Goal: Task Accomplishment & Management: Complete application form

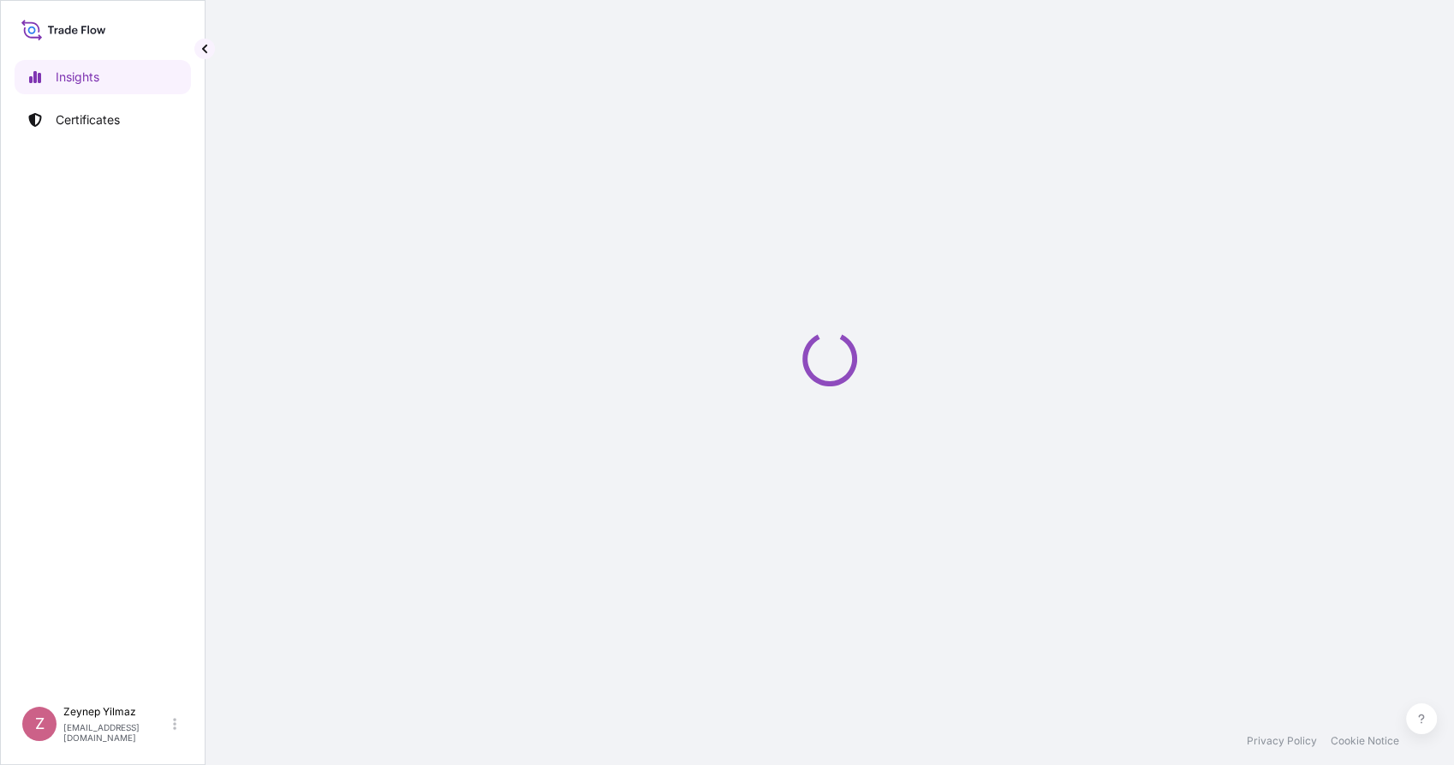
select select "2025"
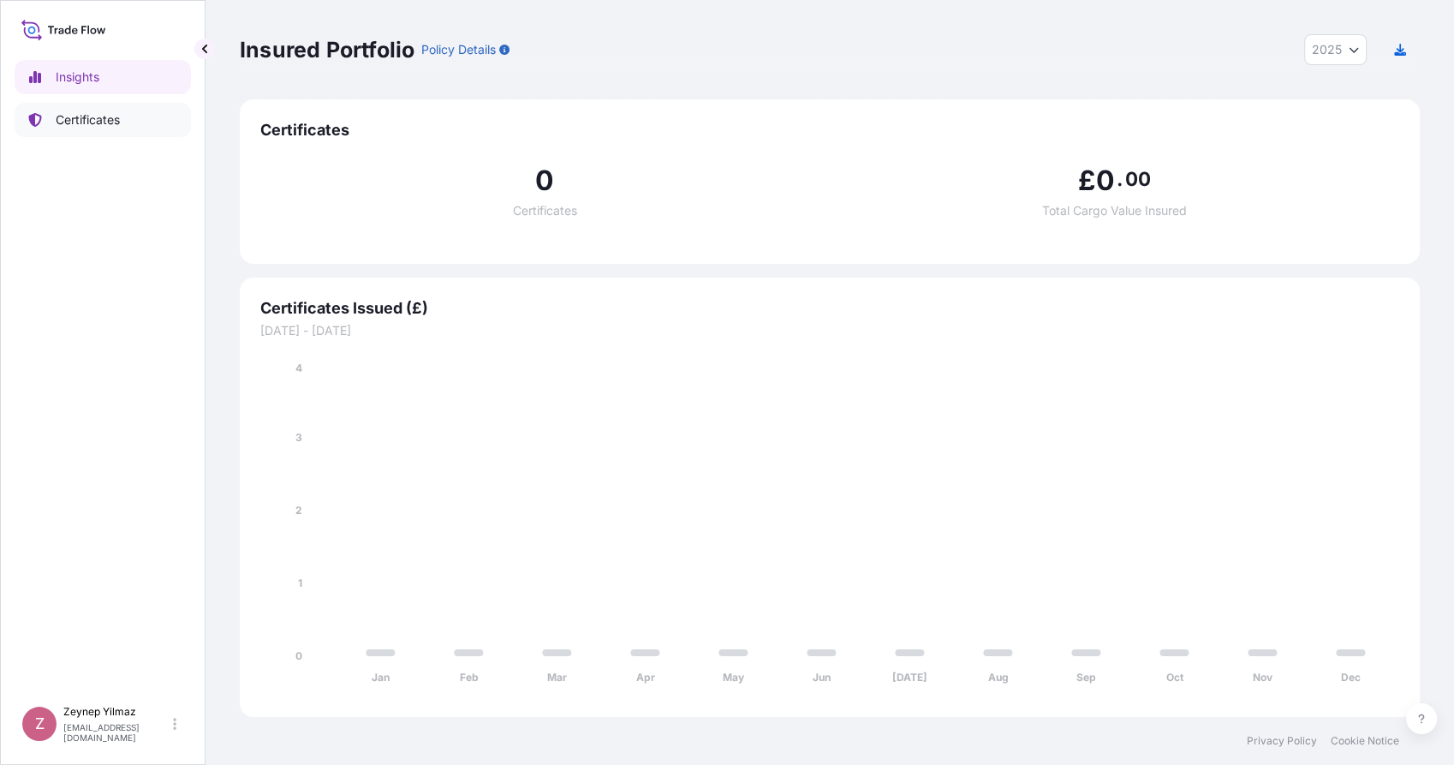
click at [137, 125] on link "Certificates" at bounding box center [103, 120] width 176 height 34
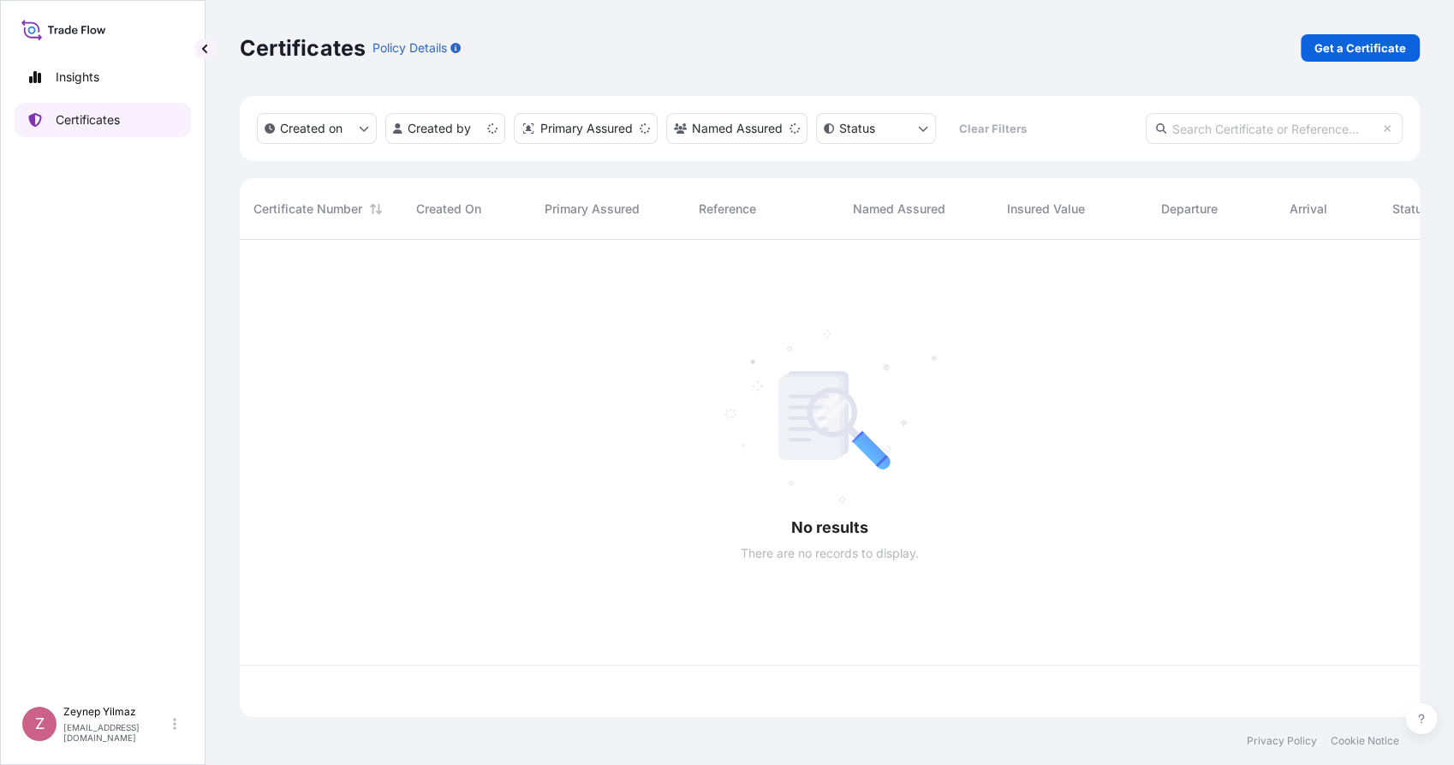
scroll to position [472, 1165]
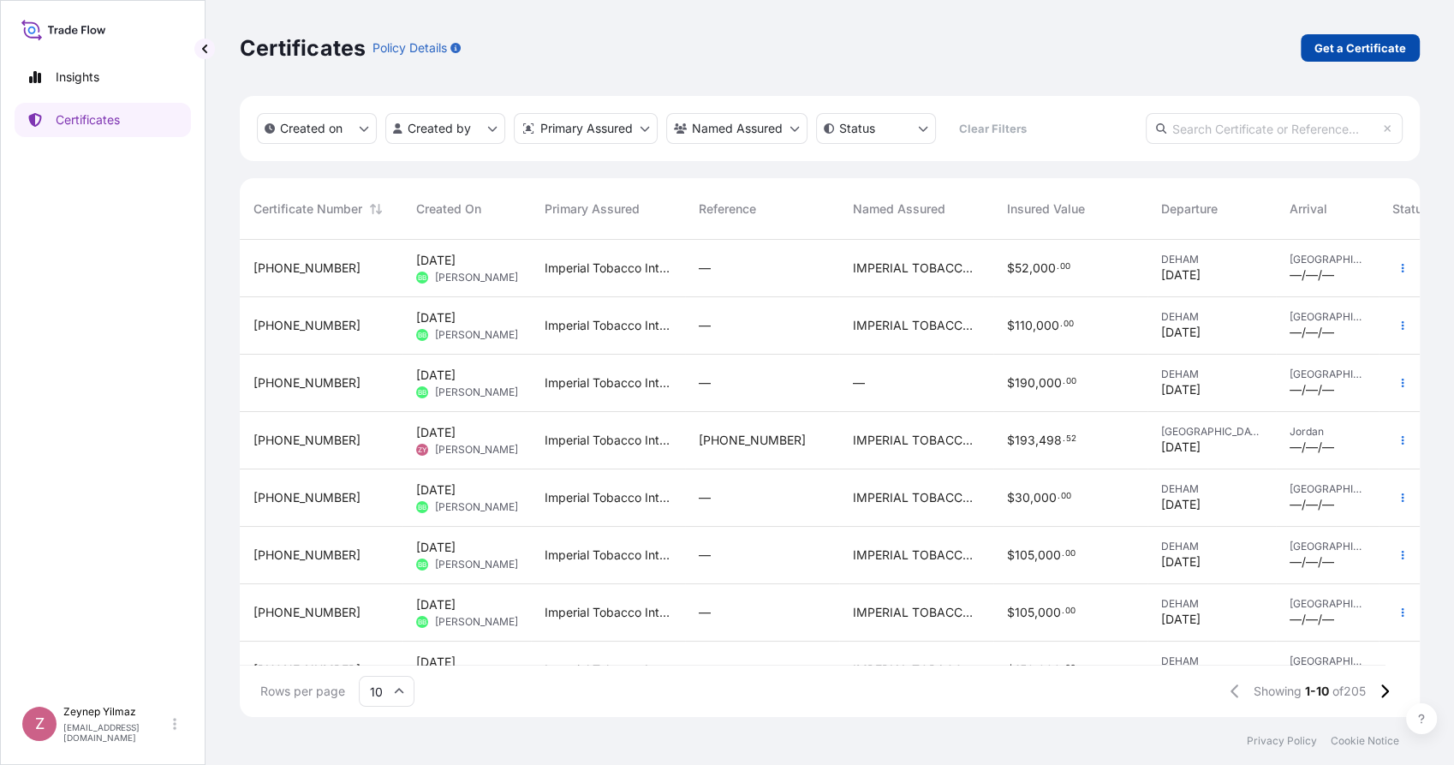
click at [1345, 36] on link "Get a Certificate" at bounding box center [1360, 47] width 119 height 27
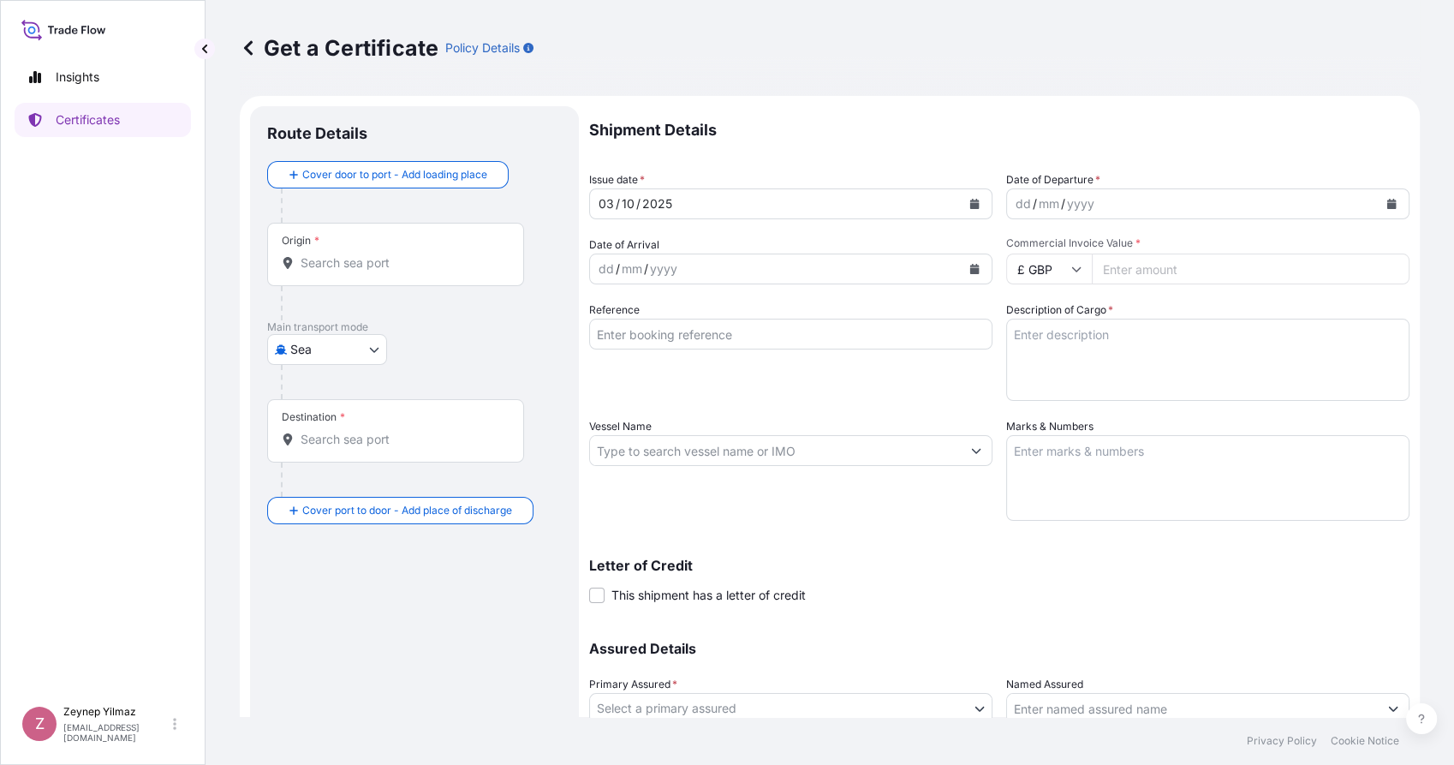
click at [379, 356] on body "Insights Certificates Z [PERSON_NAME] [EMAIL_ADDRESS][DOMAIN_NAME] Get a Certif…" at bounding box center [727, 382] width 1454 height 765
click at [319, 416] on span "Road" at bounding box center [314, 423] width 29 height 17
select select "Road"
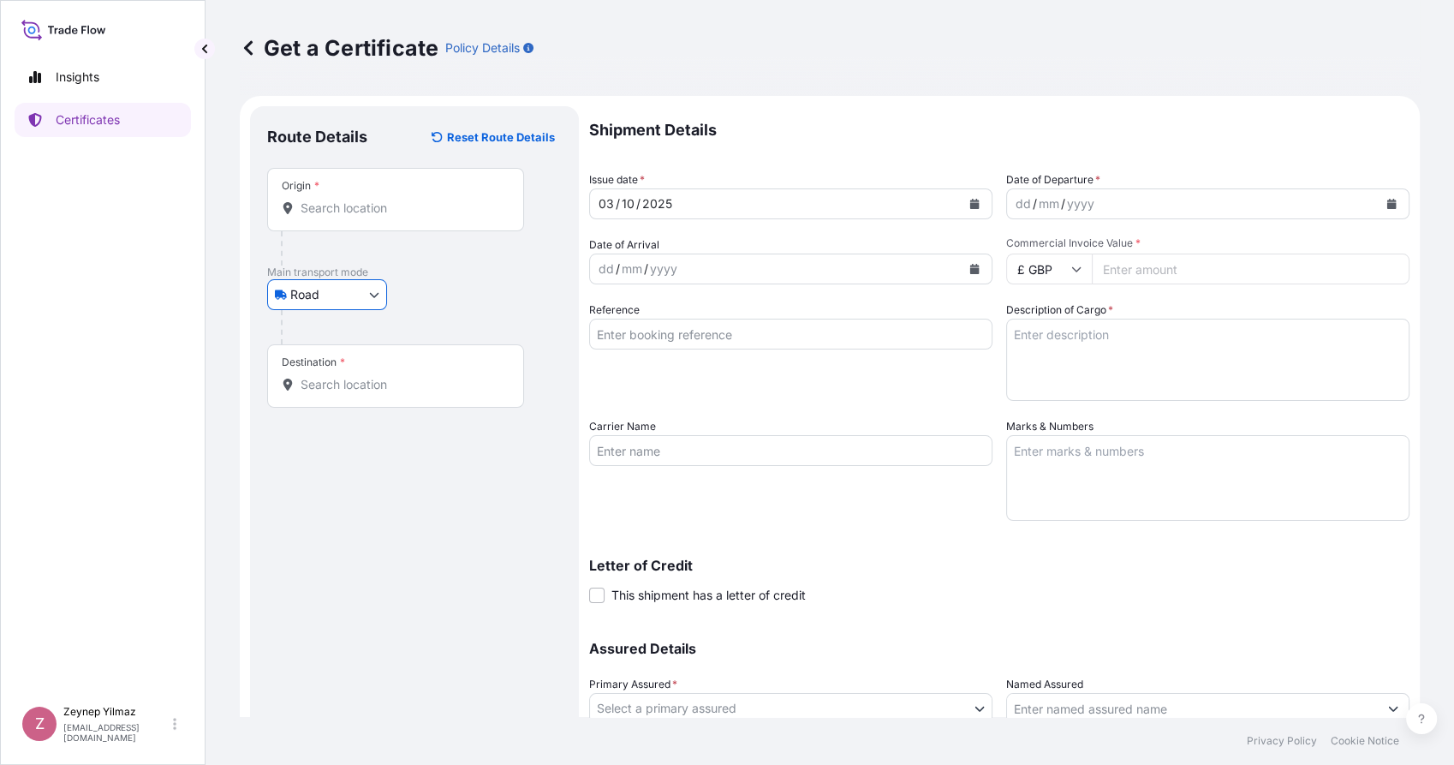
click at [370, 219] on div "Origin *" at bounding box center [395, 199] width 257 height 63
click at [370, 217] on input "Origin *" at bounding box center [402, 208] width 202 height 17
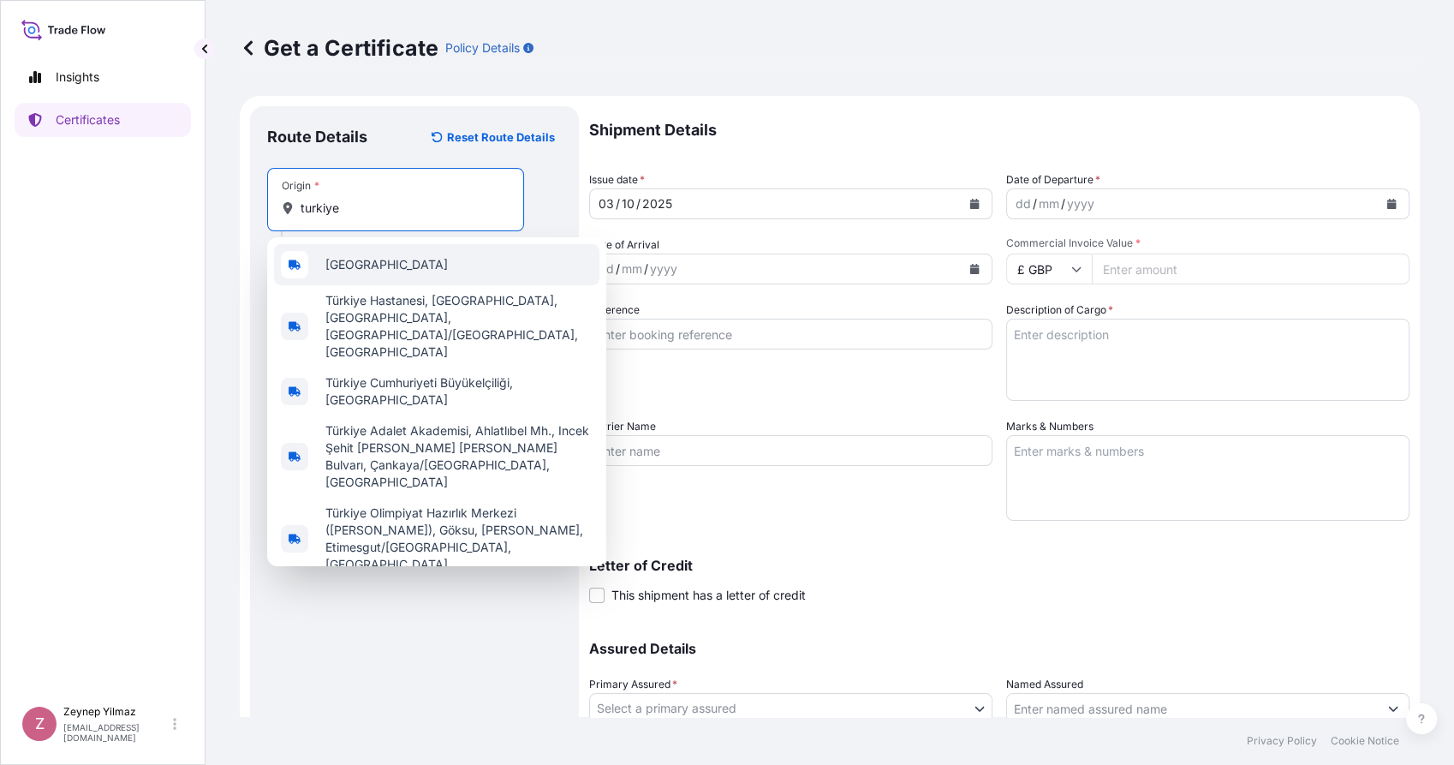
click at [363, 261] on span "[GEOGRAPHIC_DATA]" at bounding box center [386, 264] width 122 height 17
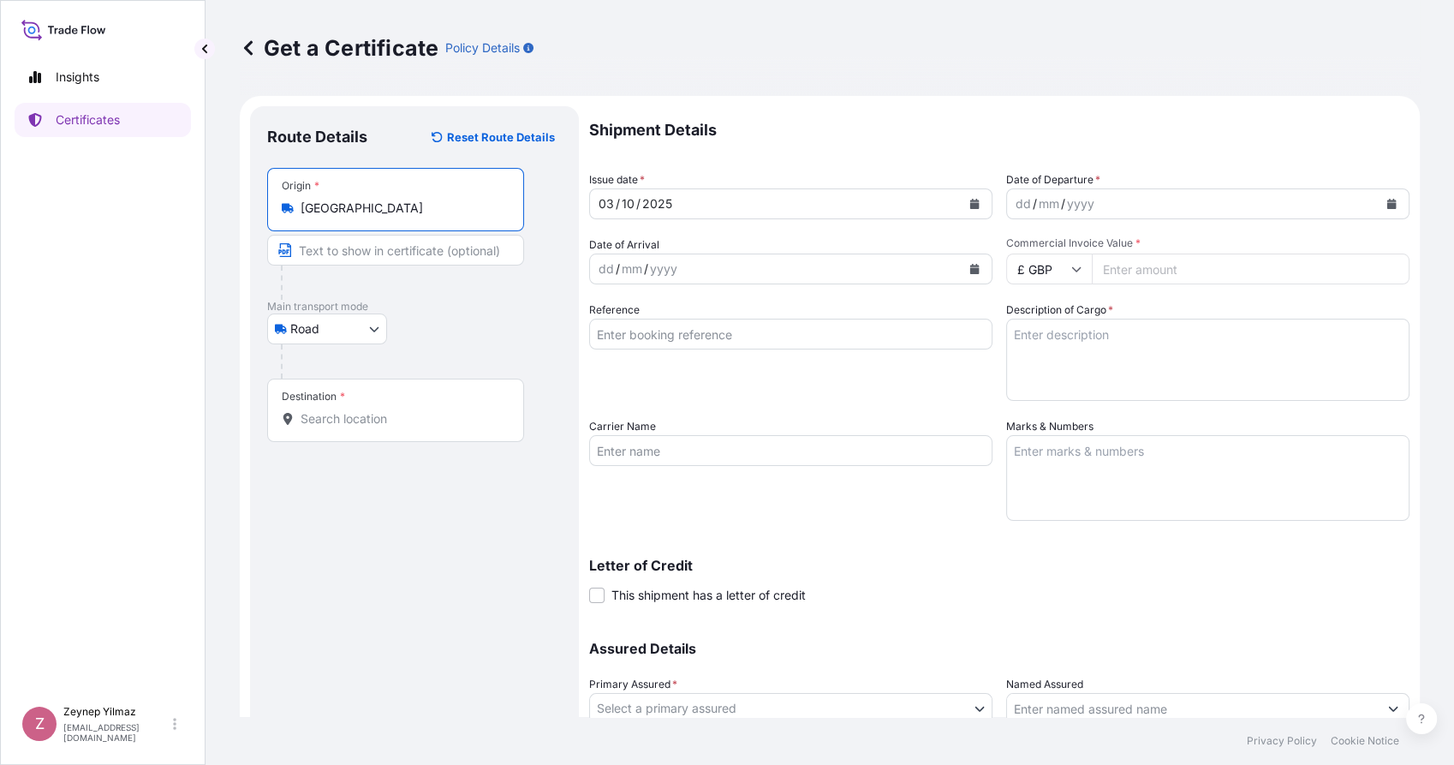
type input "[GEOGRAPHIC_DATA]"
click at [351, 422] on input "Destination *" at bounding box center [402, 418] width 202 height 17
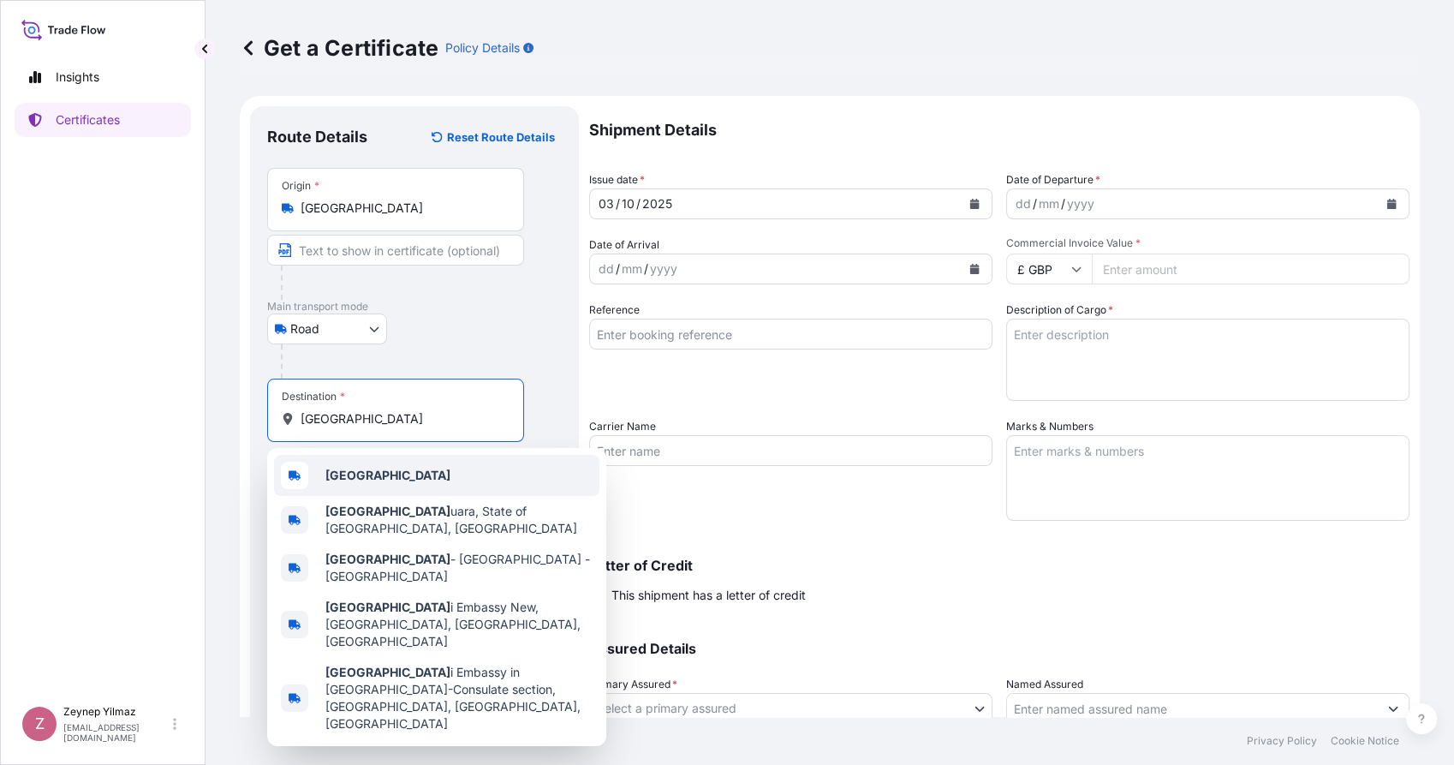
click at [377, 484] on div "[GEOGRAPHIC_DATA]" at bounding box center [436, 475] width 325 height 41
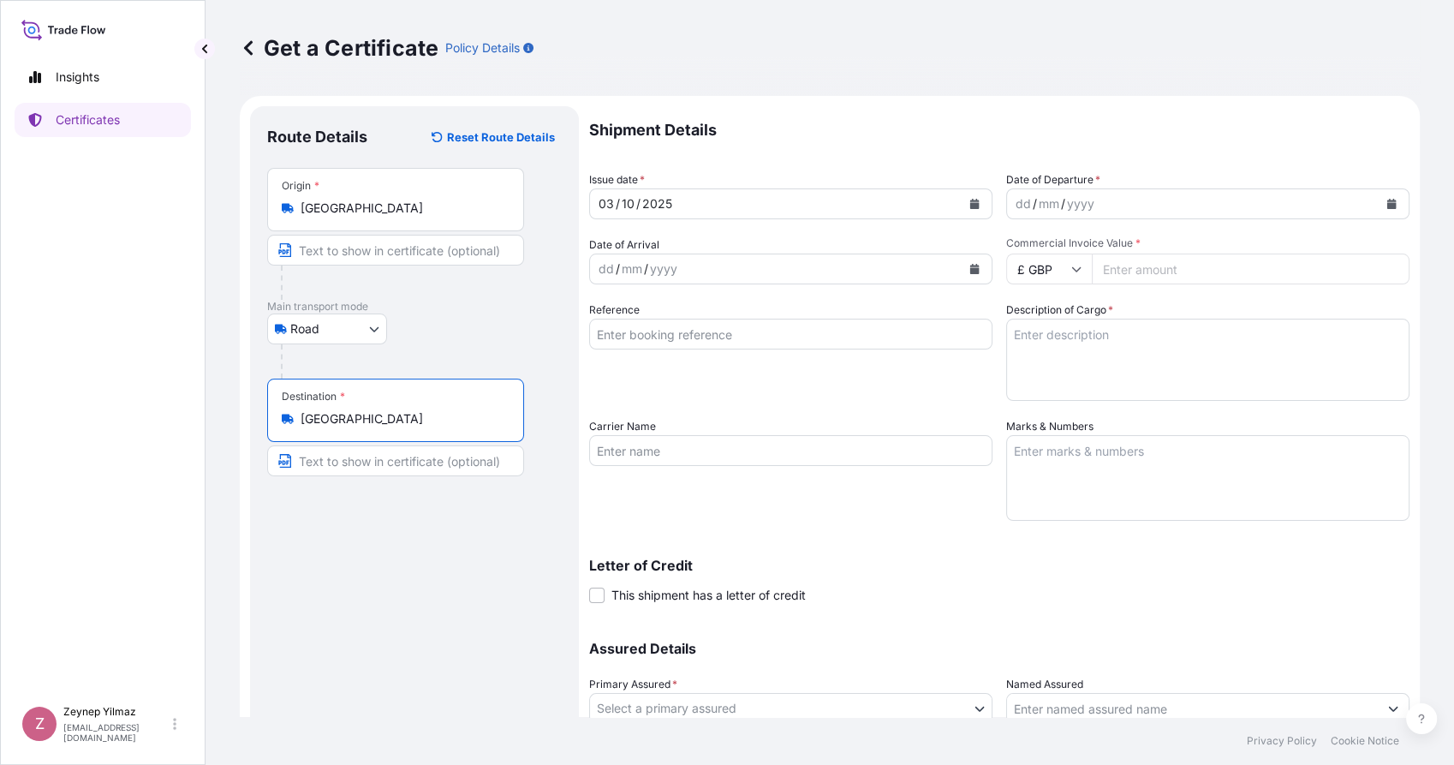
type input "[GEOGRAPHIC_DATA]"
click at [1054, 263] on input "£ GBP" at bounding box center [1049, 268] width 86 height 31
click at [1040, 379] on div "$ USD" at bounding box center [1041, 388] width 72 height 33
type input "$ USD"
click at [1378, 212] on button "Calendar" at bounding box center [1391, 203] width 27 height 27
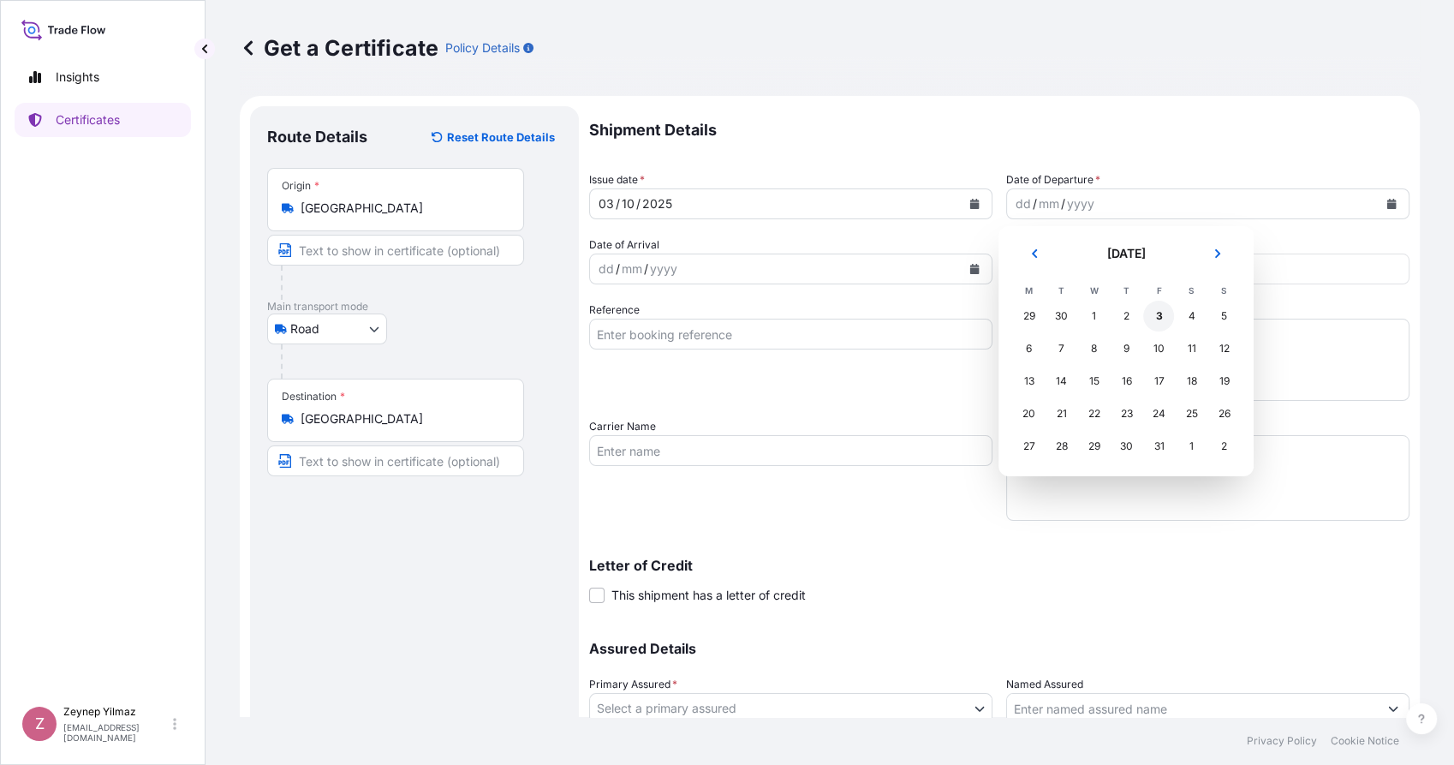
click at [1158, 322] on div "3" at bounding box center [1158, 316] width 31 height 31
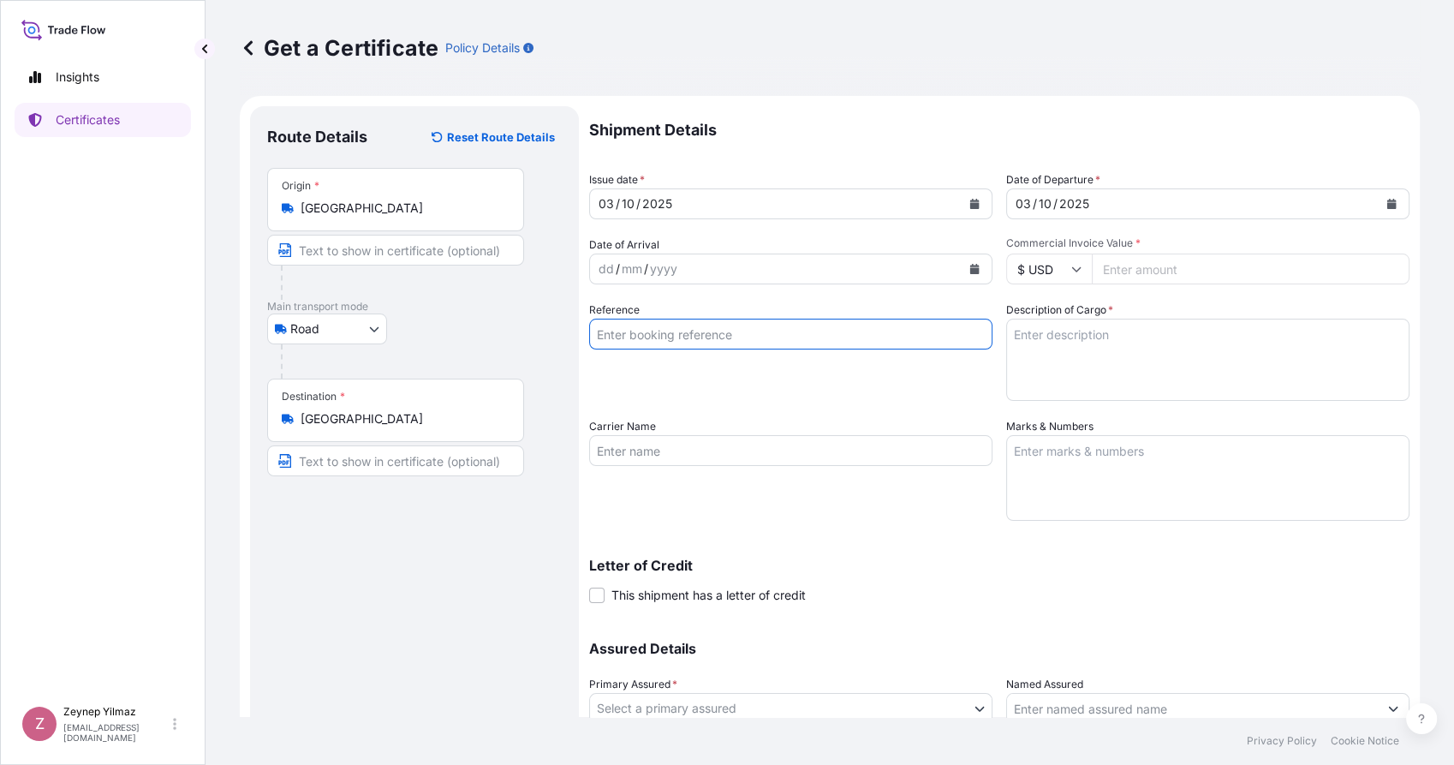
click at [669, 337] on input "Reference" at bounding box center [790, 334] width 403 height 31
paste input "[PHONE_NUMBER]"
type input "[PHONE_NUMBER]"
click at [623, 390] on div "Reference [PHONE_NUMBER]" at bounding box center [790, 350] width 403 height 99
click at [1062, 354] on textarea "Description of Cargo *" at bounding box center [1207, 360] width 403 height 82
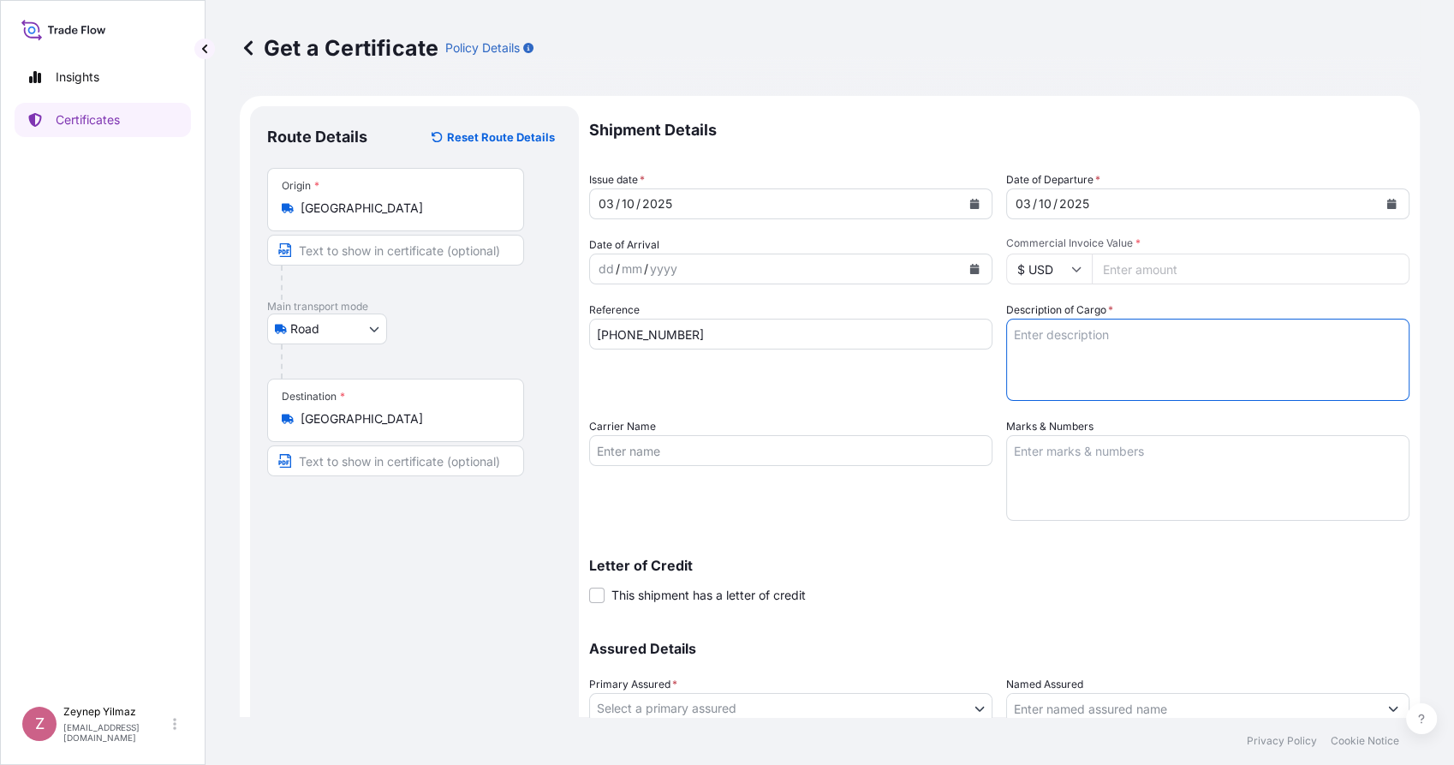
paste textarea "1000 cases of cigarettes marked: 1001230641/1601-2600 Hand Down Co. Nearby MRF …"
drag, startPoint x: 1034, startPoint y: 338, endPoint x: 986, endPoint y: 337, distance: 48.0
click at [986, 337] on div "Shipment Details Issue date * [DATE] Date of Departure * [DATE] Date of Arrival…" at bounding box center [999, 449] width 820 height 686
click at [1145, 343] on textarea "1228 cases of cigarettes marked: 1001230641/1601-2600 Hand Down Co. Nearby MRF …" at bounding box center [1207, 360] width 403 height 82
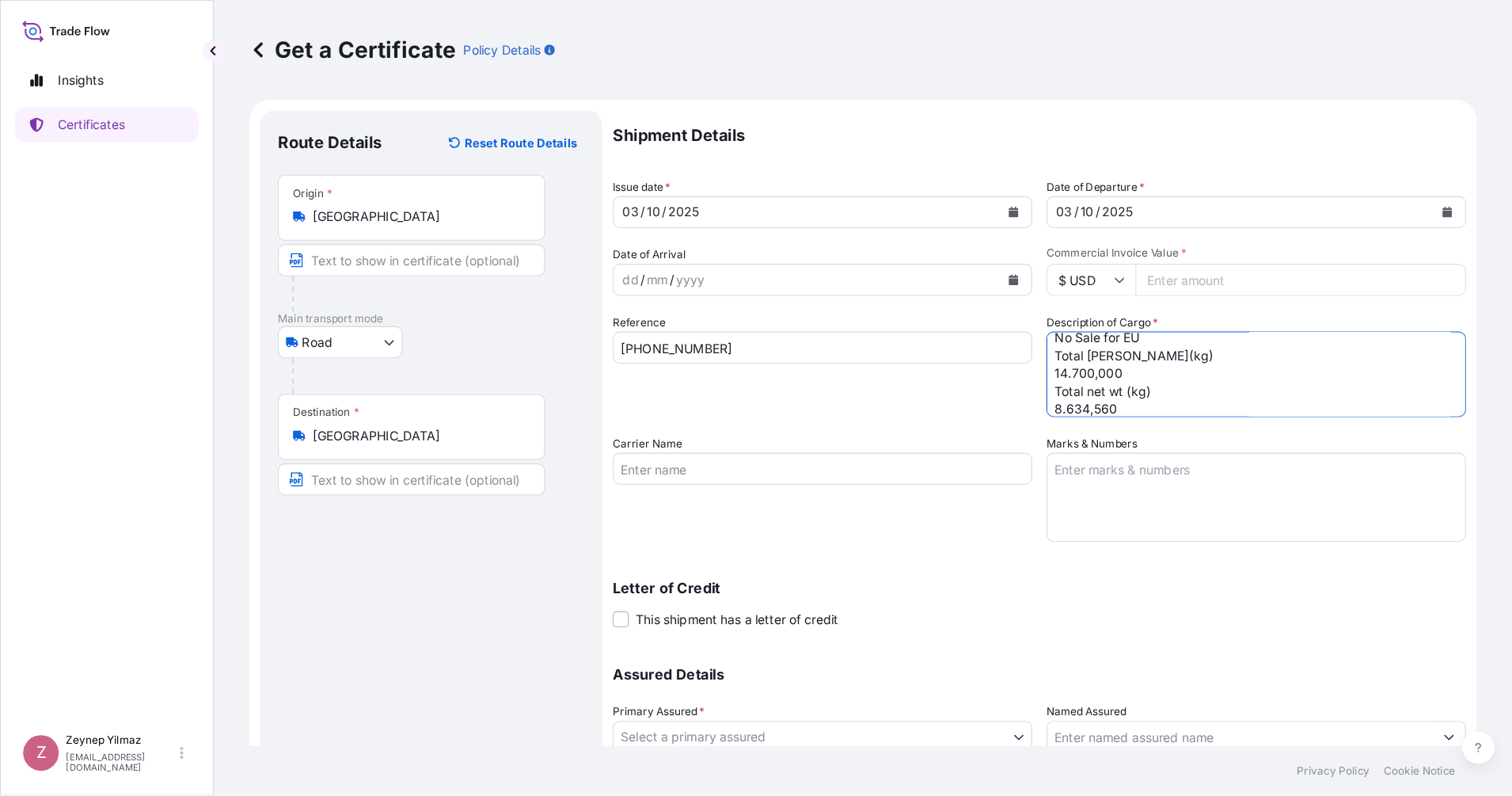
scroll to position [112, 0]
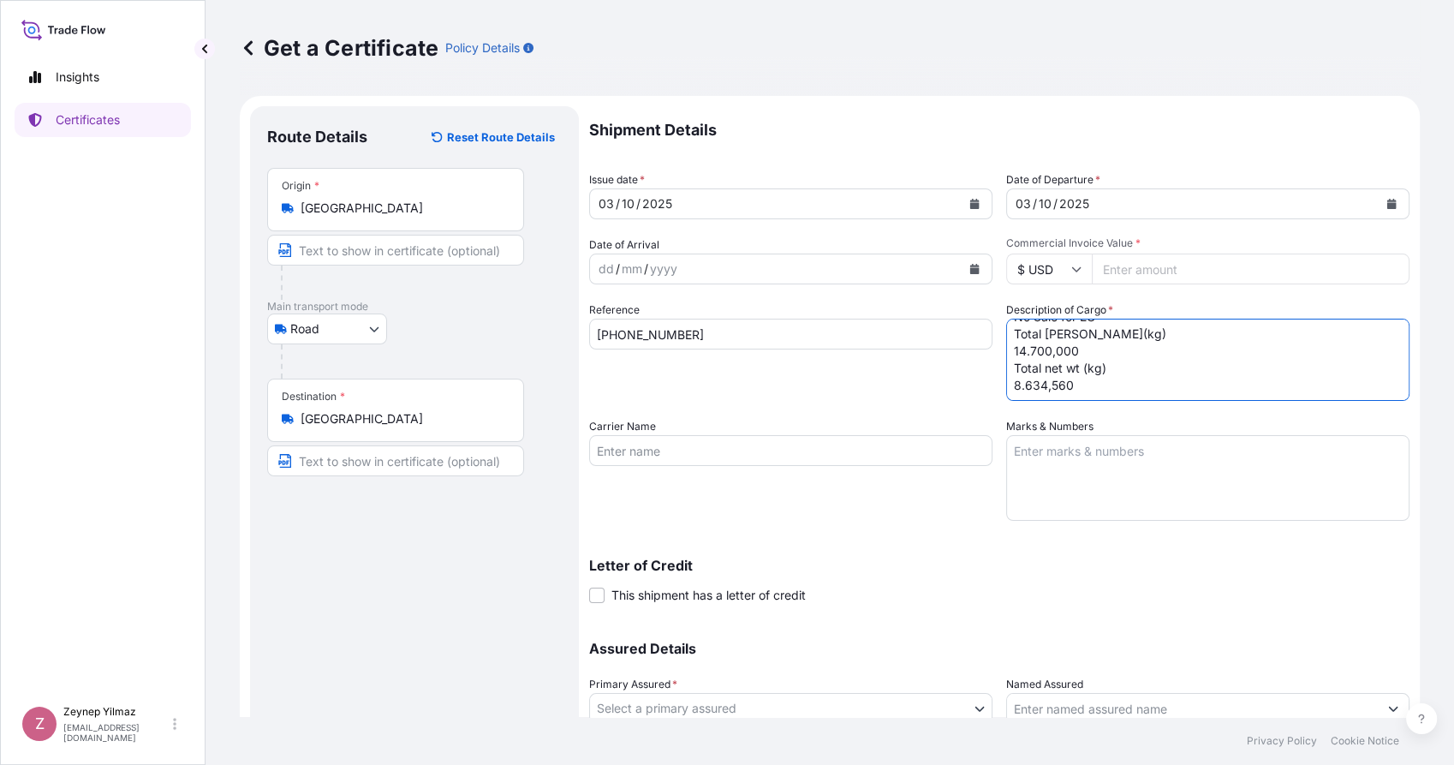
type textarea "1228 cases of cigarettes marked: 1001231412/1-1228 Hand Down Co. Nearby MRF Qua…"
click at [1133, 274] on input "Commercial Invoice Value *" at bounding box center [1251, 268] width 318 height 31
type input "449955.00"
click at [1160, 160] on div "Shipment Details Issue date * [DATE] Date of Departure * [DATE] Date of Arrival…" at bounding box center [999, 449] width 820 height 686
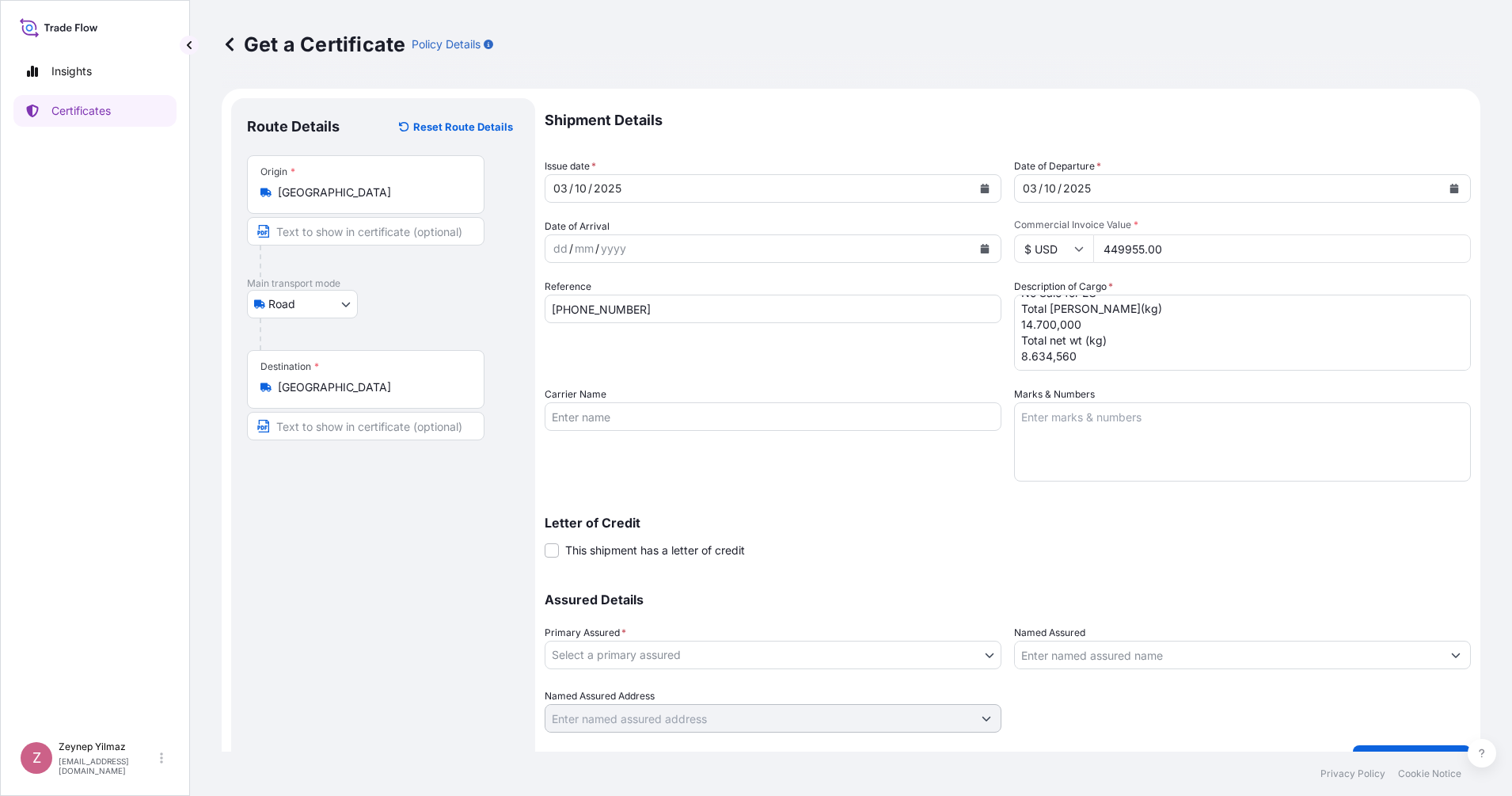
click at [891, 659] on body "Insights Certificates Z [PERSON_NAME] [EMAIL_ADDRESS][DOMAIN_NAME] Get a Certif…" at bounding box center [756, 398] width 1512 height 796
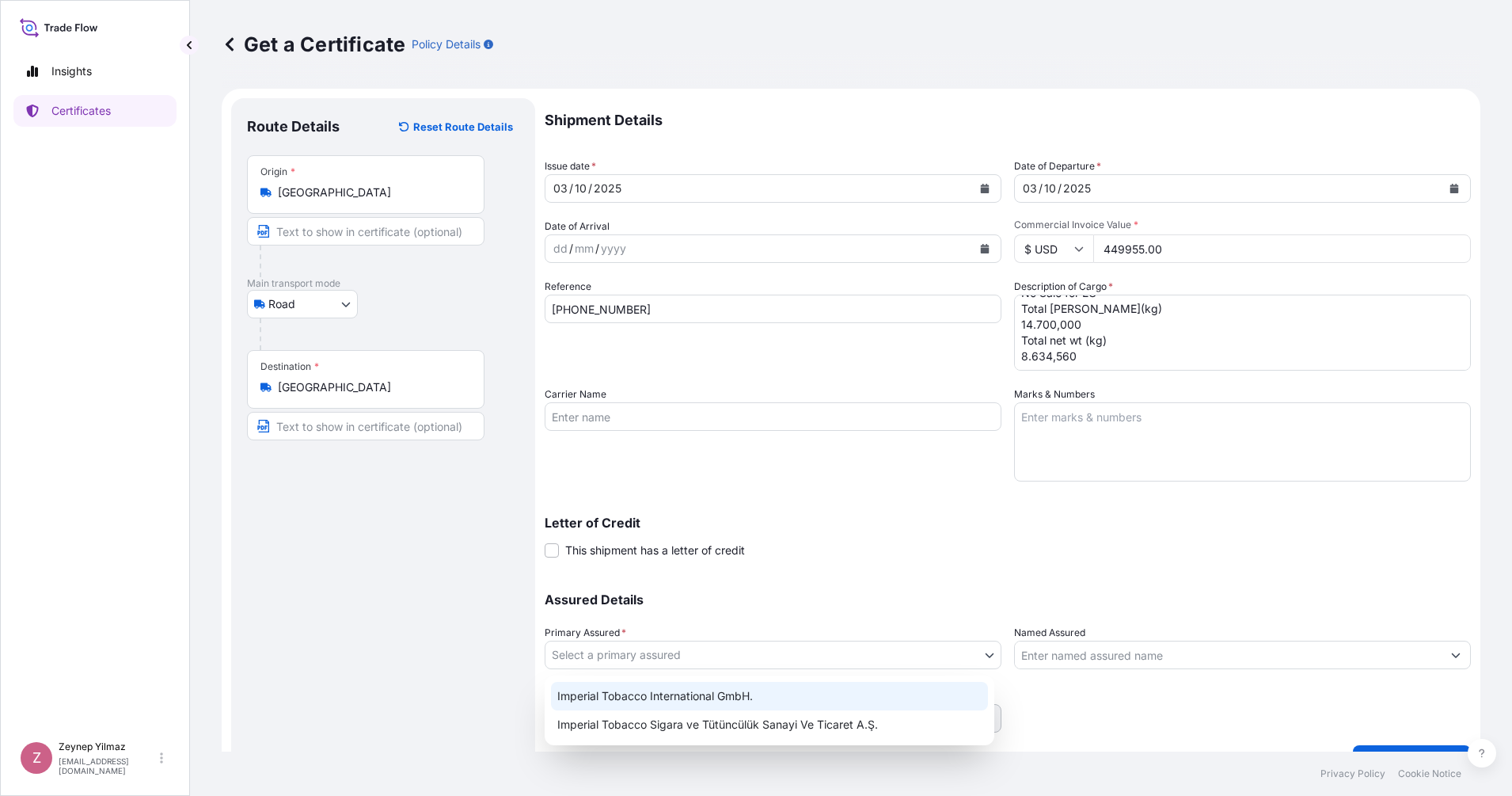
click at [741, 687] on div "Imperial Tobacco International GmbH." at bounding box center [769, 695] width 437 height 29
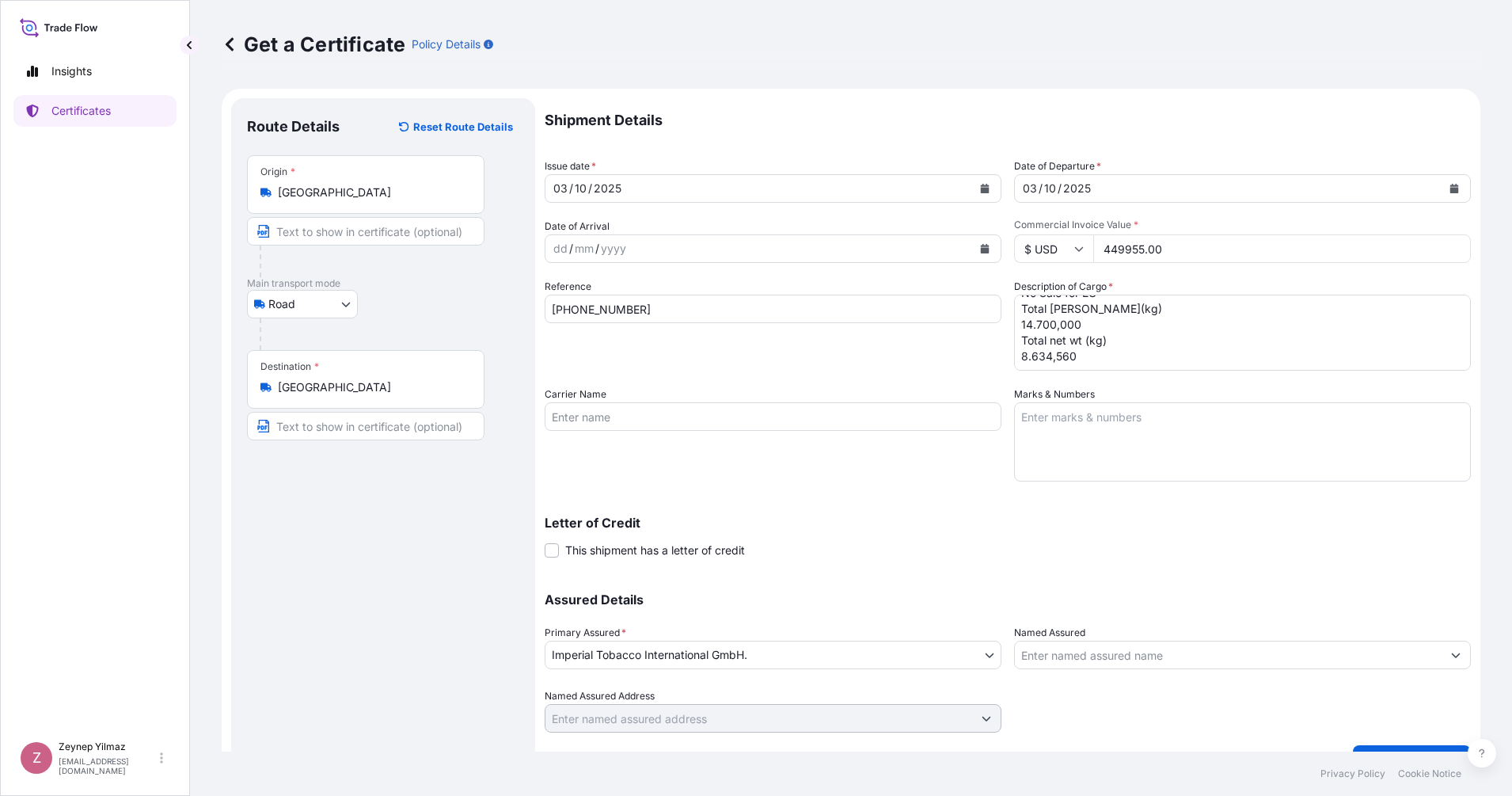
click at [1103, 653] on input "Named Assured" at bounding box center [1228, 655] width 427 height 29
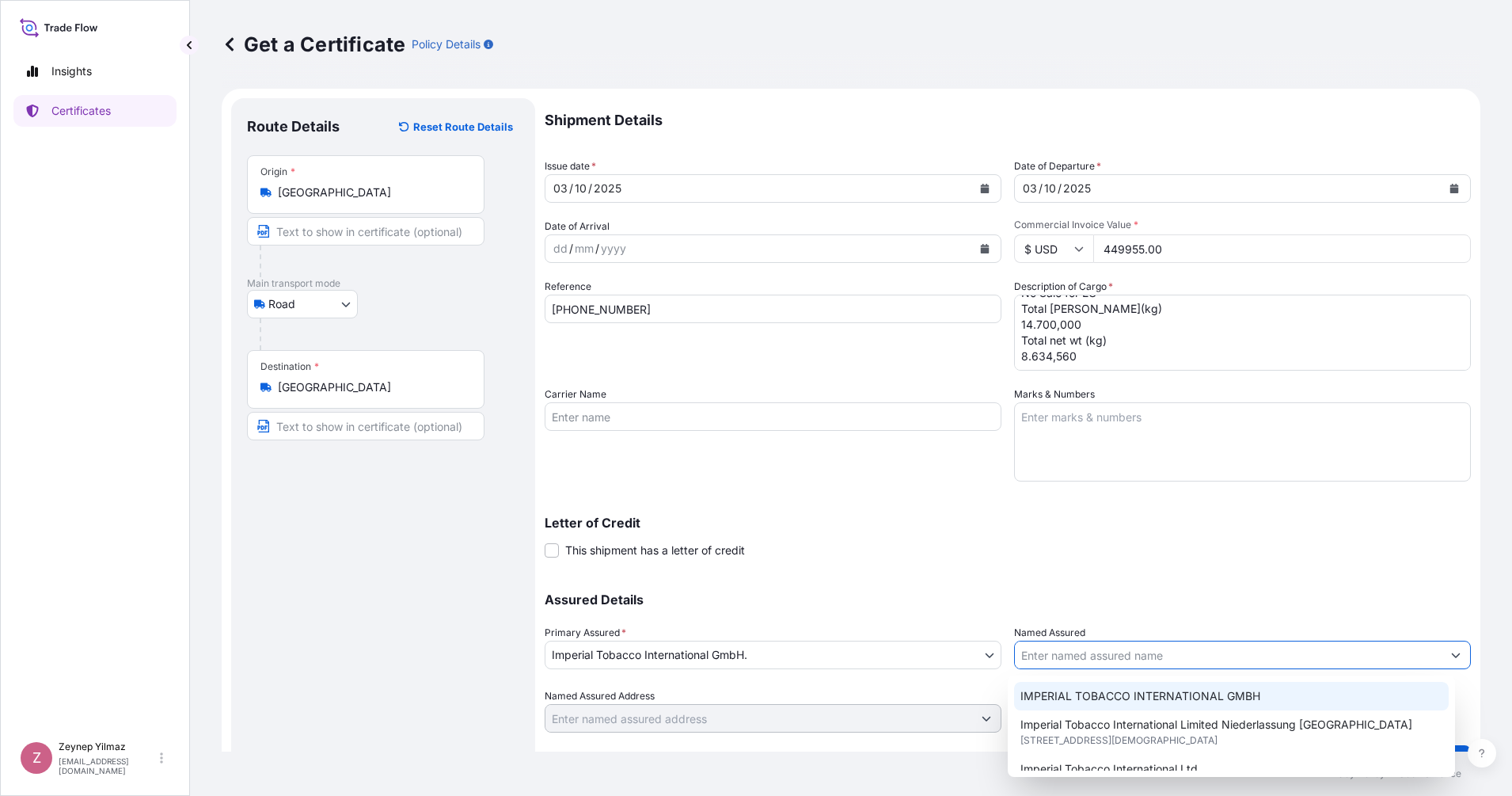
click at [1131, 690] on span "IMPERIAL TOBACCO INTERNATIONAL GMBH" at bounding box center [1140, 695] width 239 height 16
type input "IMPERIAL TOBACCO INTERNATIONAL GMBH"
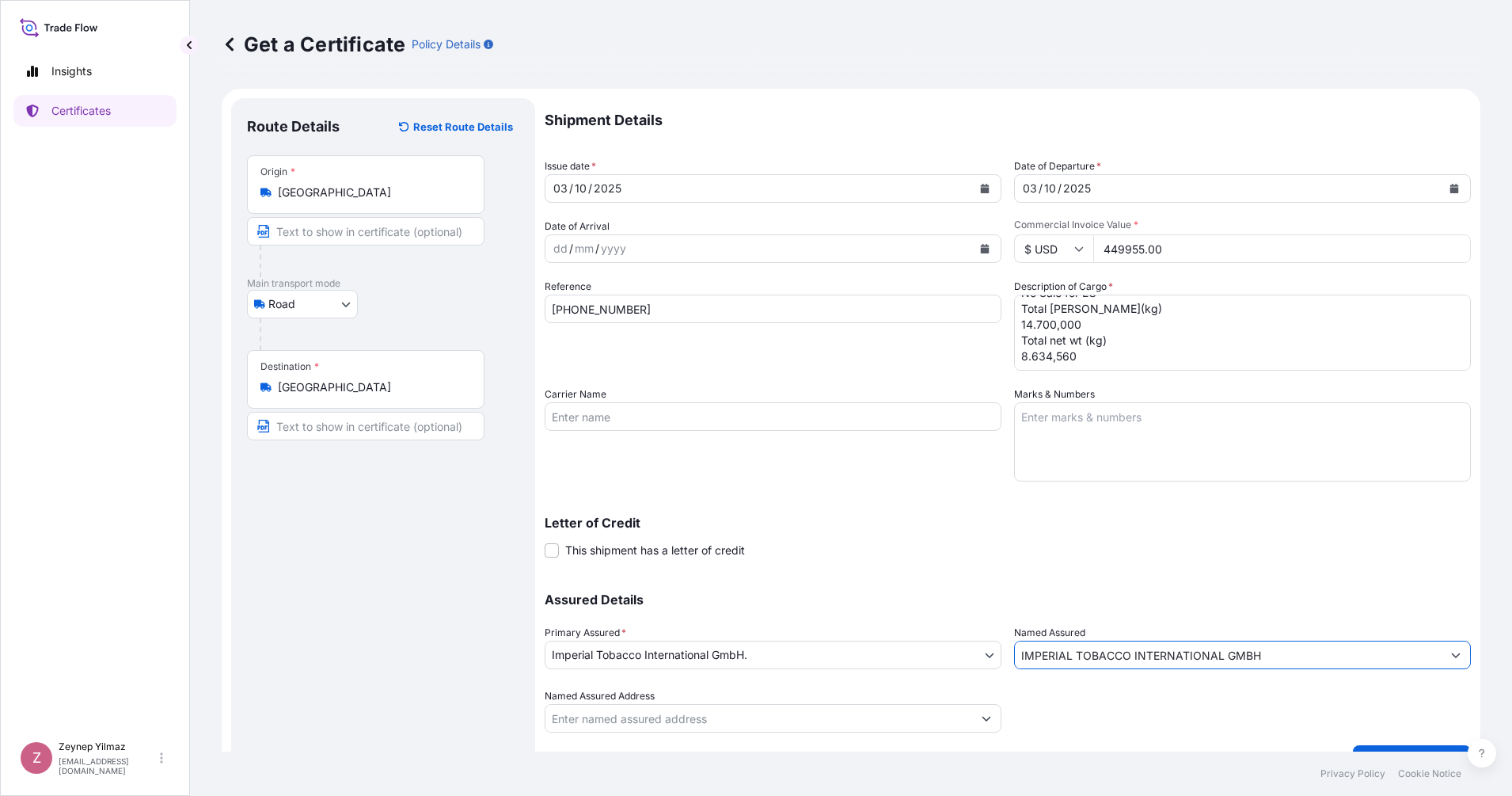
click at [1118, 582] on div "Assured Details Primary Assured * Imperial Tobacco International GmbH. Imperial…" at bounding box center [1007, 653] width 926 height 158
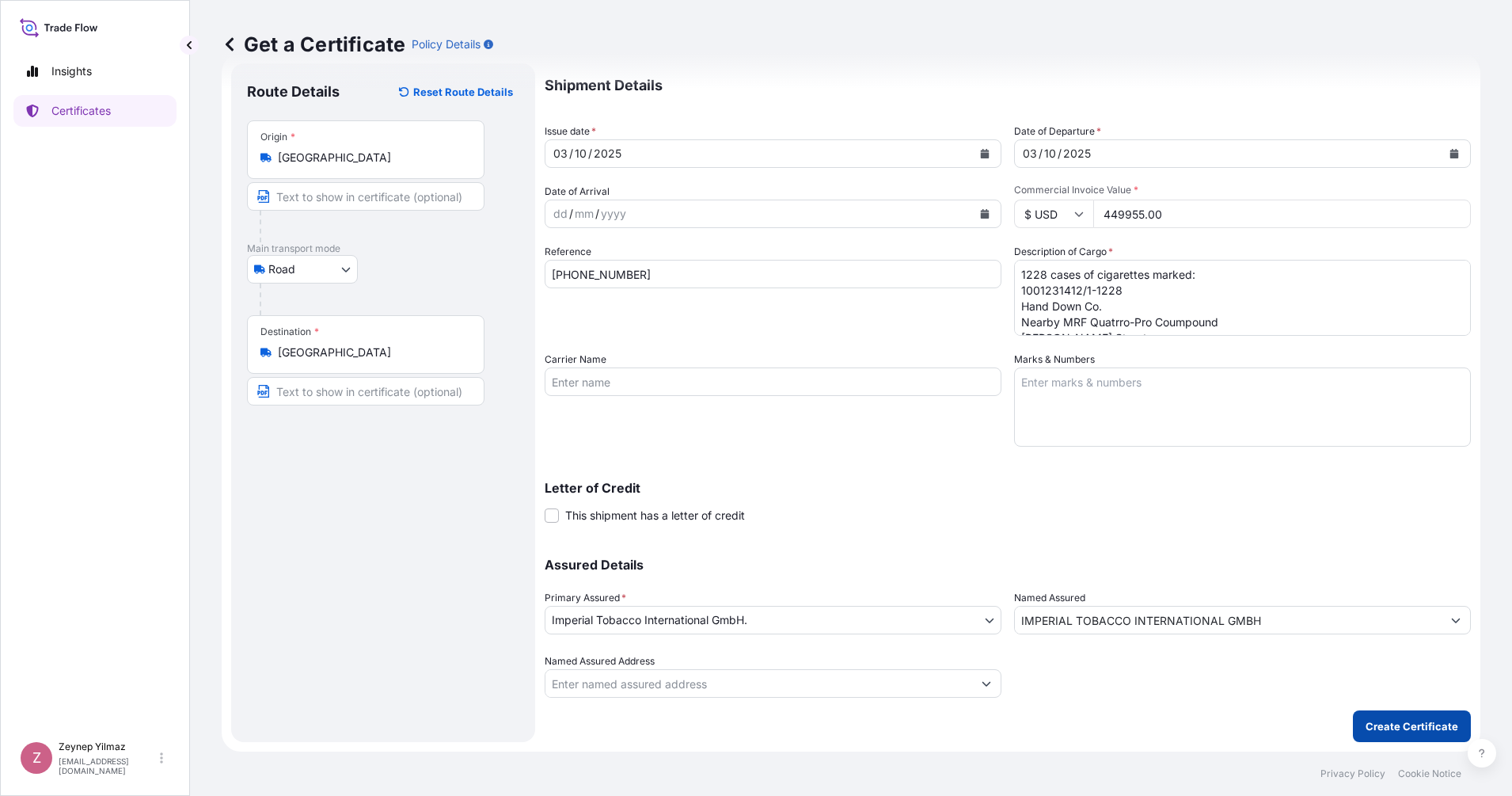
click at [1343, 706] on p "Create Certificate" at bounding box center [1411, 726] width 92 height 16
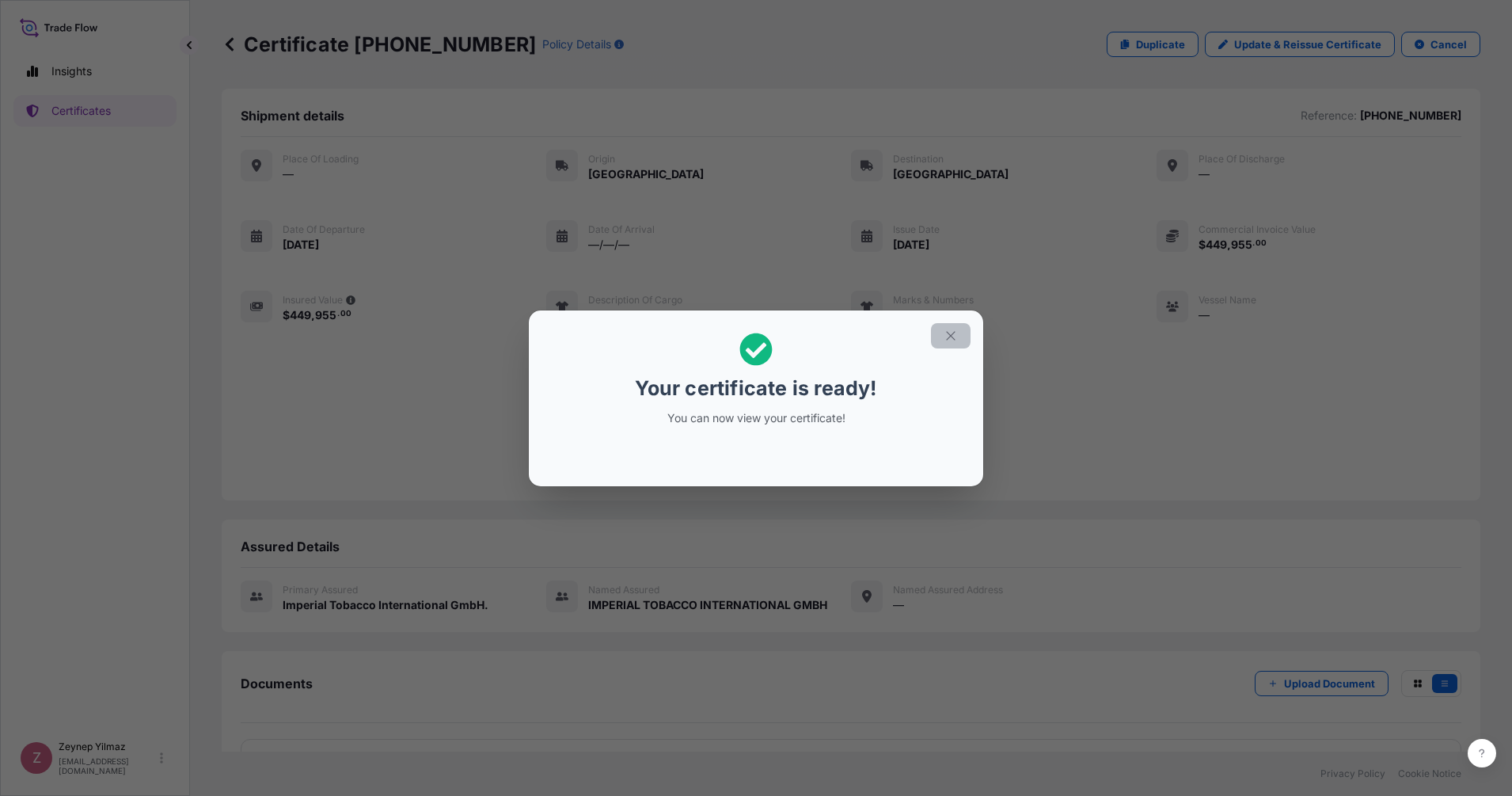
click at [952, 337] on icon "button" at bounding box center [949, 335] width 8 height 8
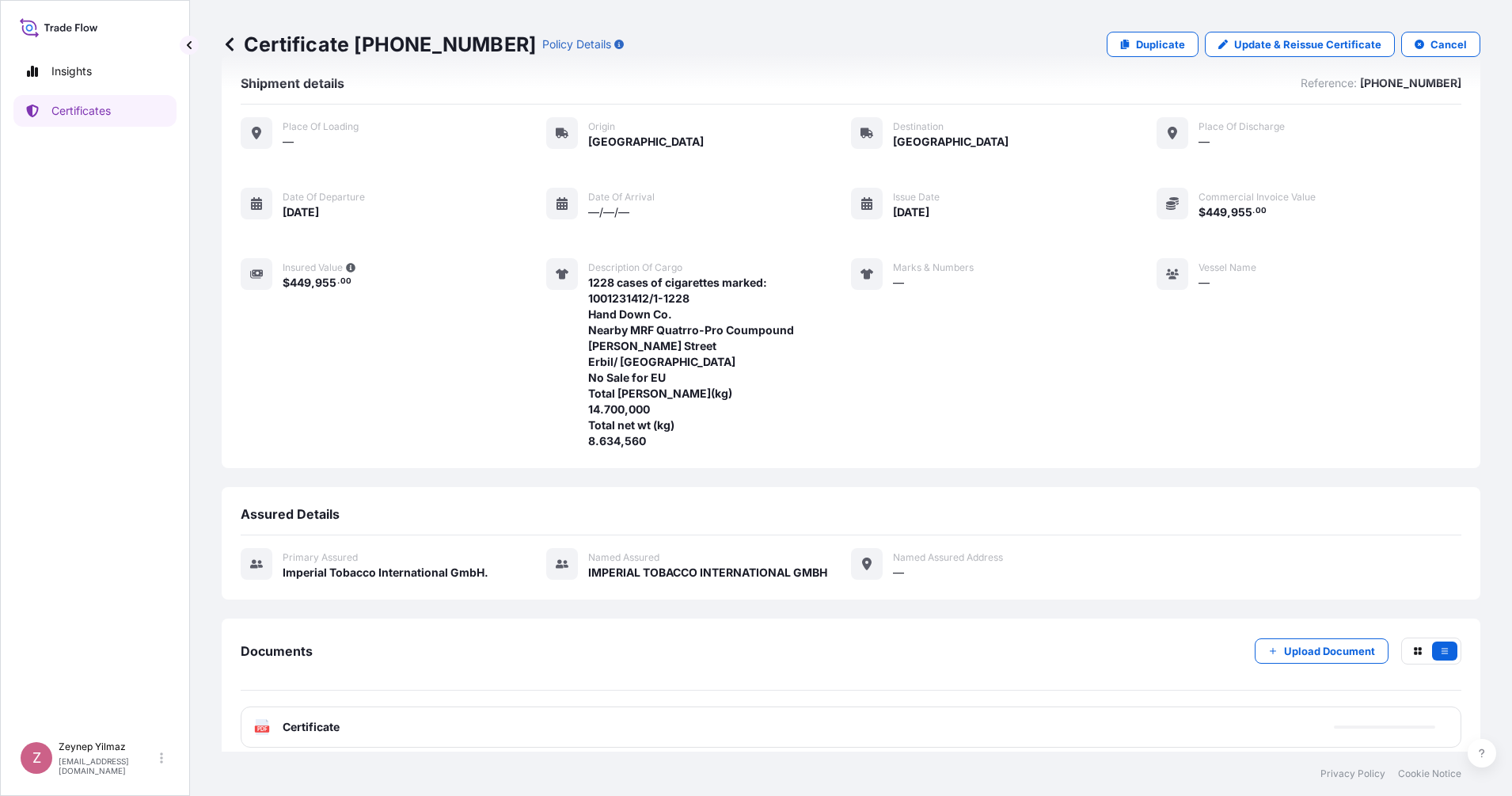
scroll to position [47, 0]
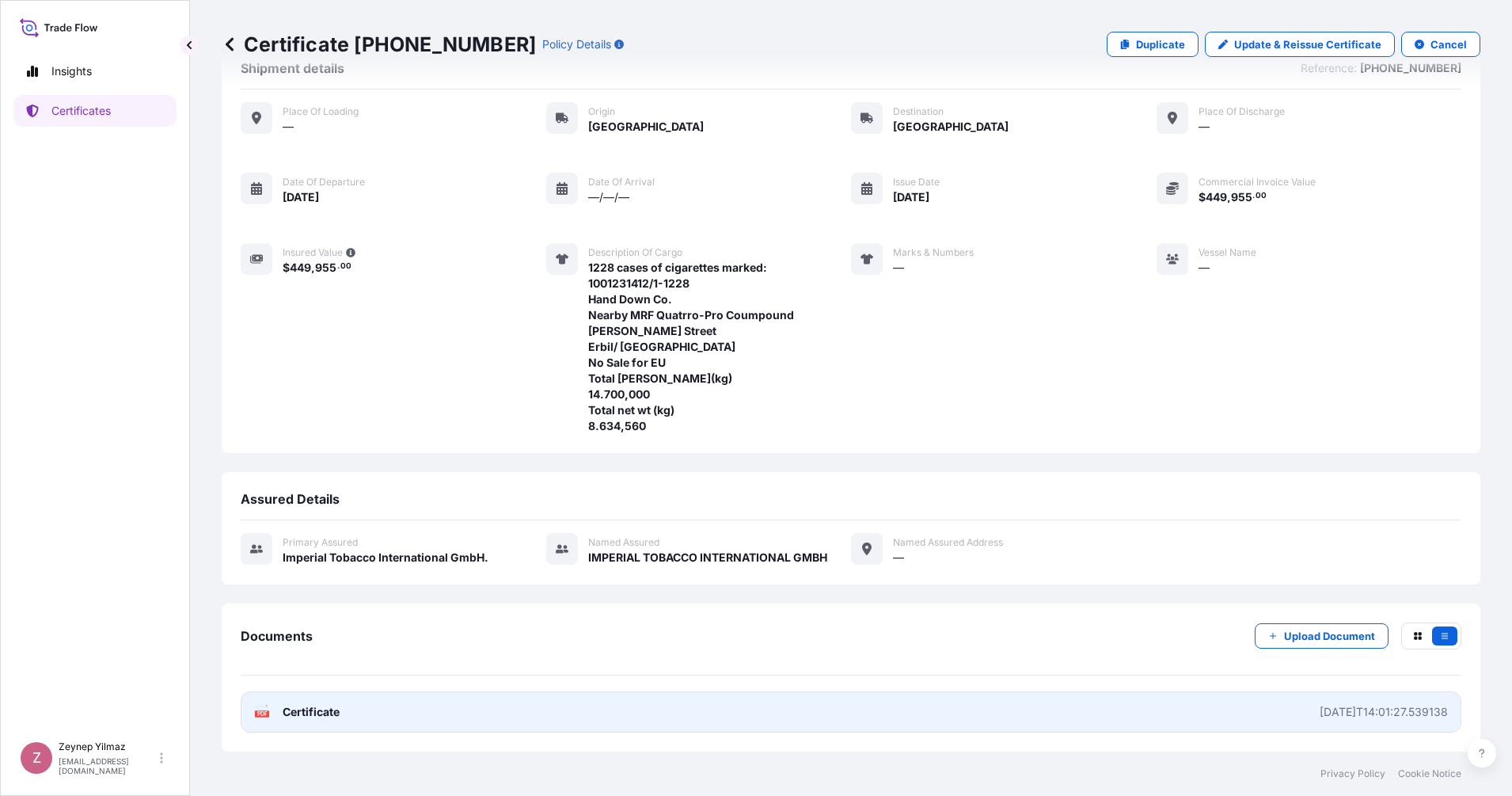
click at [696, 706] on link "PDF Certificate [DATE]T14:01:27.539138" at bounding box center [850, 712] width 1220 height 42
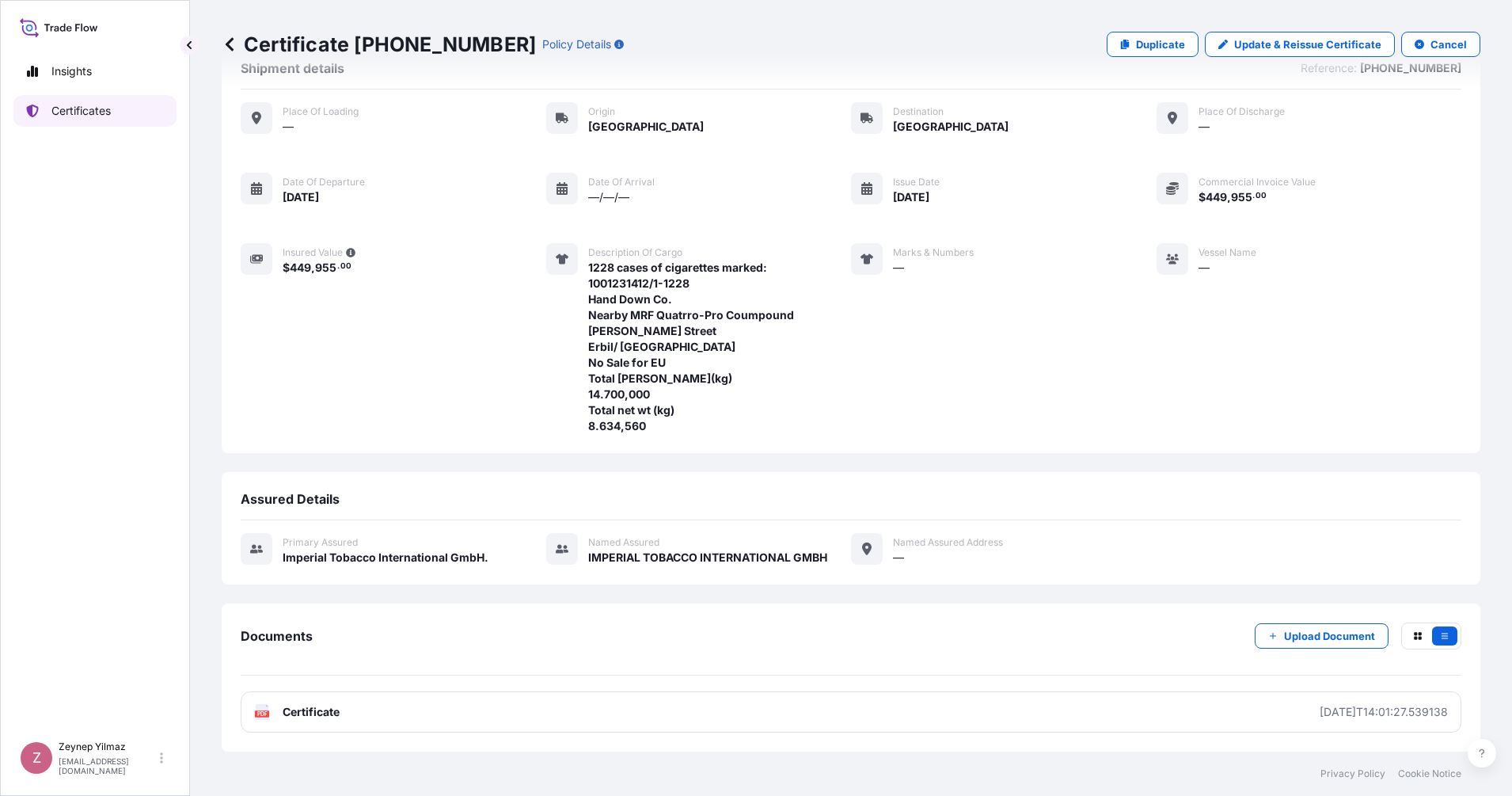
click at [104, 118] on link "Certificates" at bounding box center [95, 111] width 163 height 31
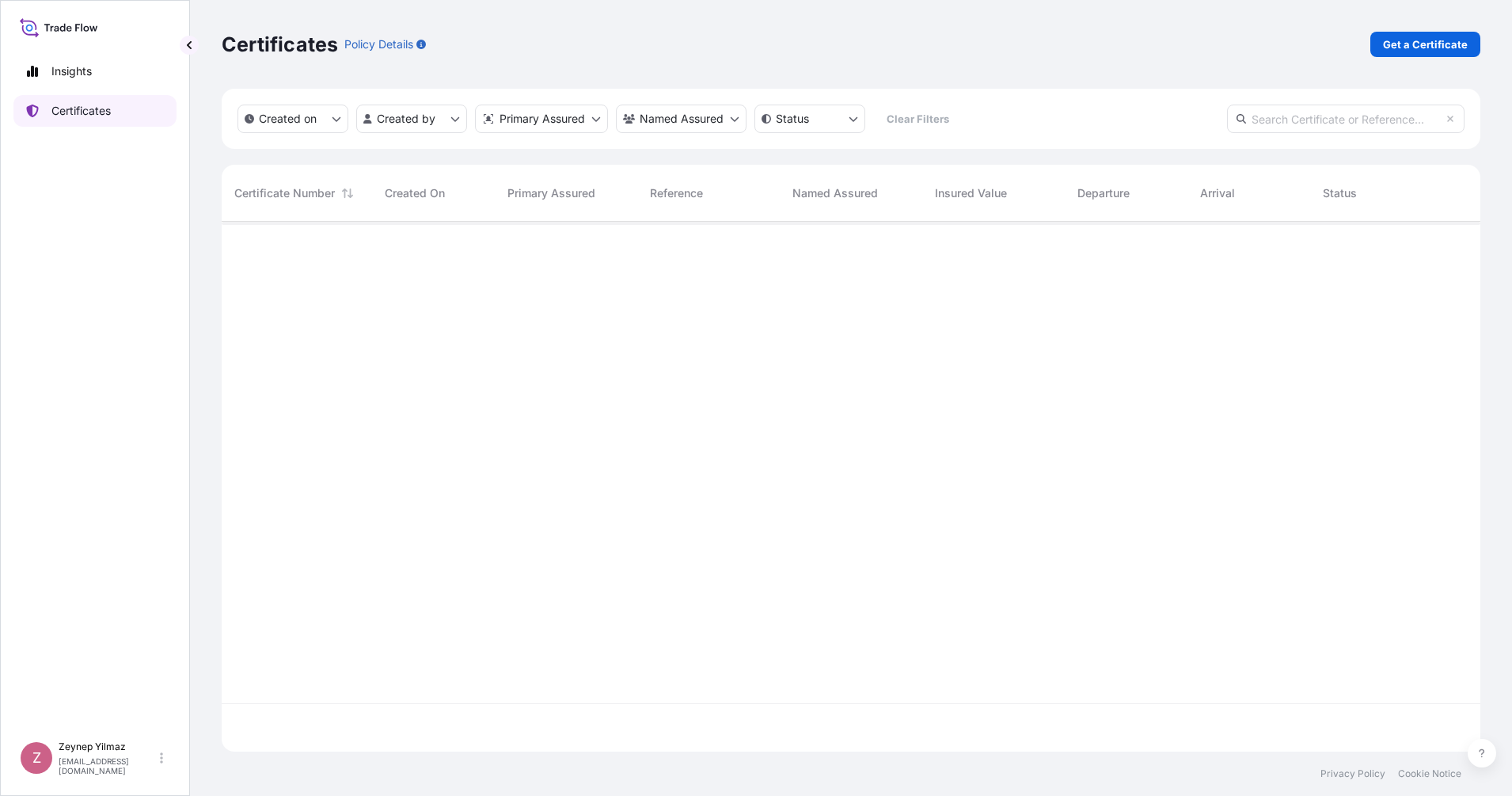
scroll to position [523, 1243]
click at [1343, 44] on p "Get a Certificate" at bounding box center [1425, 43] width 85 height 16
select select "Sea"
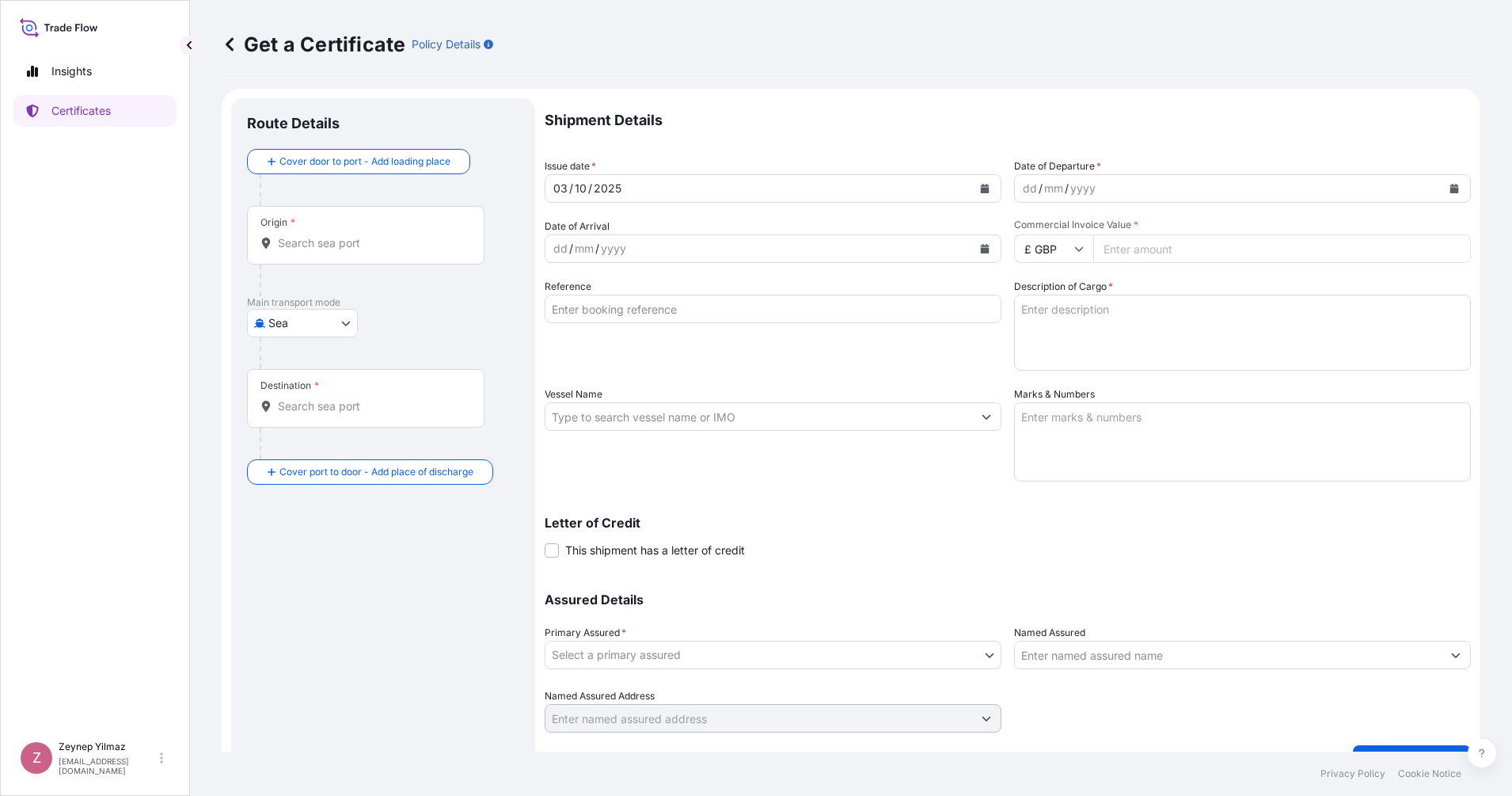
click at [307, 328] on body "Insights Certificates Z [PERSON_NAME] [EMAIL_ADDRESS][DOMAIN_NAME] Get a Certif…" at bounding box center [756, 398] width 1512 height 796
click at [288, 391] on span "Road" at bounding box center [290, 392] width 27 height 16
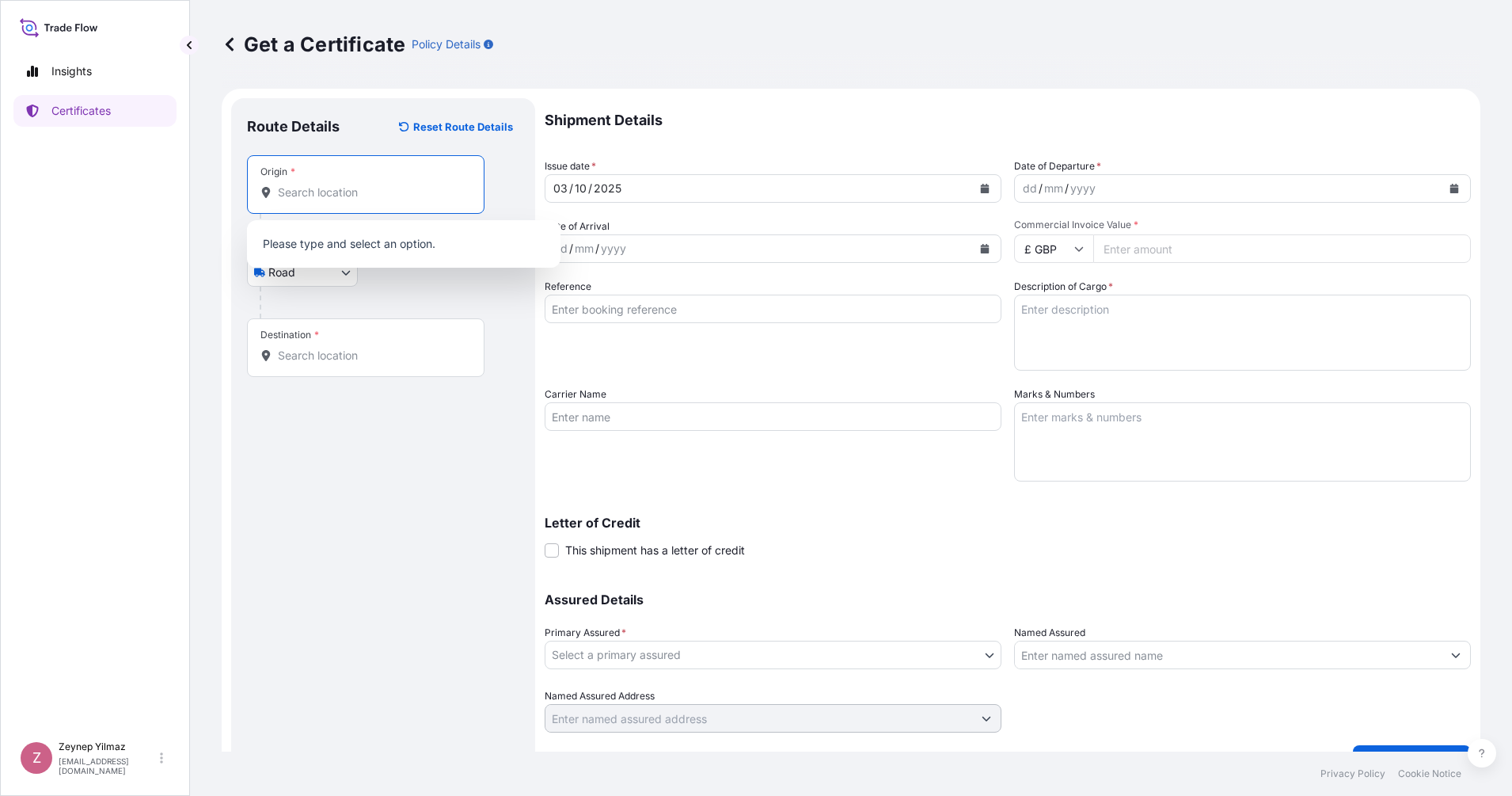
click at [358, 189] on input "Origin *" at bounding box center [372, 192] width 187 height 16
click at [345, 251] on p "No results" at bounding box center [403, 244] width 300 height 35
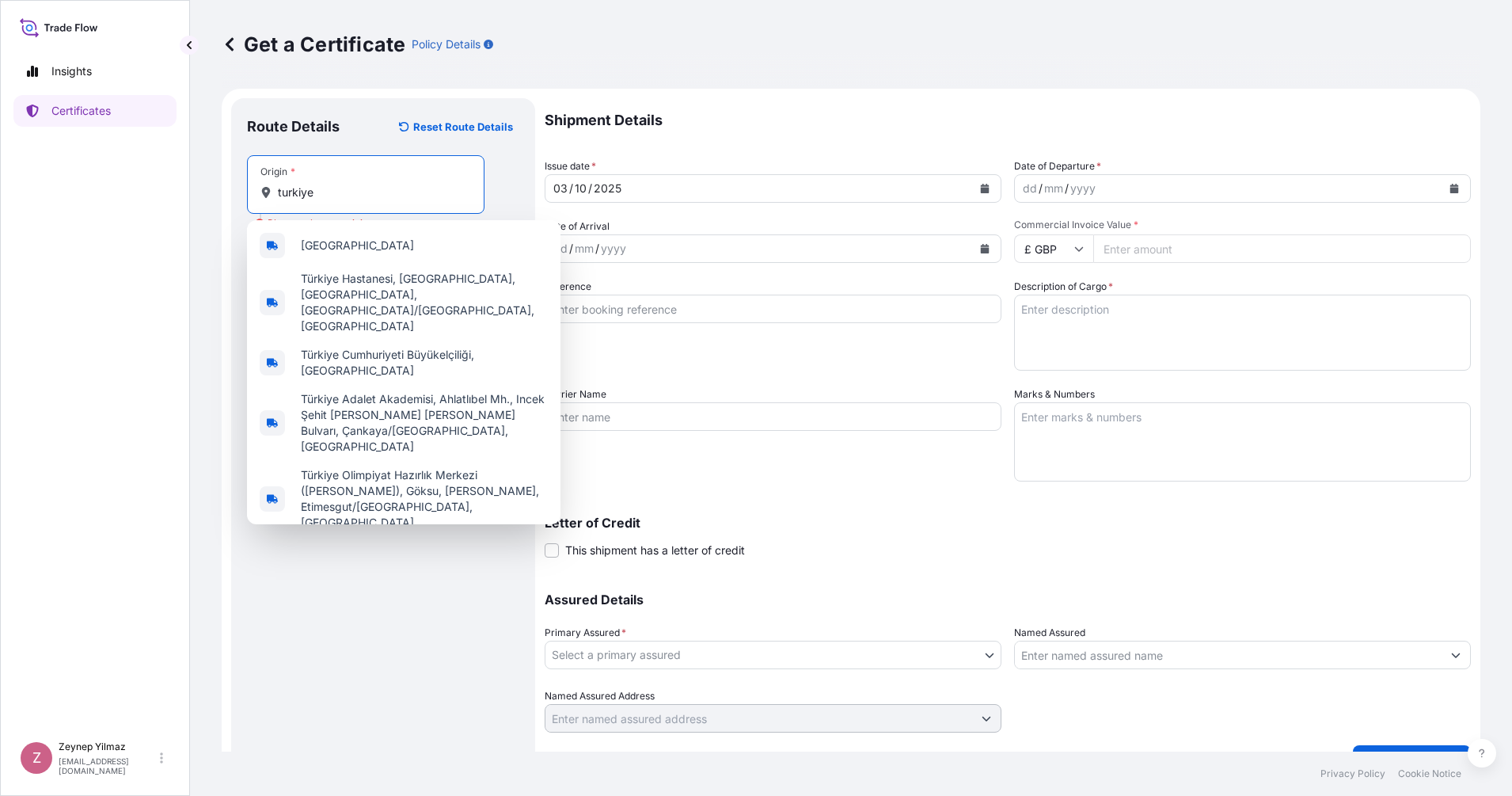
click at [339, 186] on input "turkiye" at bounding box center [372, 192] width 187 height 16
click at [325, 245] on span "[GEOGRAPHIC_DATA]" at bounding box center [357, 245] width 113 height 16
type input "[GEOGRAPHIC_DATA]"
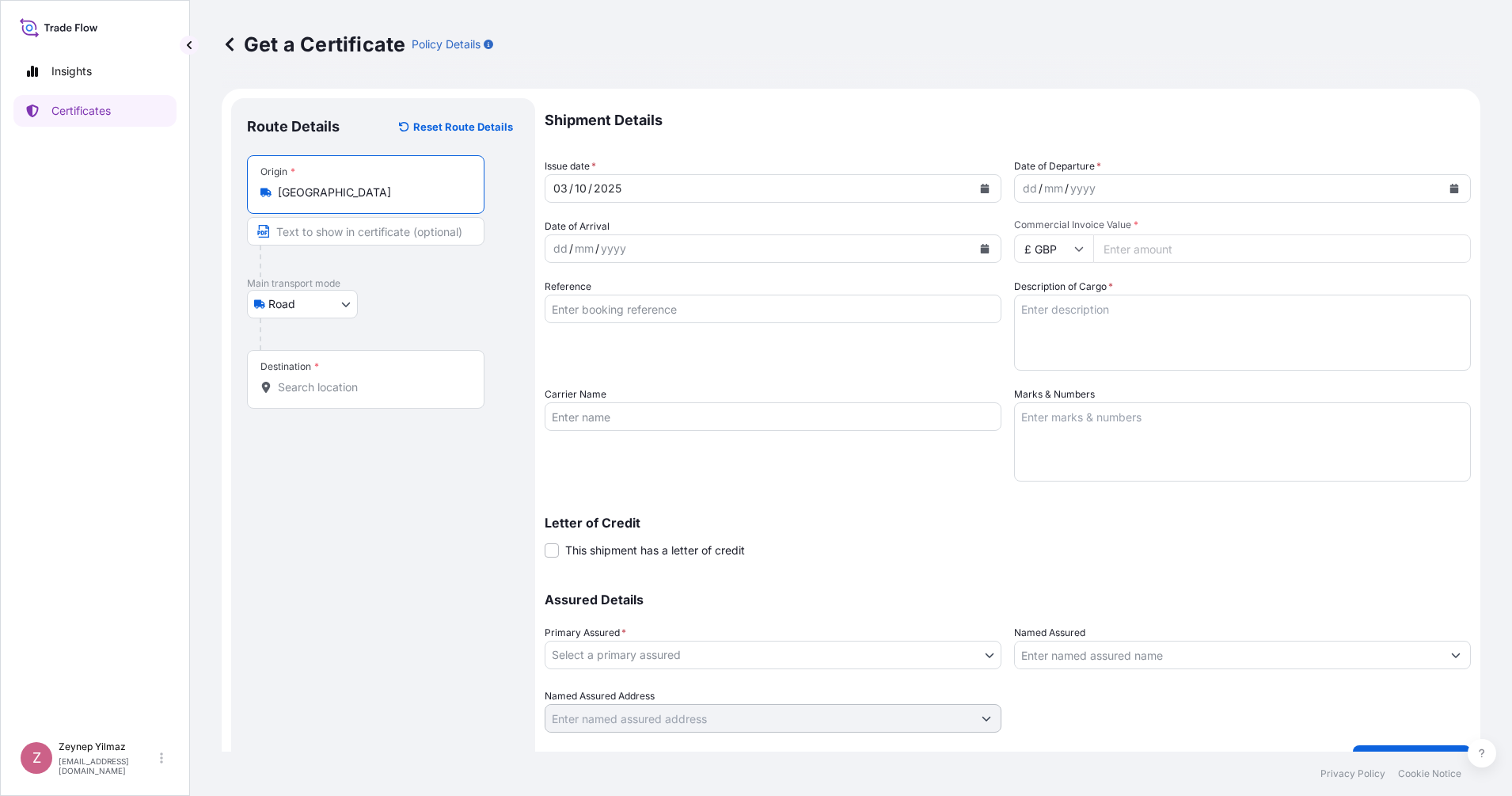
click at [332, 386] on input "Destination *" at bounding box center [372, 386] width 187 height 16
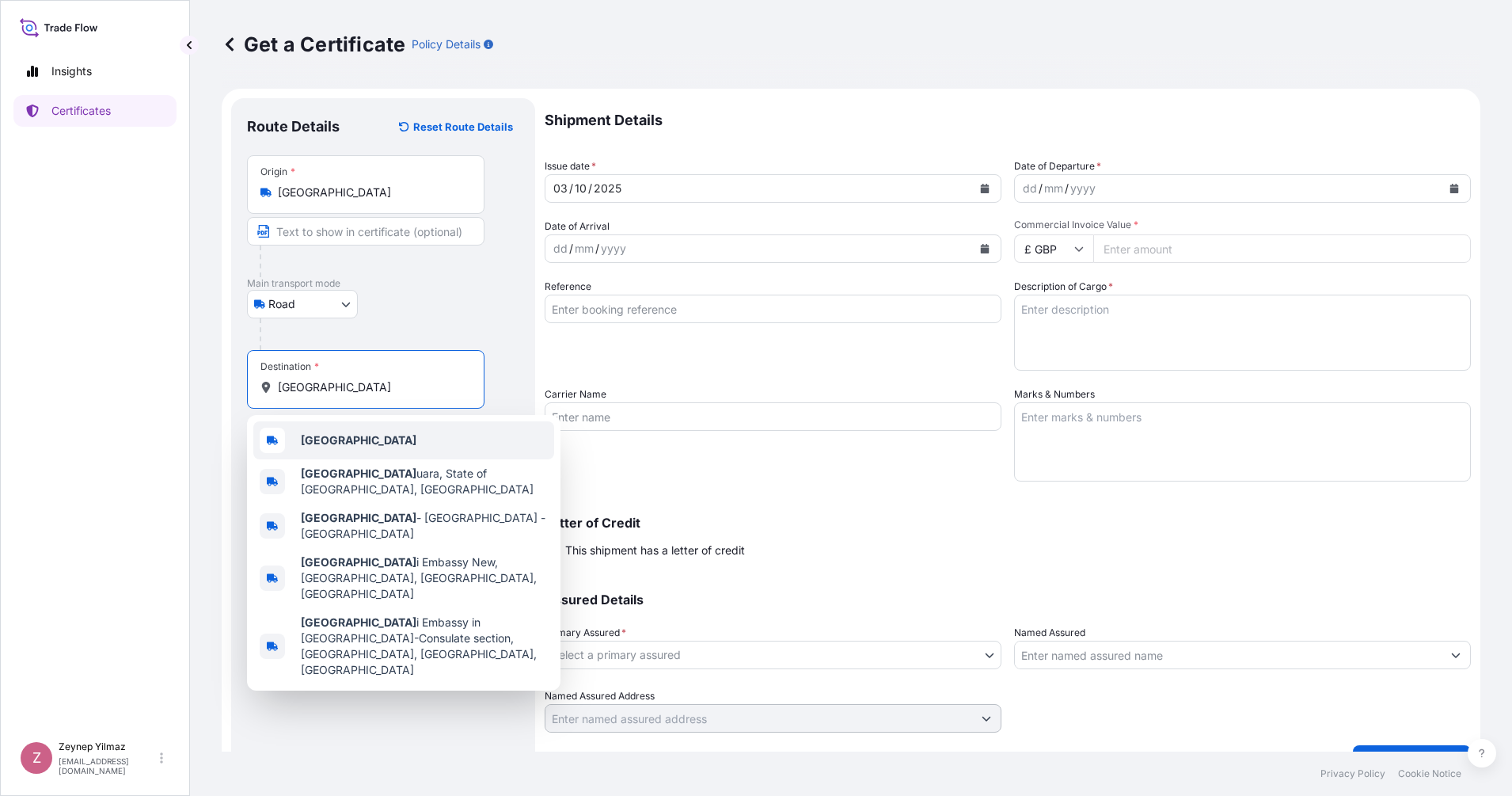
click at [312, 441] on b "[GEOGRAPHIC_DATA]" at bounding box center [358, 439] width 116 height 14
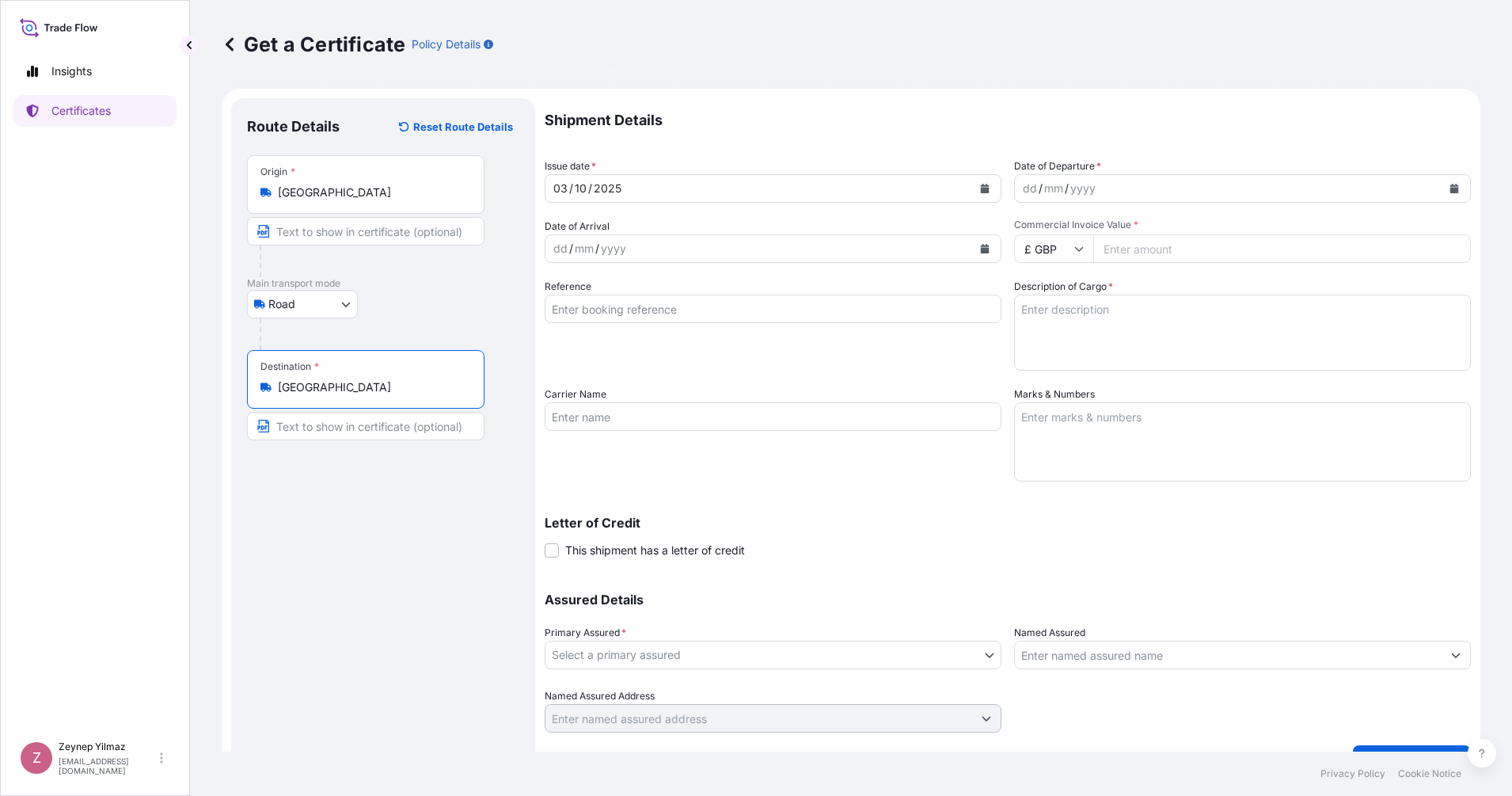
type input "[GEOGRAPHIC_DATA]"
click at [1343, 195] on button "Calendar" at bounding box center [1453, 188] width 25 height 25
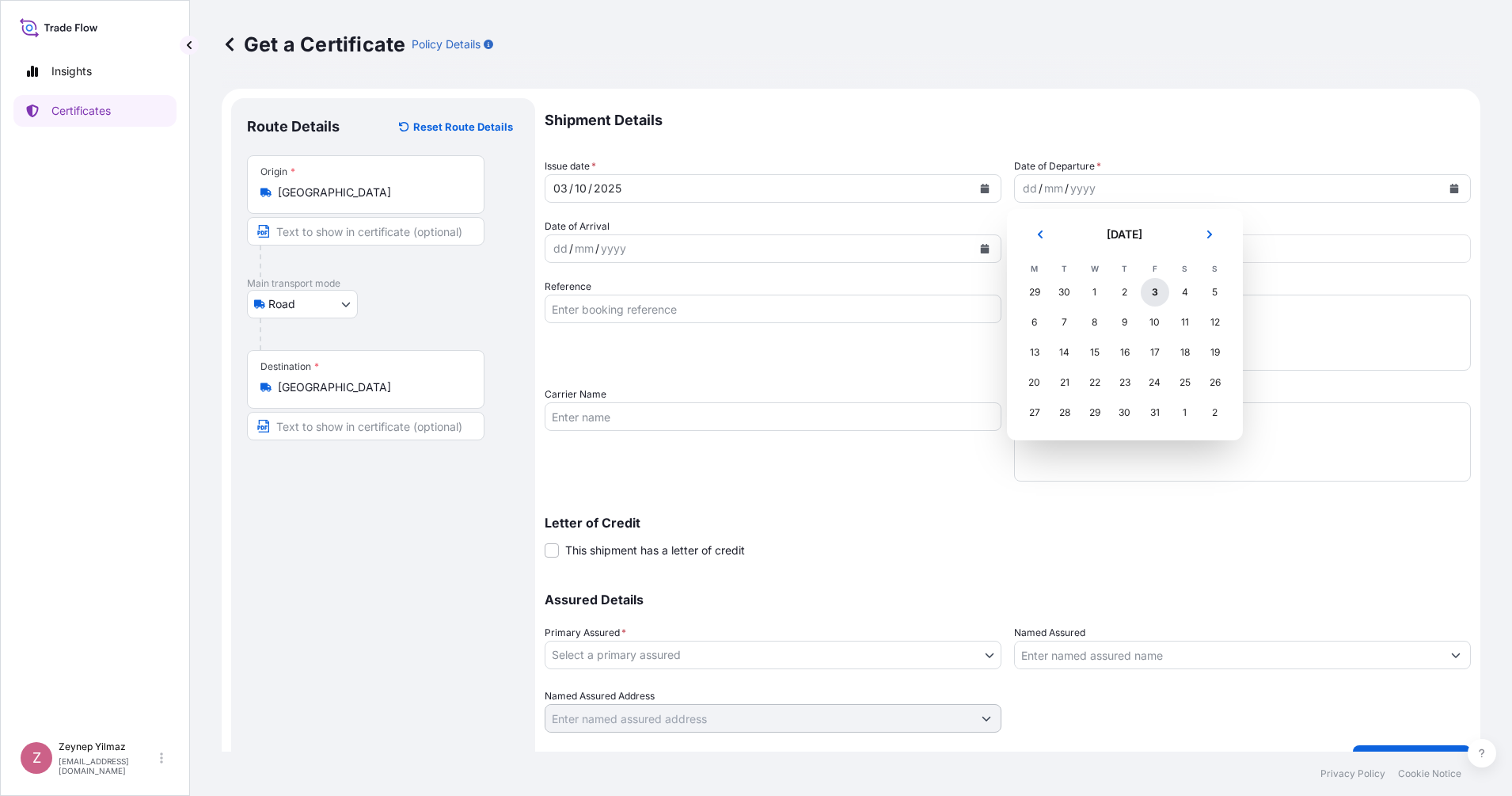
click at [1160, 288] on div "3" at bounding box center [1154, 292] width 29 height 29
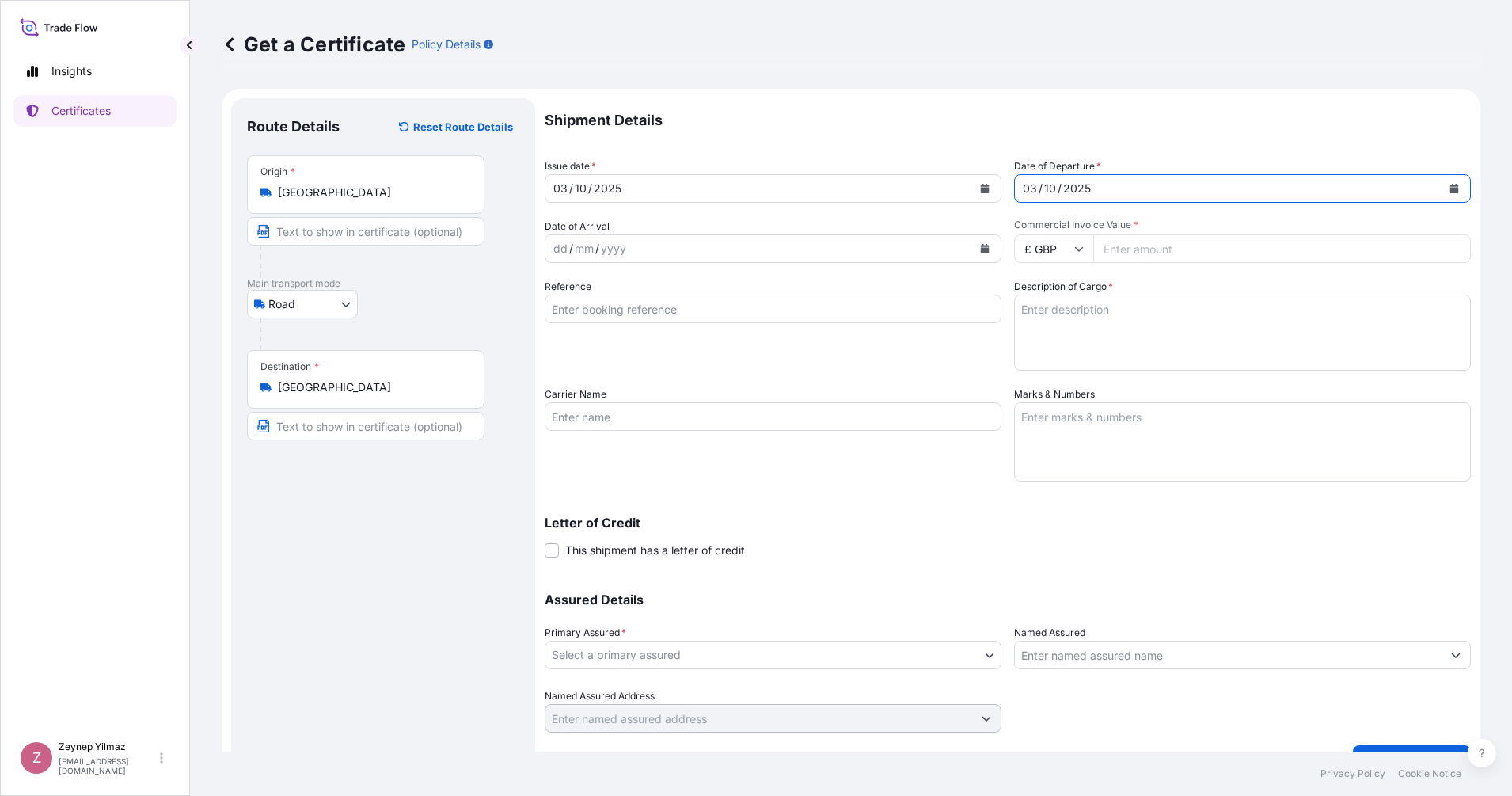
click at [1077, 255] on input "£ GBP" at bounding box center [1054, 248] width 79 height 29
click at [1044, 374] on div "$ USD" at bounding box center [1046, 359] width 67 height 31
type input "$ USD"
click at [1133, 255] on input "Commercial Invoice Value *" at bounding box center [1282, 248] width 377 height 29
type input "510632.10"
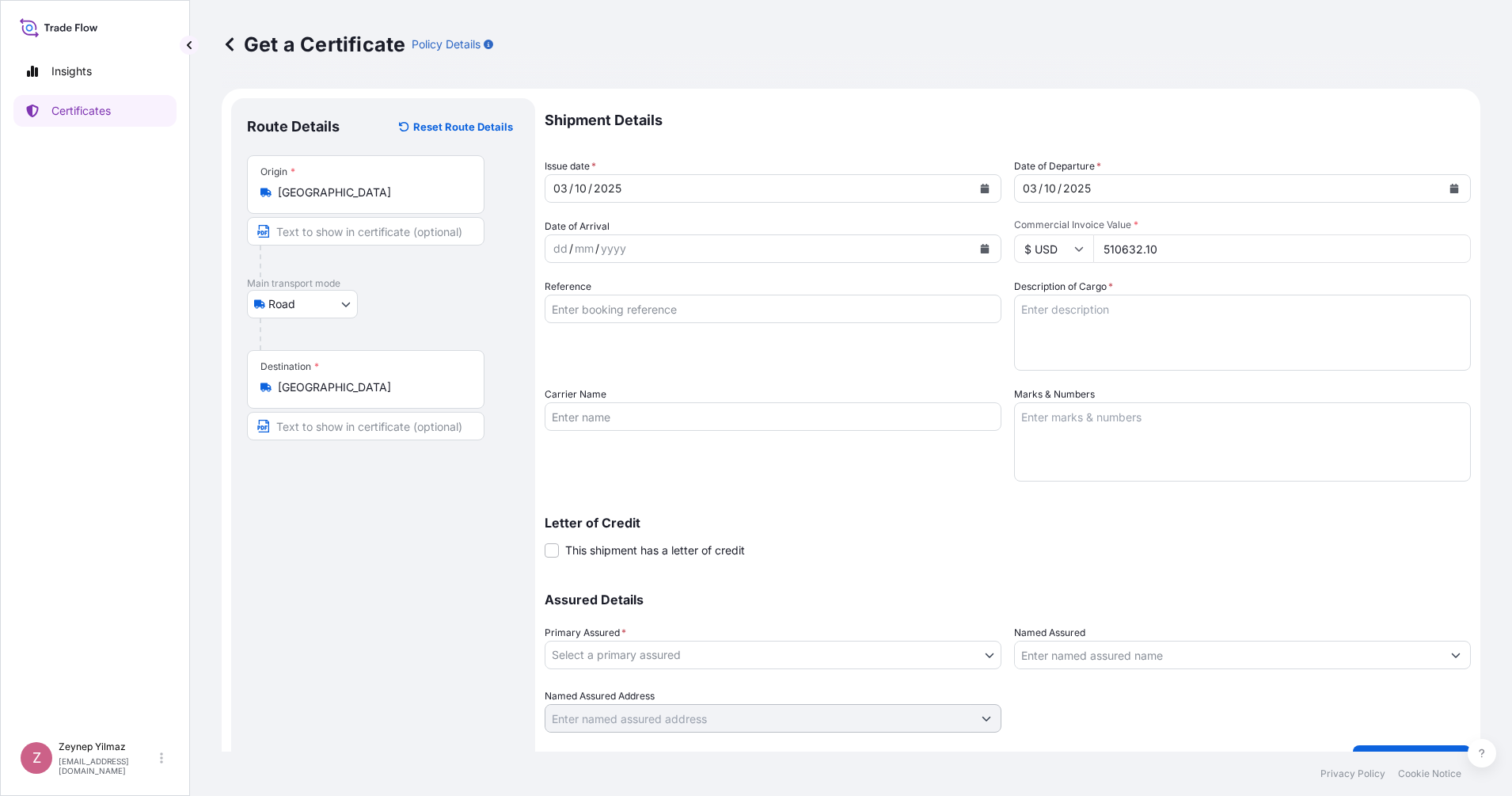
click at [1220, 123] on p "Shipment Details" at bounding box center [1007, 120] width 926 height 44
click at [649, 304] on input "Reference" at bounding box center [773, 309] width 457 height 29
paste input "[PHONE_NUMBER]"
type input "[PHONE_NUMBER]"
click at [570, 347] on div "Reference [PHONE_NUMBER]" at bounding box center [773, 324] width 457 height 92
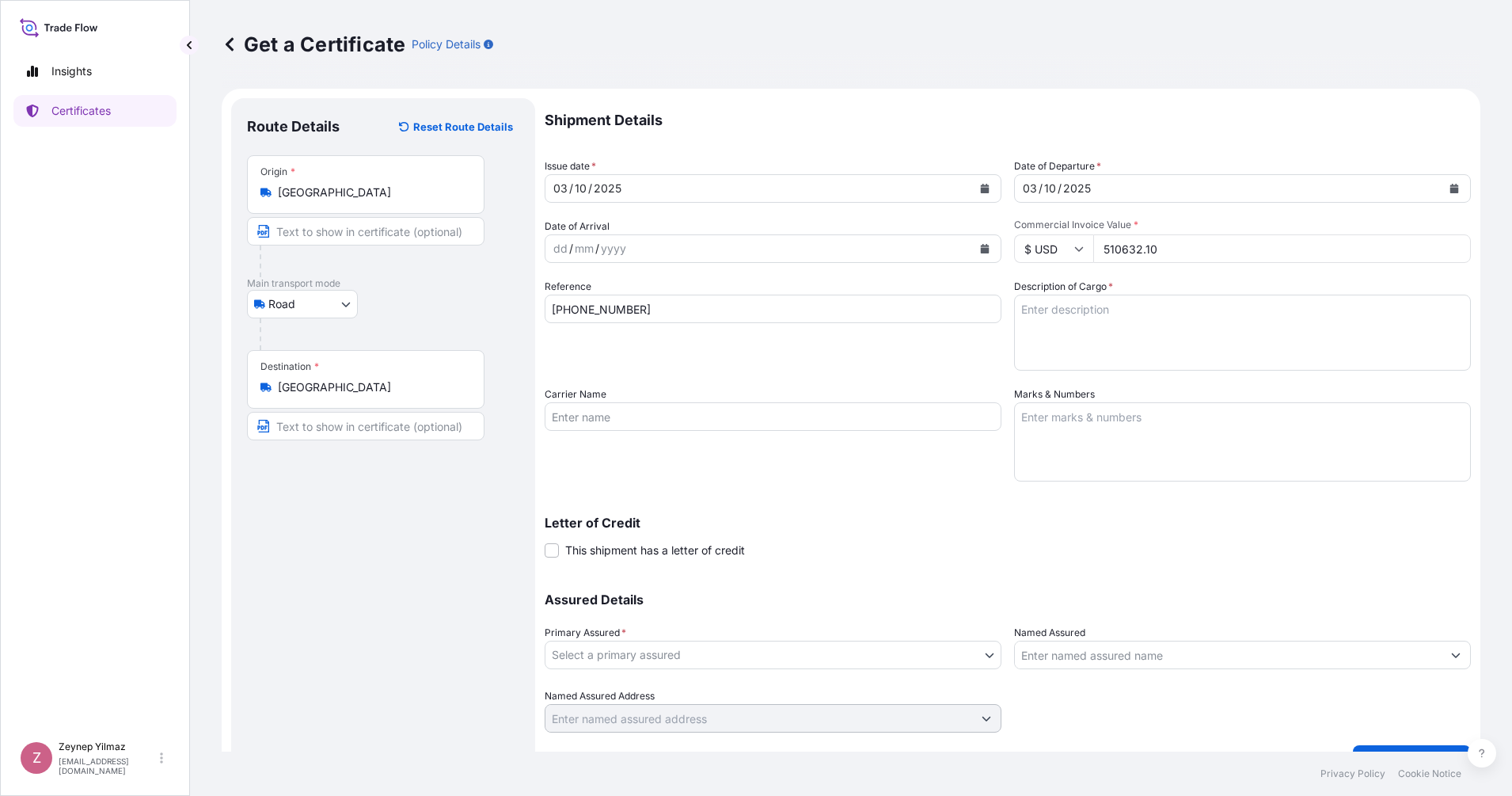
click at [635, 655] on body "Insights Certificates Z [PERSON_NAME] [EMAIL_ADDRESS][DOMAIN_NAME] Get a Certif…" at bounding box center [756, 398] width 1512 height 796
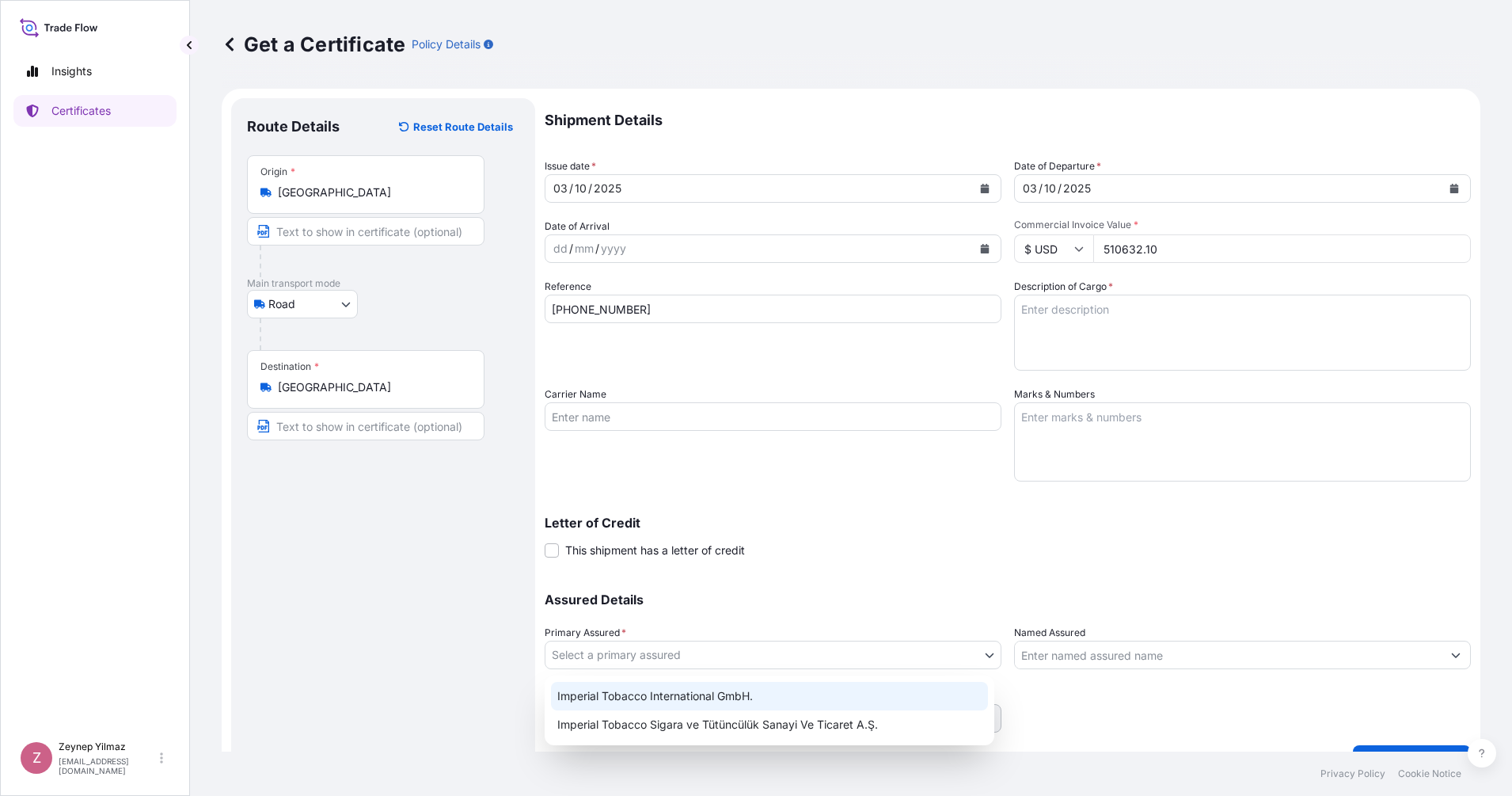
click at [631, 692] on div "Imperial Tobacco International GmbH." at bounding box center [769, 695] width 437 height 29
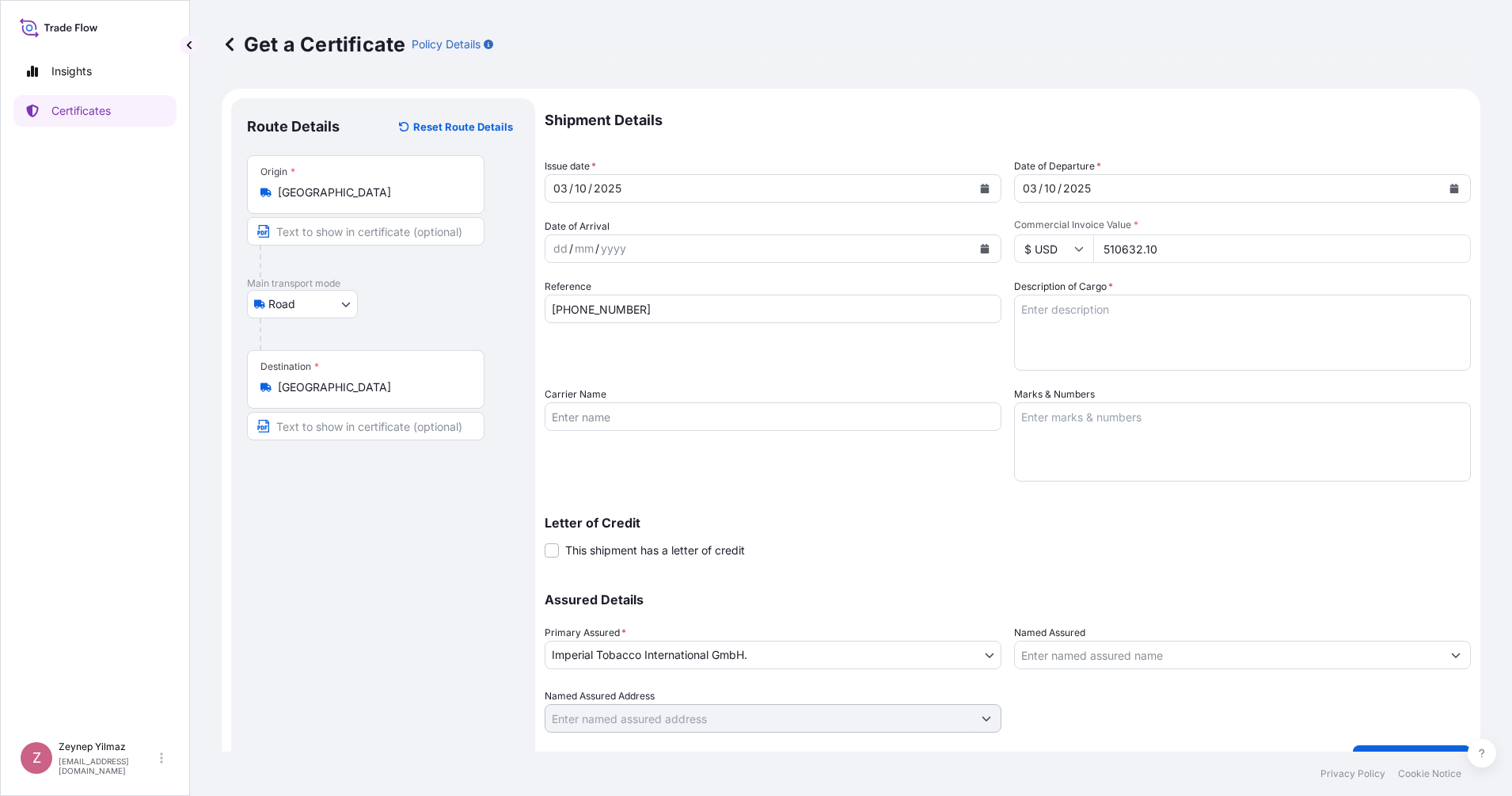
click at [1086, 678] on div "Assured Details Primary Assured * Imperial Tobacco International GmbH. Imperial…" at bounding box center [1007, 653] width 926 height 158
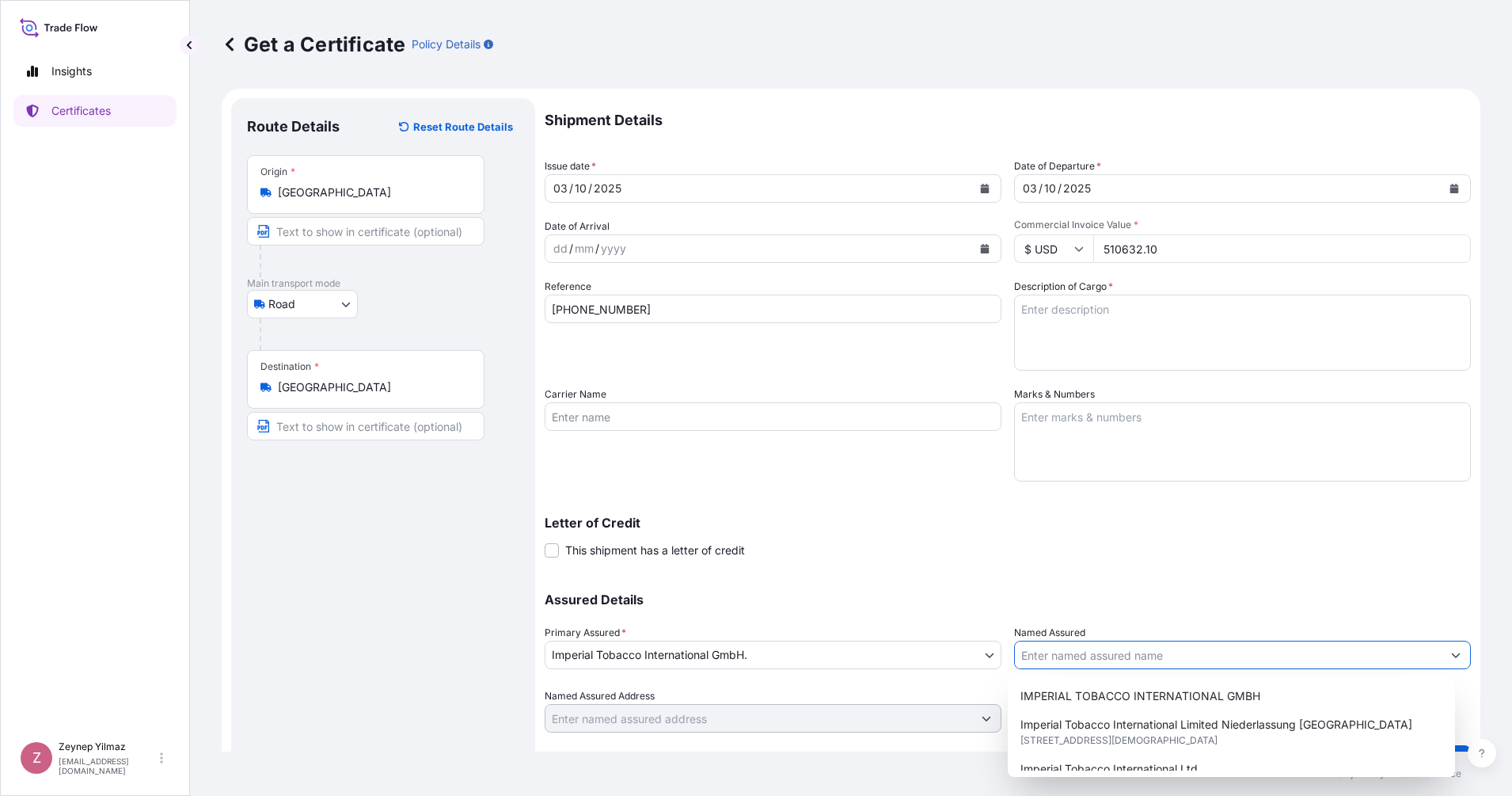
click at [1086, 666] on input "Named Assured" at bounding box center [1228, 655] width 427 height 29
click at [1083, 686] on div "IMPERIAL TOBACCO INTERNATIONAL GMBH" at bounding box center [1231, 695] width 435 height 29
type input "IMPERIAL TOBACCO INTERNATIONAL GMBH"
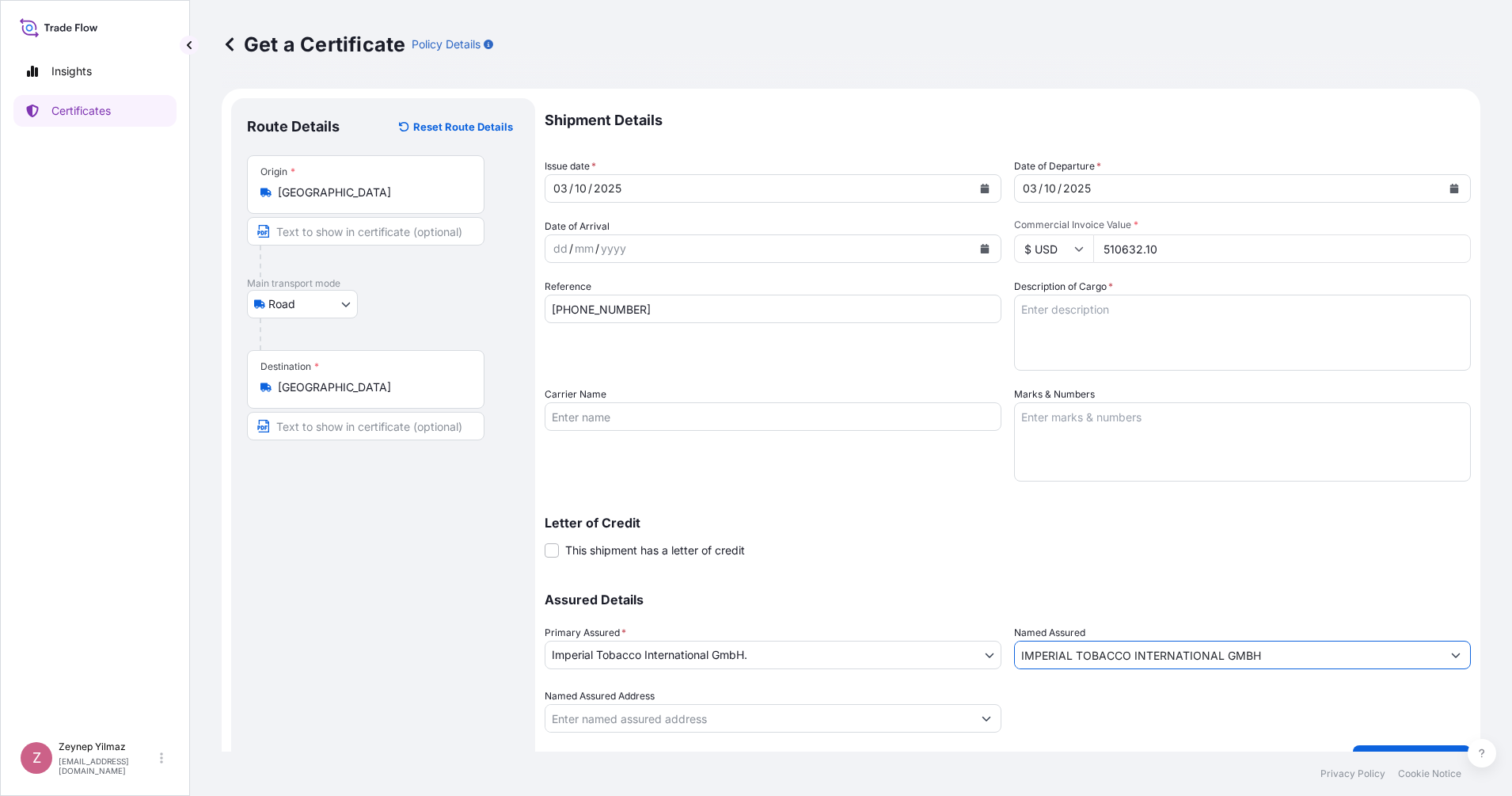
click at [1038, 574] on div "Assured Details Primary Assured * Imperial Tobacco International GmbH. Imperial…" at bounding box center [1007, 653] width 926 height 158
click at [1046, 294] on label "Description of Cargo *" at bounding box center [1063, 286] width 99 height 16
click at [1046, 295] on textarea "Description of Cargo *" at bounding box center [1242, 333] width 457 height 76
click at [1046, 308] on textarea "Description of Cargo *" at bounding box center [1242, 333] width 457 height 76
paste textarea "1000 cases of cigarettes marked: 1001230641/1601-2600 Hand Down Co. Nearby MRF …"
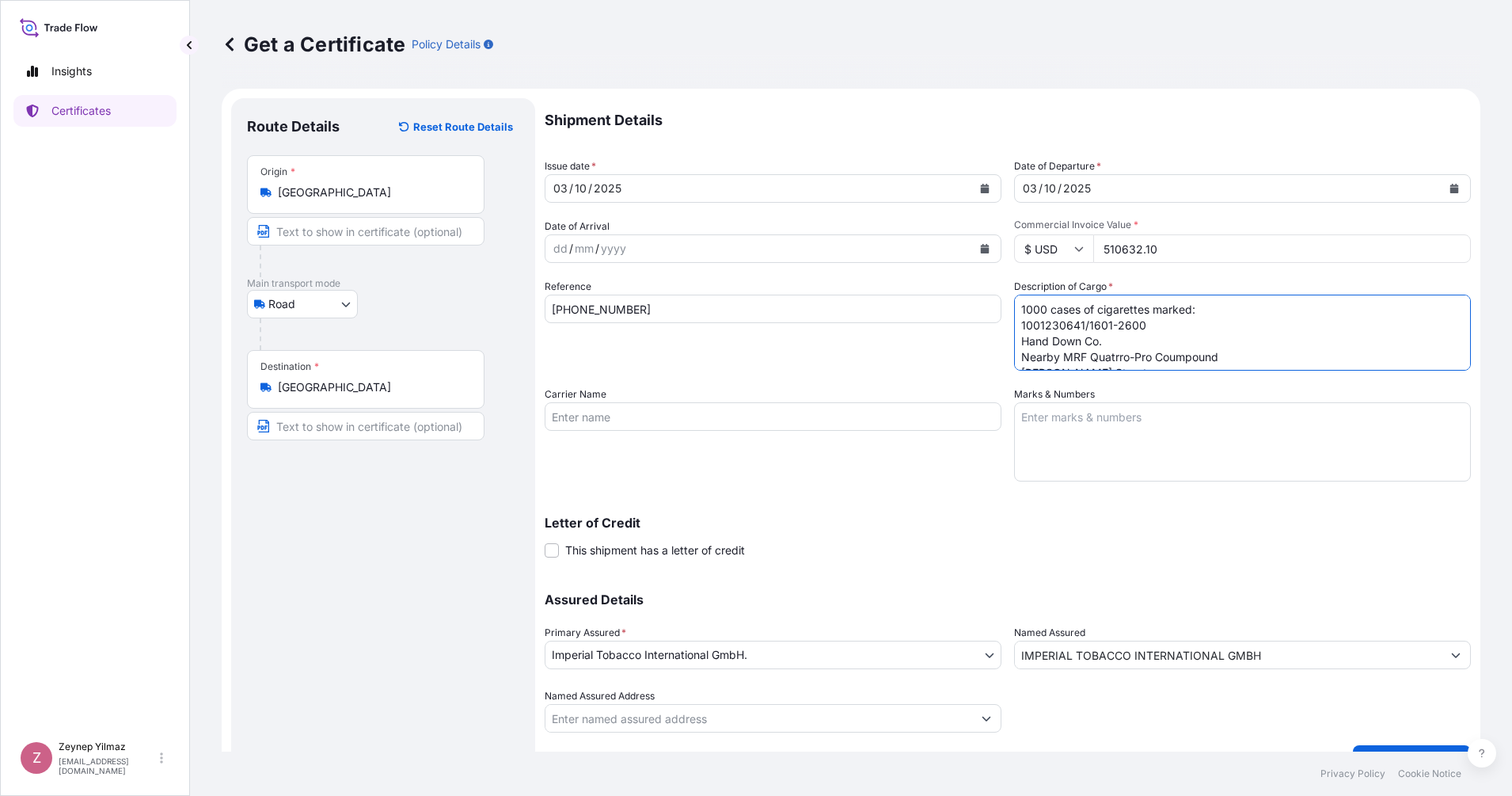
drag, startPoint x: 1039, startPoint y: 310, endPoint x: 1018, endPoint y: 309, distance: 21.0
click at [1018, 309] on textarea "1000 cases of cigarettes marked: 1001230641/1601-2600 Hand Down Co. Nearby MRF …" at bounding box center [1242, 333] width 457 height 76
click at [1136, 323] on textarea "1577 cases of cigarettes marked: 1001230641/1601-2600 Hand Down Co. Nearby MRF …" at bounding box center [1242, 333] width 457 height 76
drag, startPoint x: 1142, startPoint y: 325, endPoint x: 1049, endPoint y: 321, distance: 93.1
click at [1047, 321] on textarea "1577 cases of cigarettes marked: 1001230641/1601-2600 Hand Down Co. Nearby MRF …" at bounding box center [1242, 333] width 457 height 76
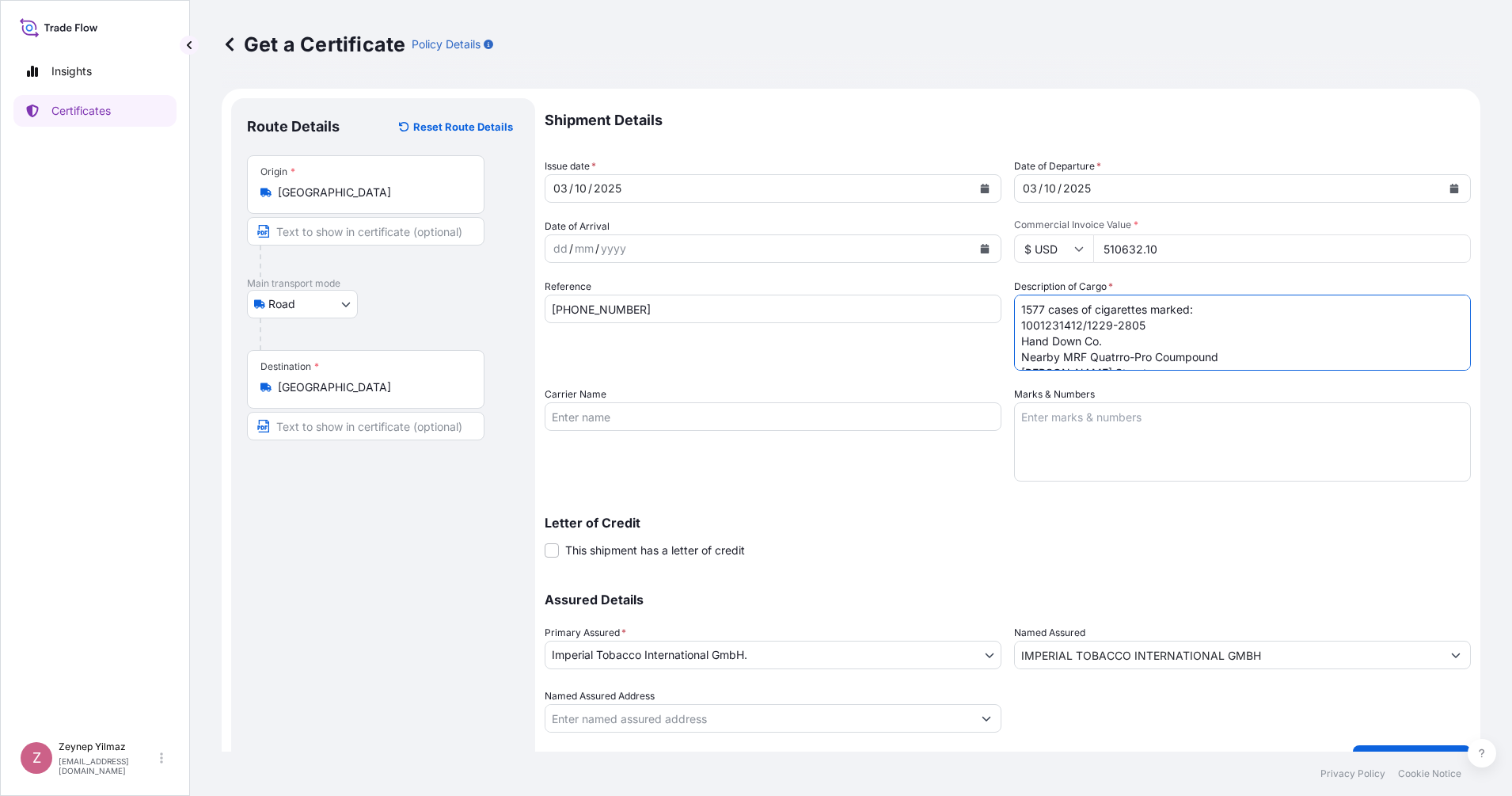
click at [1108, 344] on textarea "1577 cases of cigarettes marked: 1001231412/1229-2805 Hand Down Co. Nearby MRF …" at bounding box center [1242, 333] width 457 height 76
type textarea "1577 cases of cigarettes marked: 1001231412/1229-2805 Hand Down Co. Nearby MRF …"
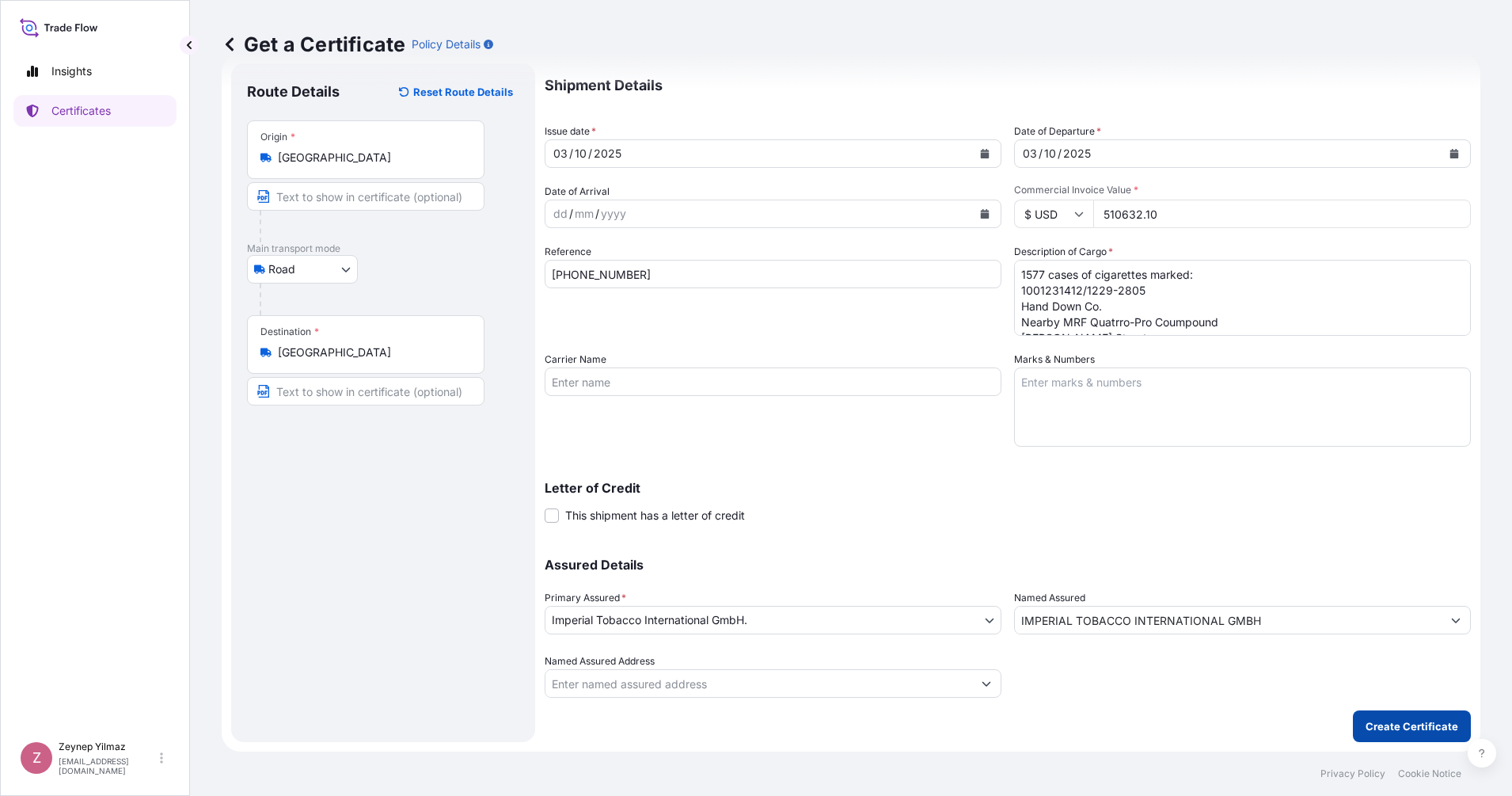
click at [1343, 706] on p "Create Certificate" at bounding box center [1411, 726] width 92 height 16
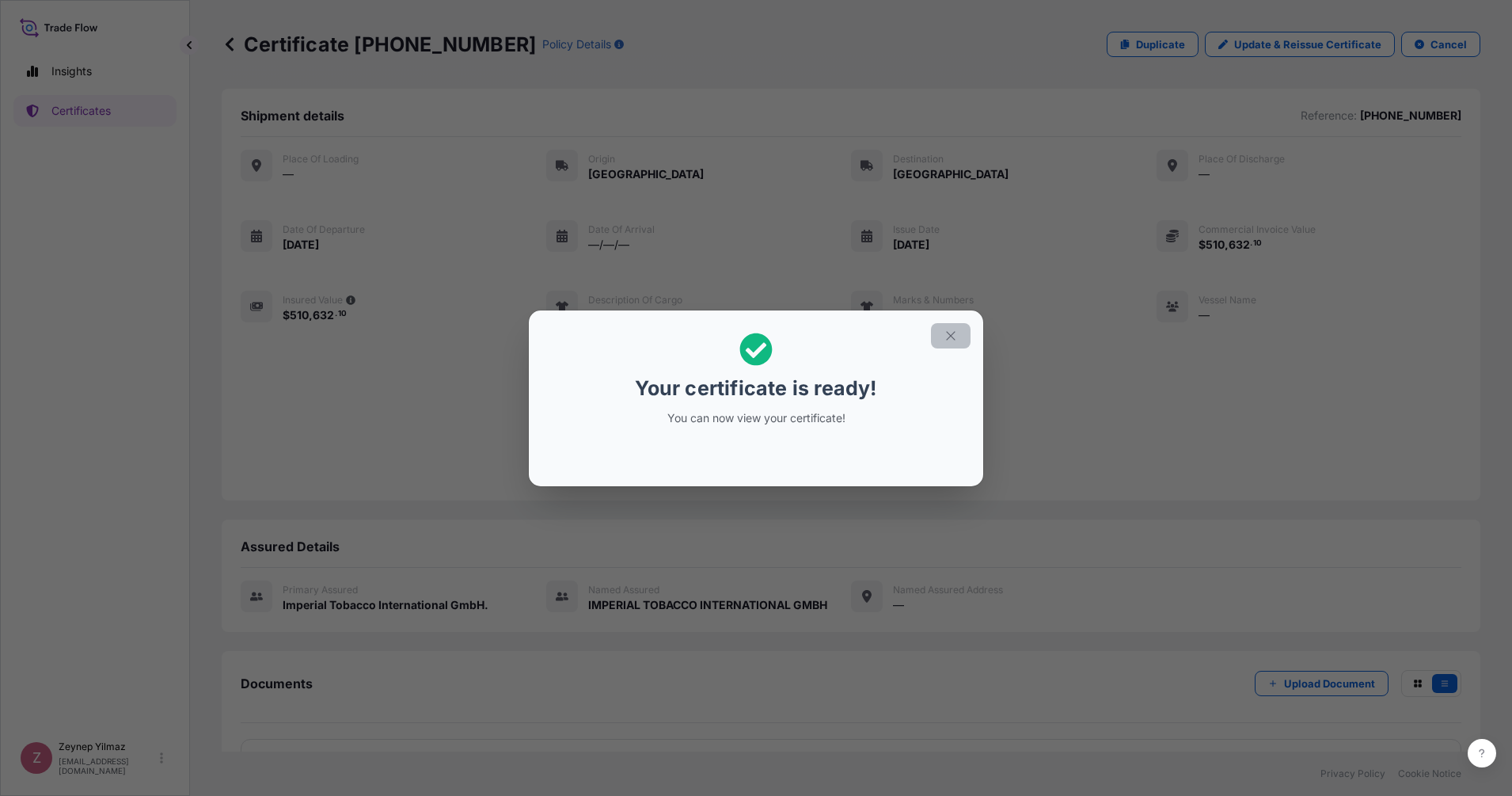
click at [955, 336] on icon "button" at bounding box center [950, 335] width 14 height 14
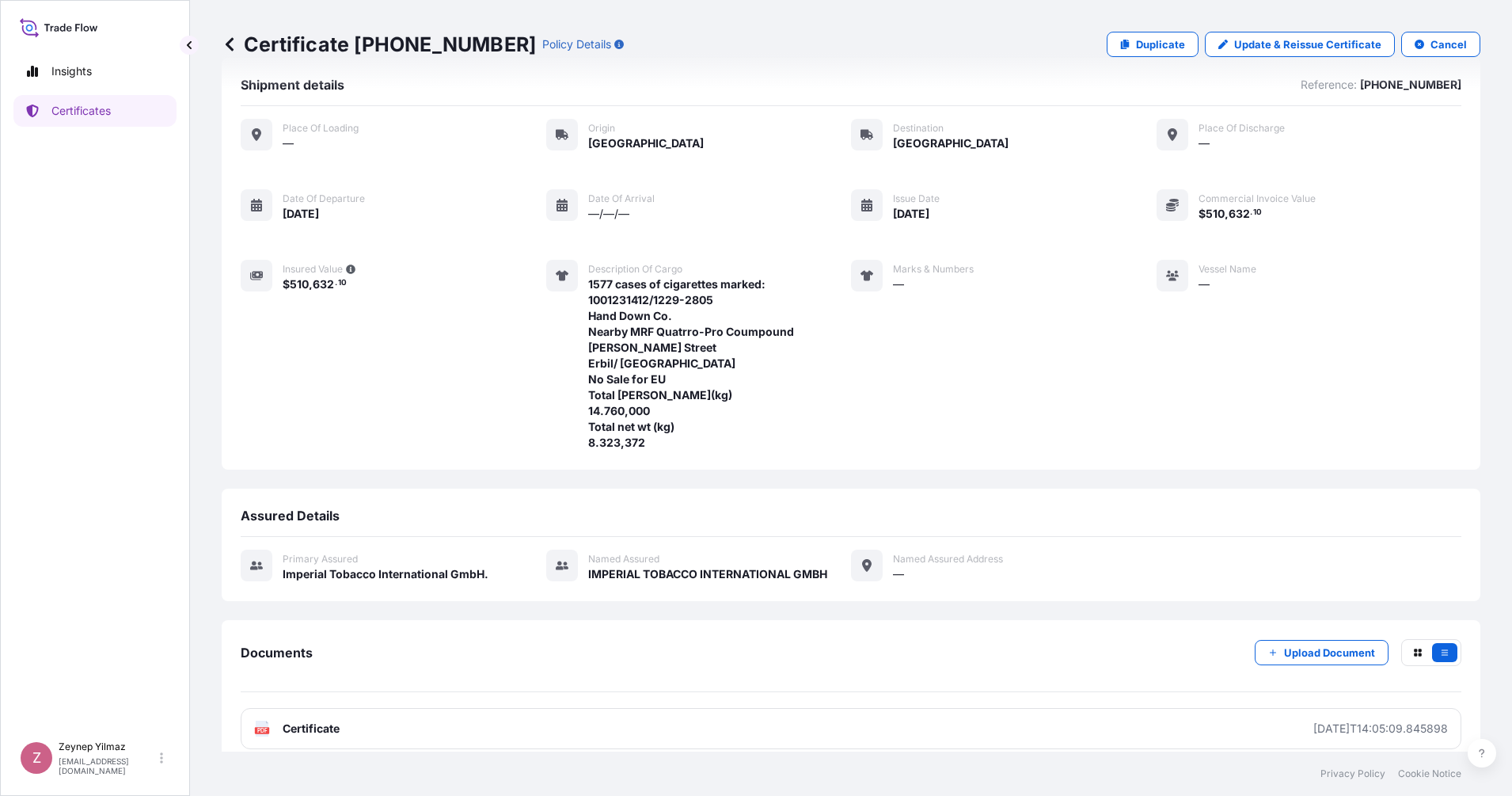
scroll to position [47, 0]
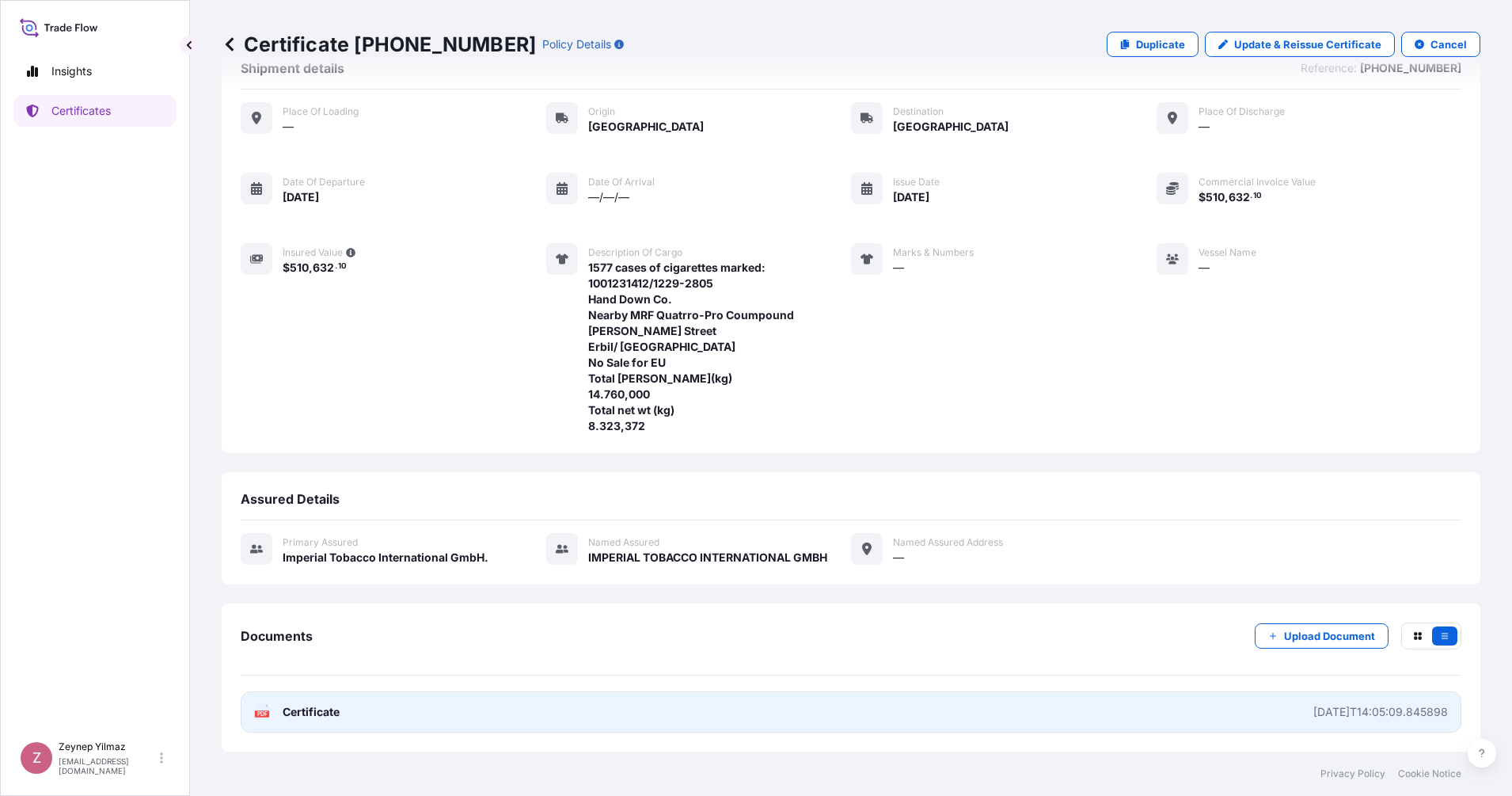
click at [1238, 704] on link "PDF Certificate [DATE]T14:05:09.845898" at bounding box center [850, 712] width 1220 height 42
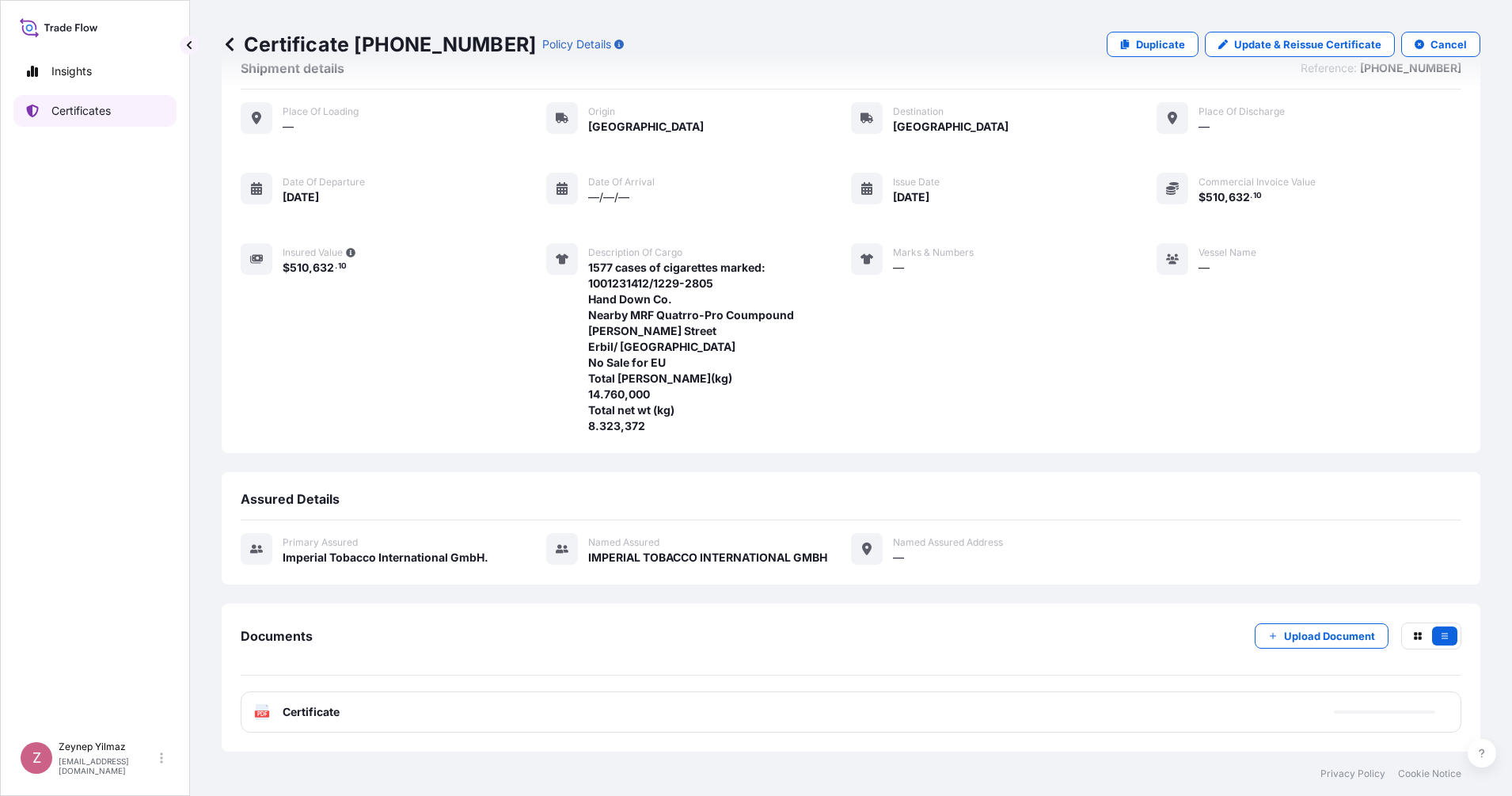
click at [104, 107] on p "Certificates" at bounding box center [81, 110] width 59 height 16
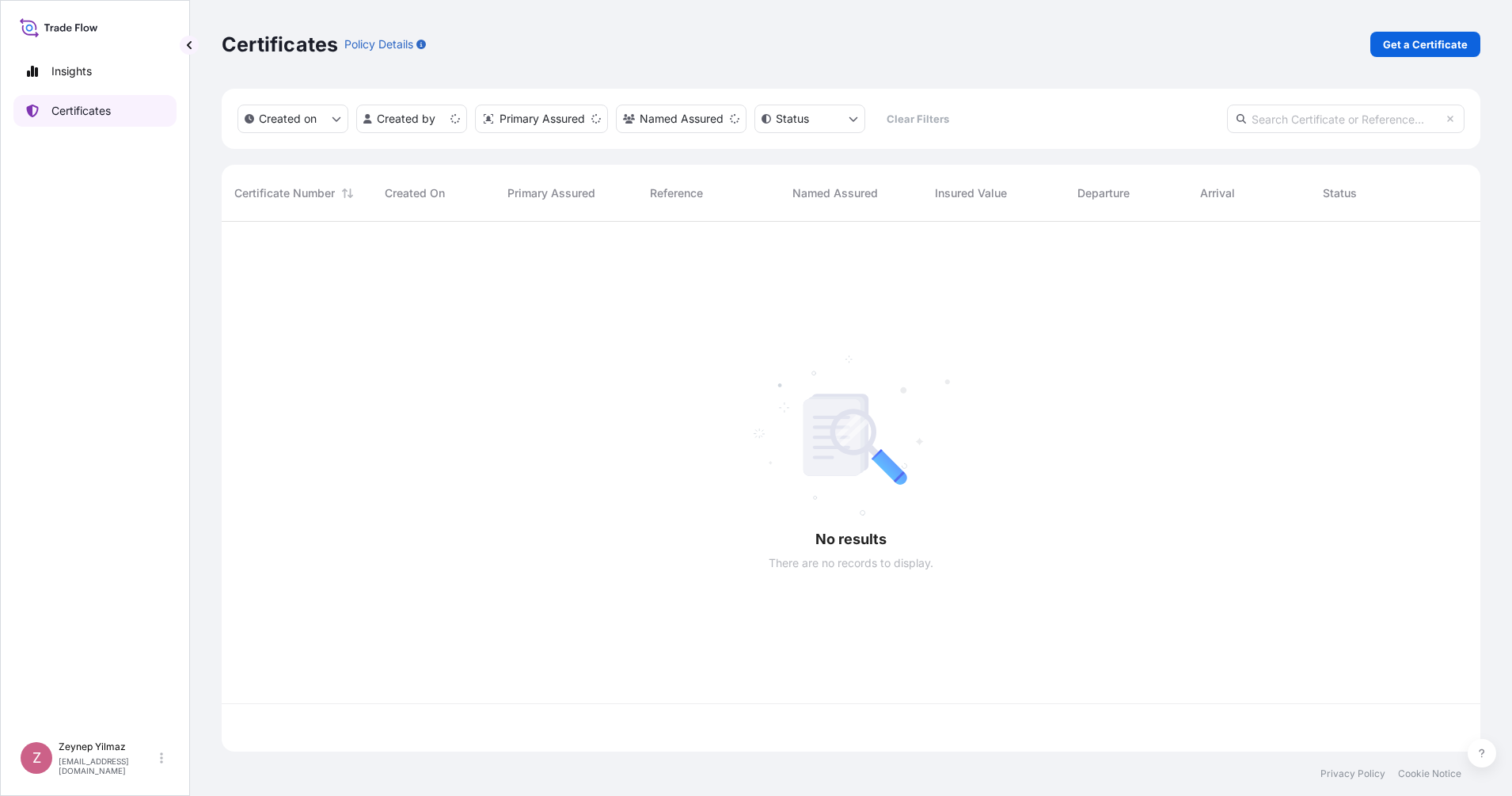
scroll to position [523, 1243]
click at [1343, 41] on p "Get a Certificate" at bounding box center [1425, 43] width 85 height 16
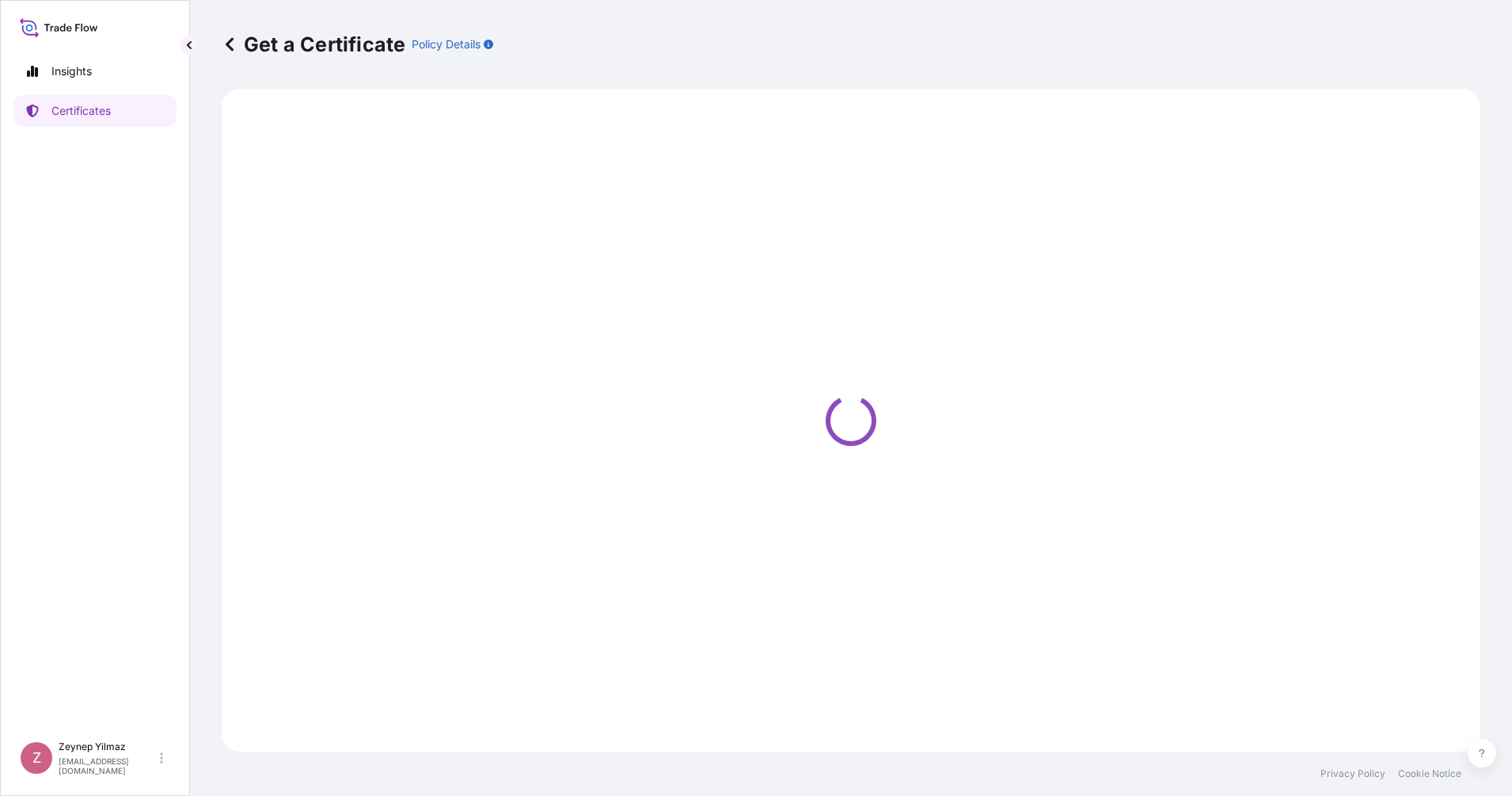
select select "Sea"
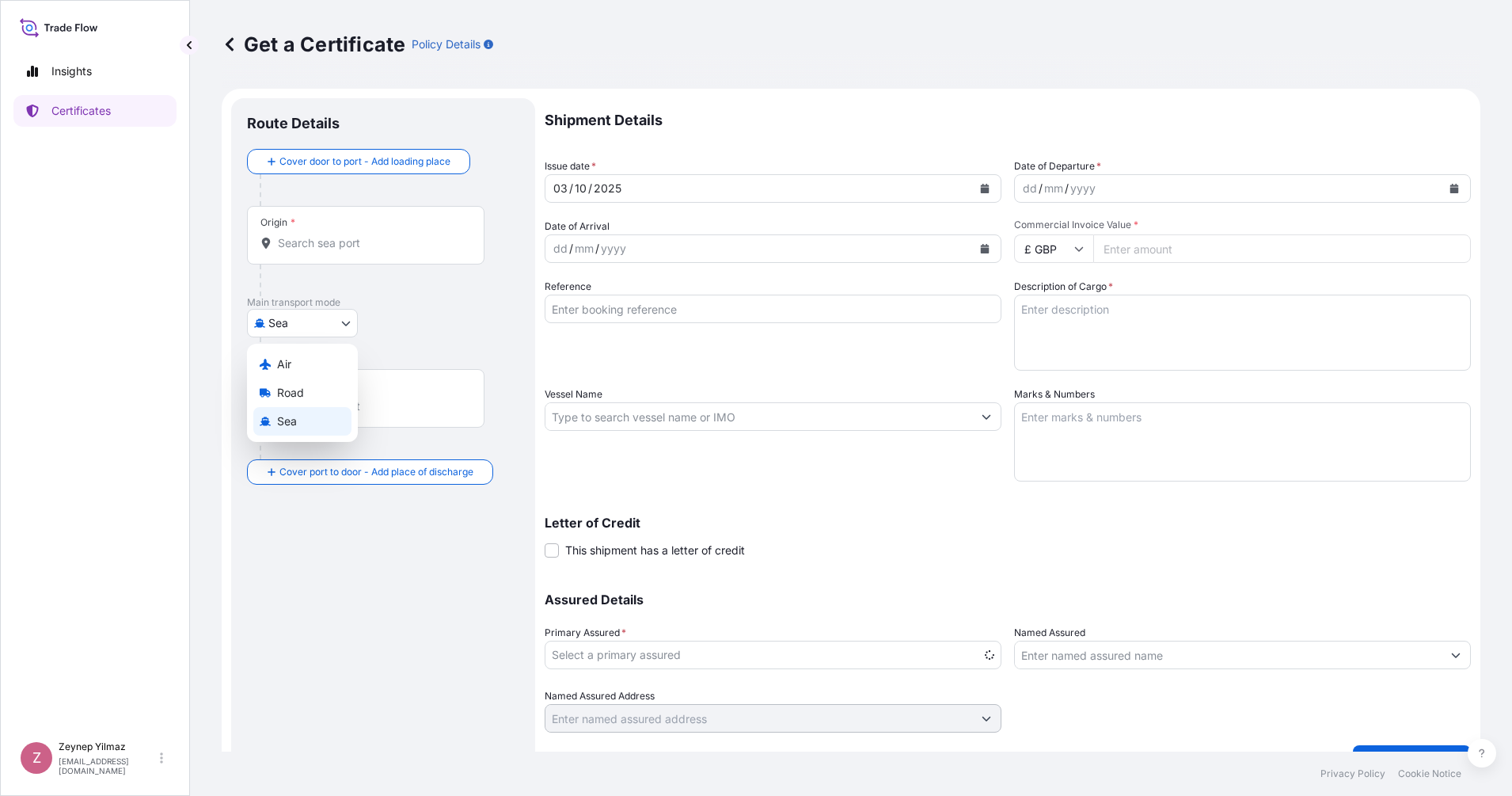
click at [346, 322] on body "Insights Certificates Z [PERSON_NAME] [EMAIL_ADDRESS][DOMAIN_NAME] Get a Certif…" at bounding box center [756, 398] width 1512 height 796
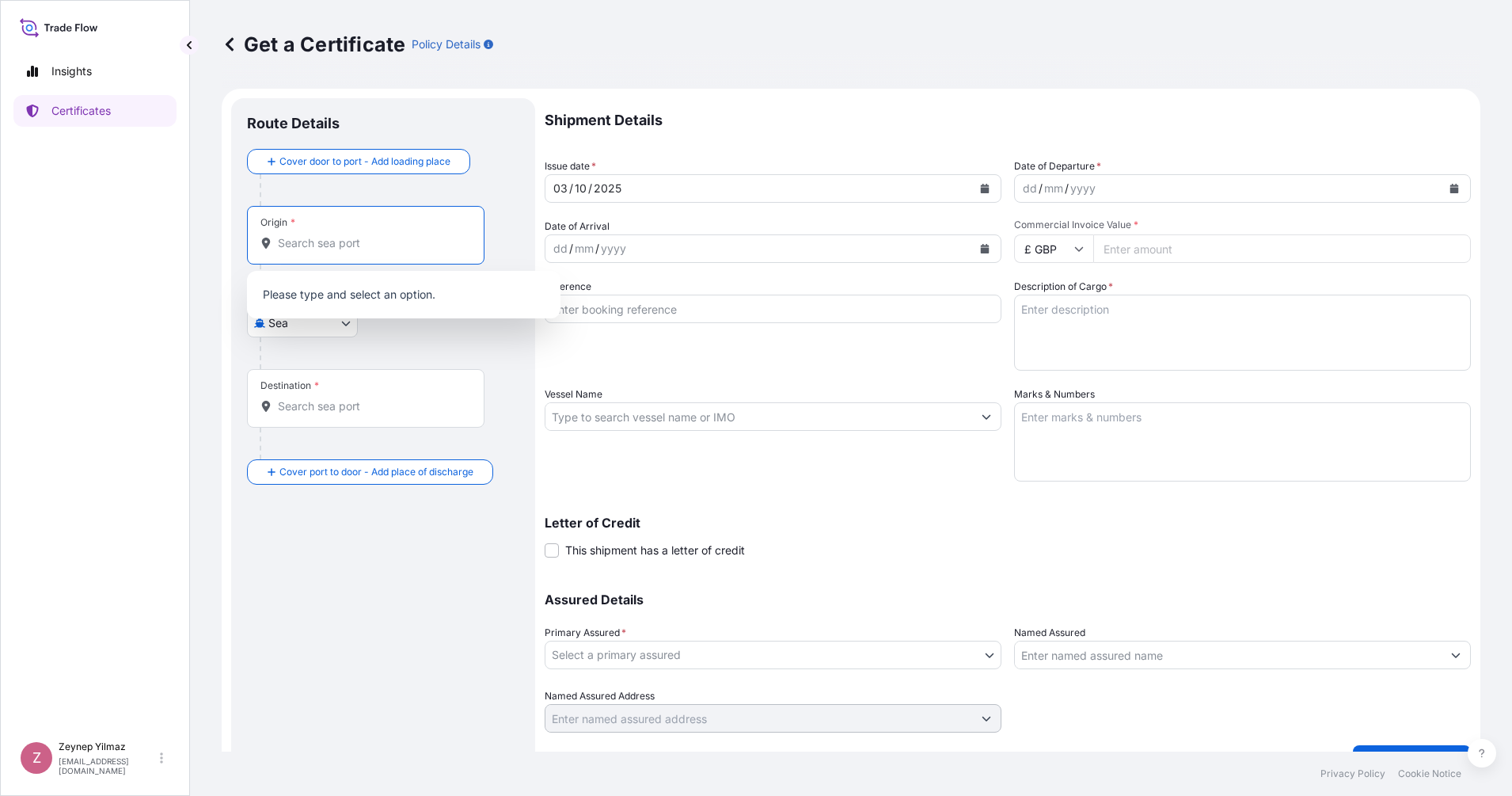
click at [388, 245] on input "Origin *" at bounding box center [372, 242] width 187 height 16
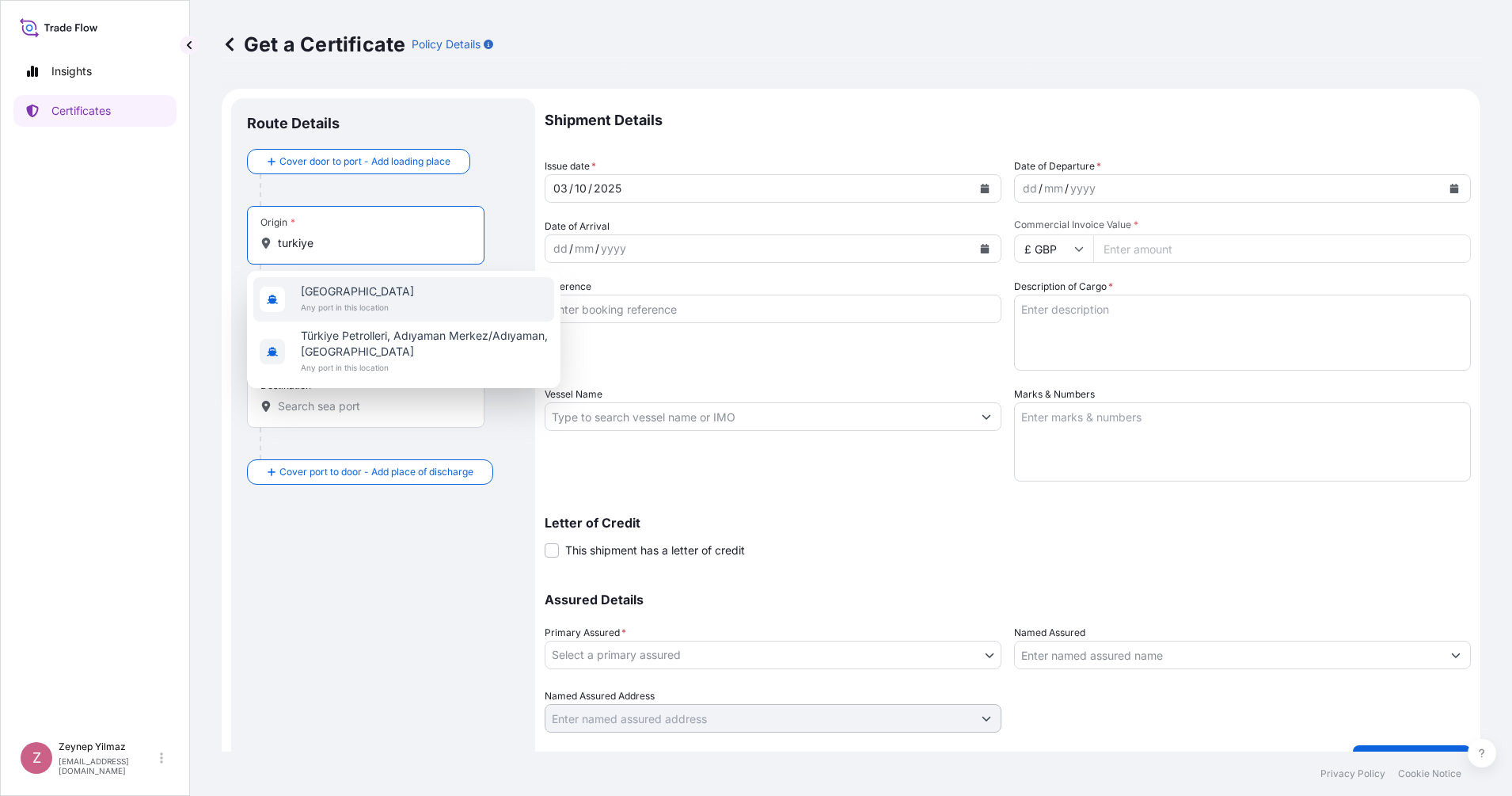
click at [325, 295] on span "[GEOGRAPHIC_DATA]" at bounding box center [357, 291] width 113 height 16
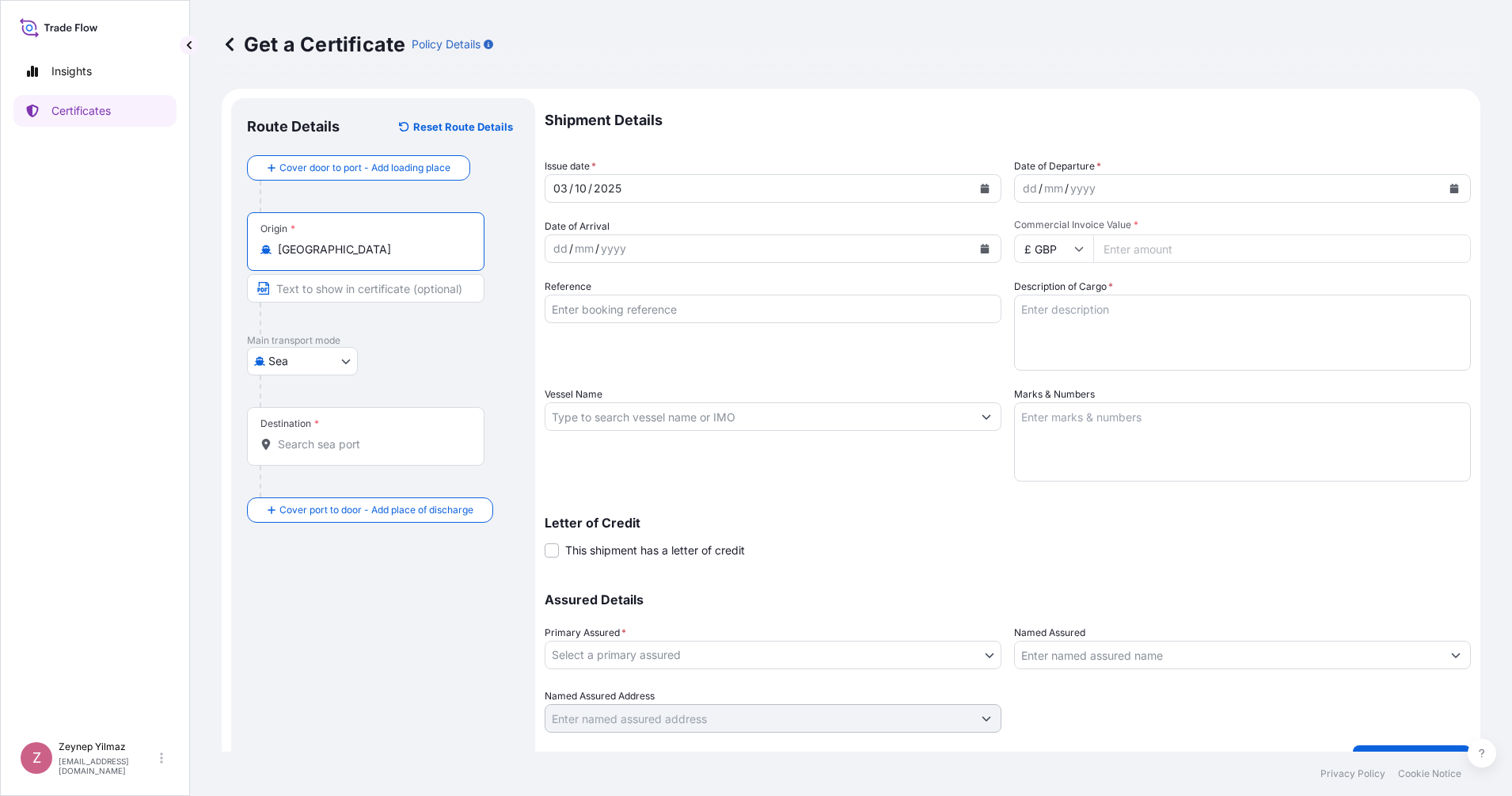
type input "[GEOGRAPHIC_DATA]"
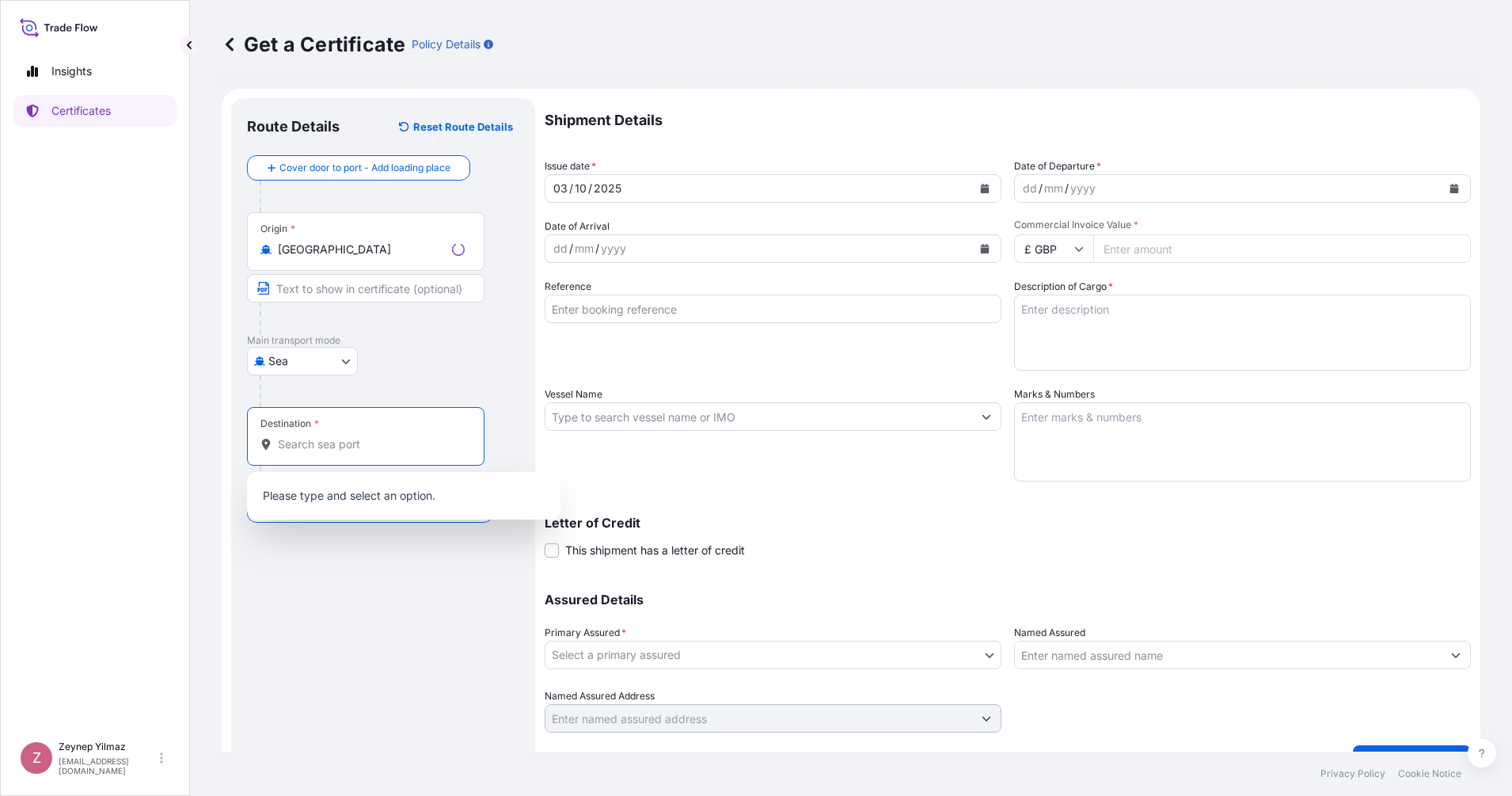
click at [320, 446] on input "Destination *" at bounding box center [372, 444] width 187 height 16
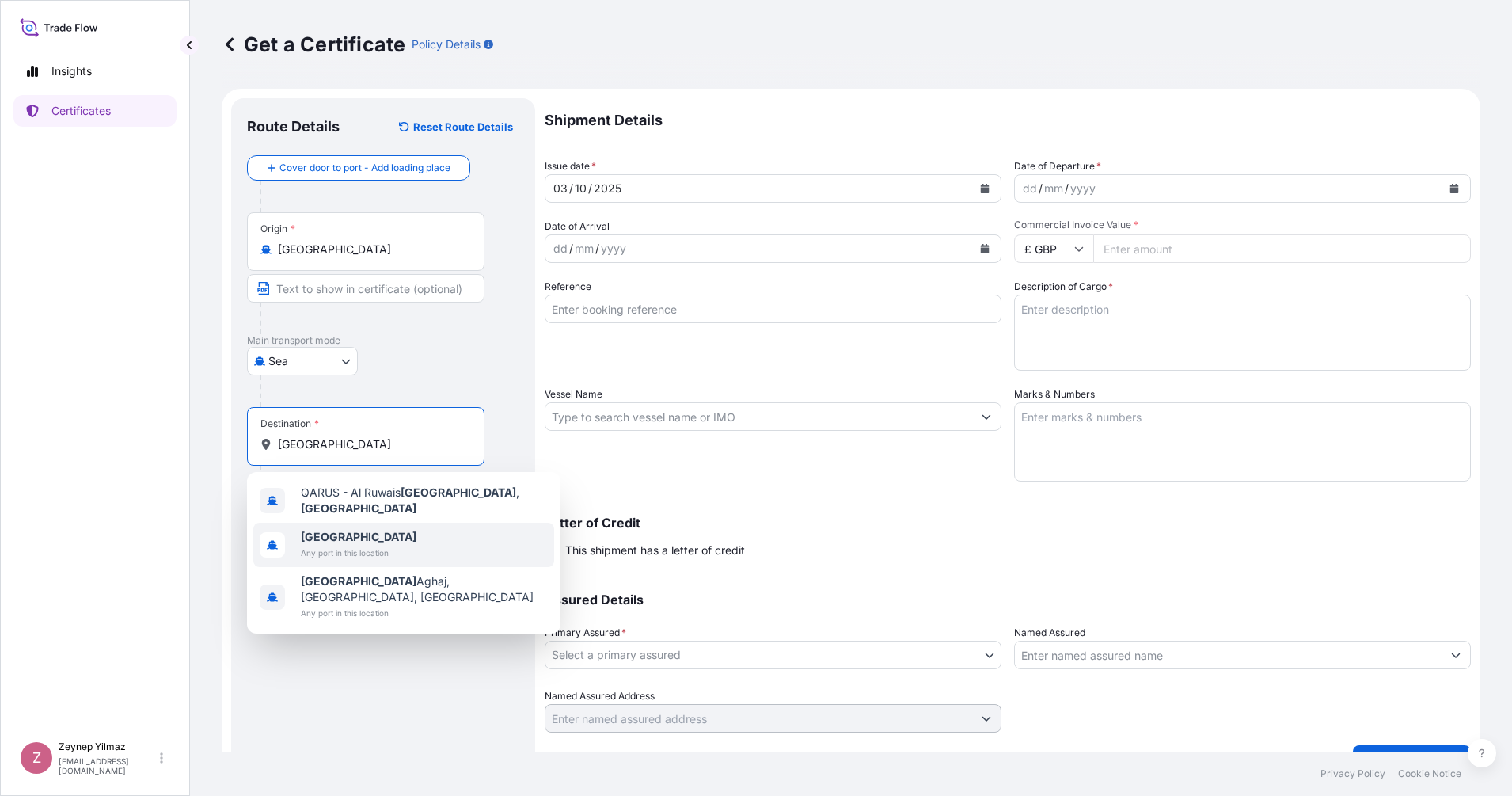
click at [333, 531] on span "[GEOGRAPHIC_DATA]" at bounding box center [358, 536] width 116 height 16
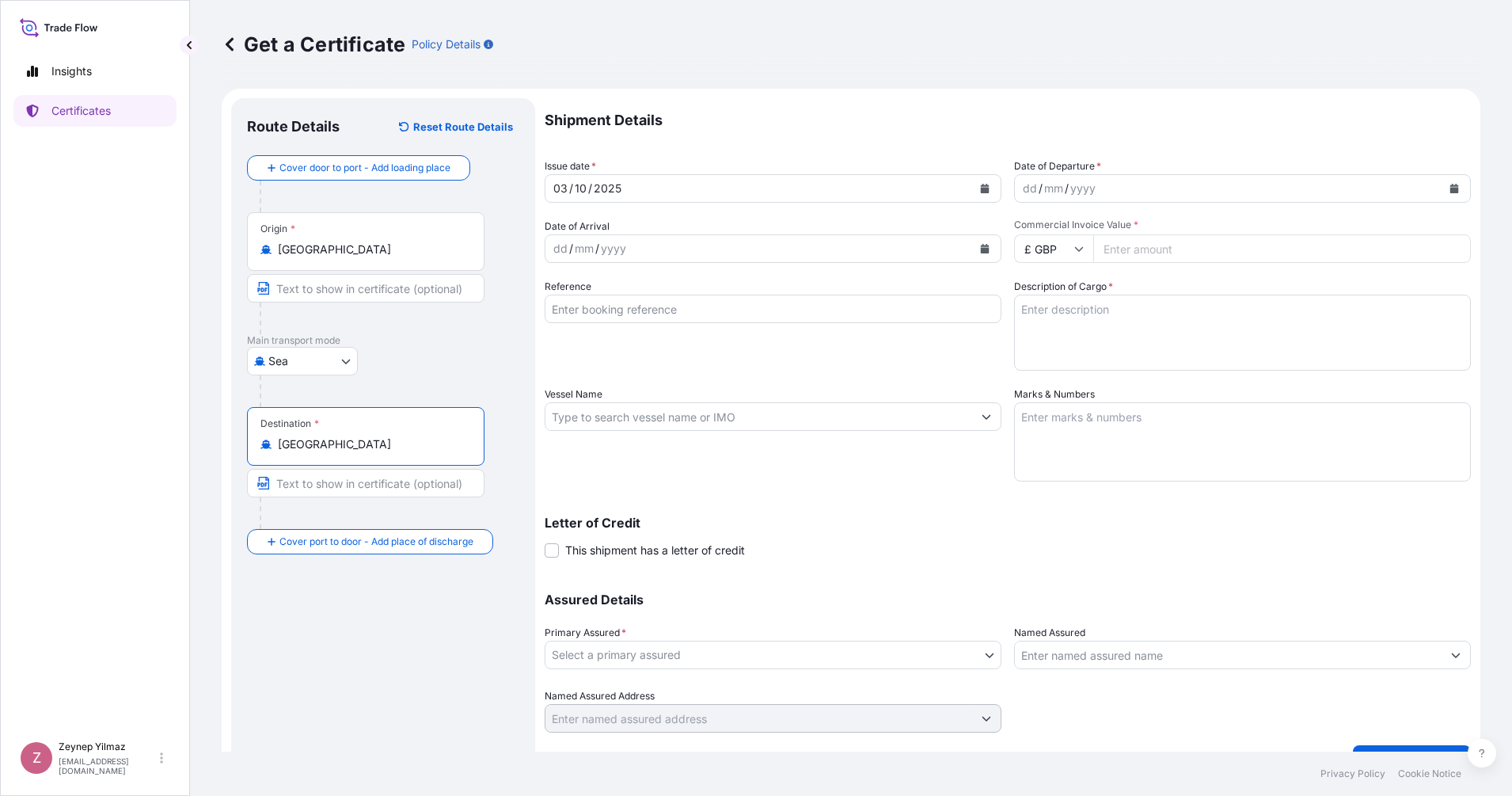
type input "[GEOGRAPHIC_DATA]"
click at [477, 361] on div "[GEOGRAPHIC_DATA]" at bounding box center [383, 361] width 273 height 29
click at [1343, 193] on button "Calendar" at bounding box center [1453, 188] width 25 height 25
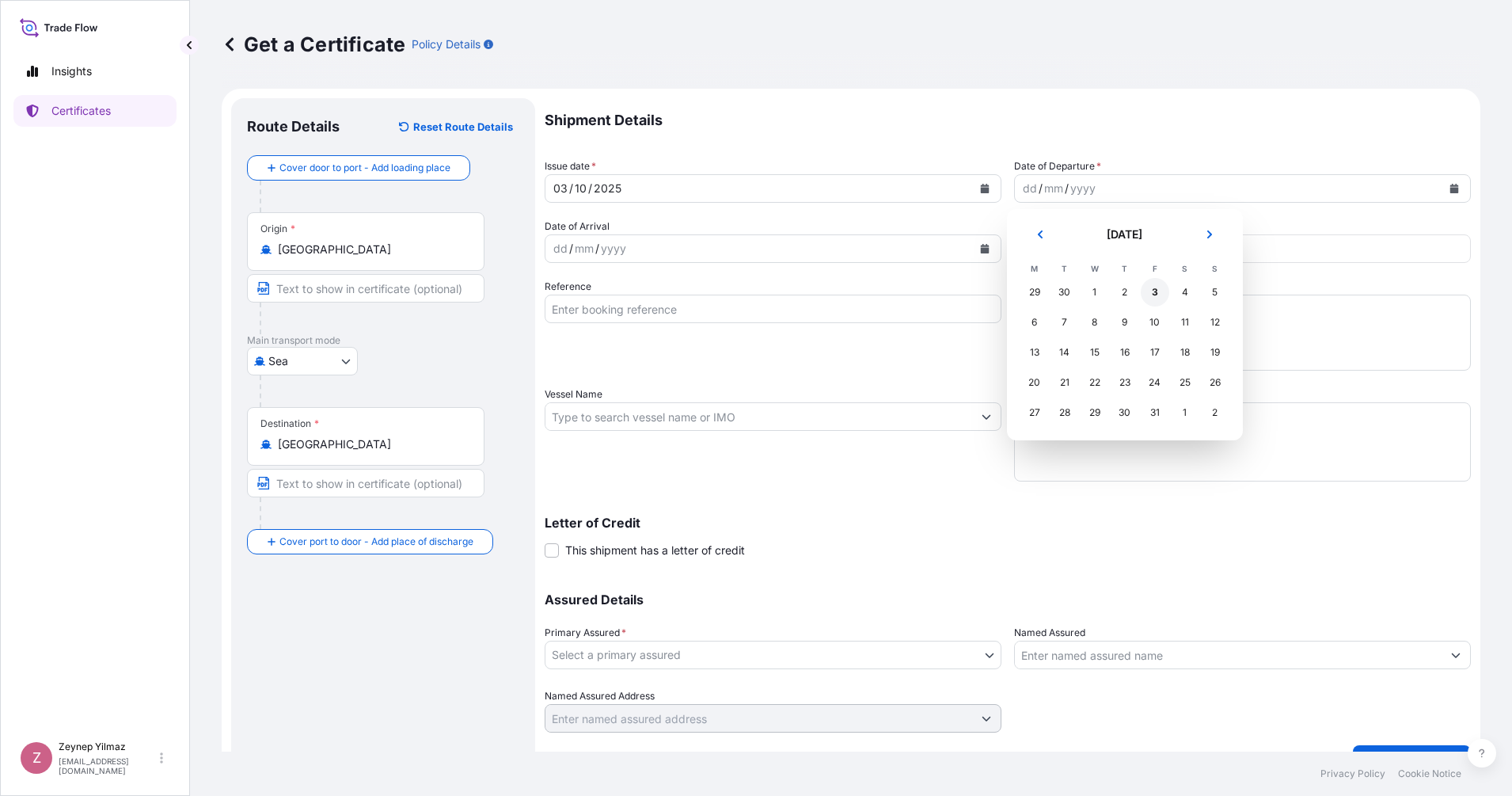
click at [1162, 289] on div "3" at bounding box center [1154, 292] width 29 height 29
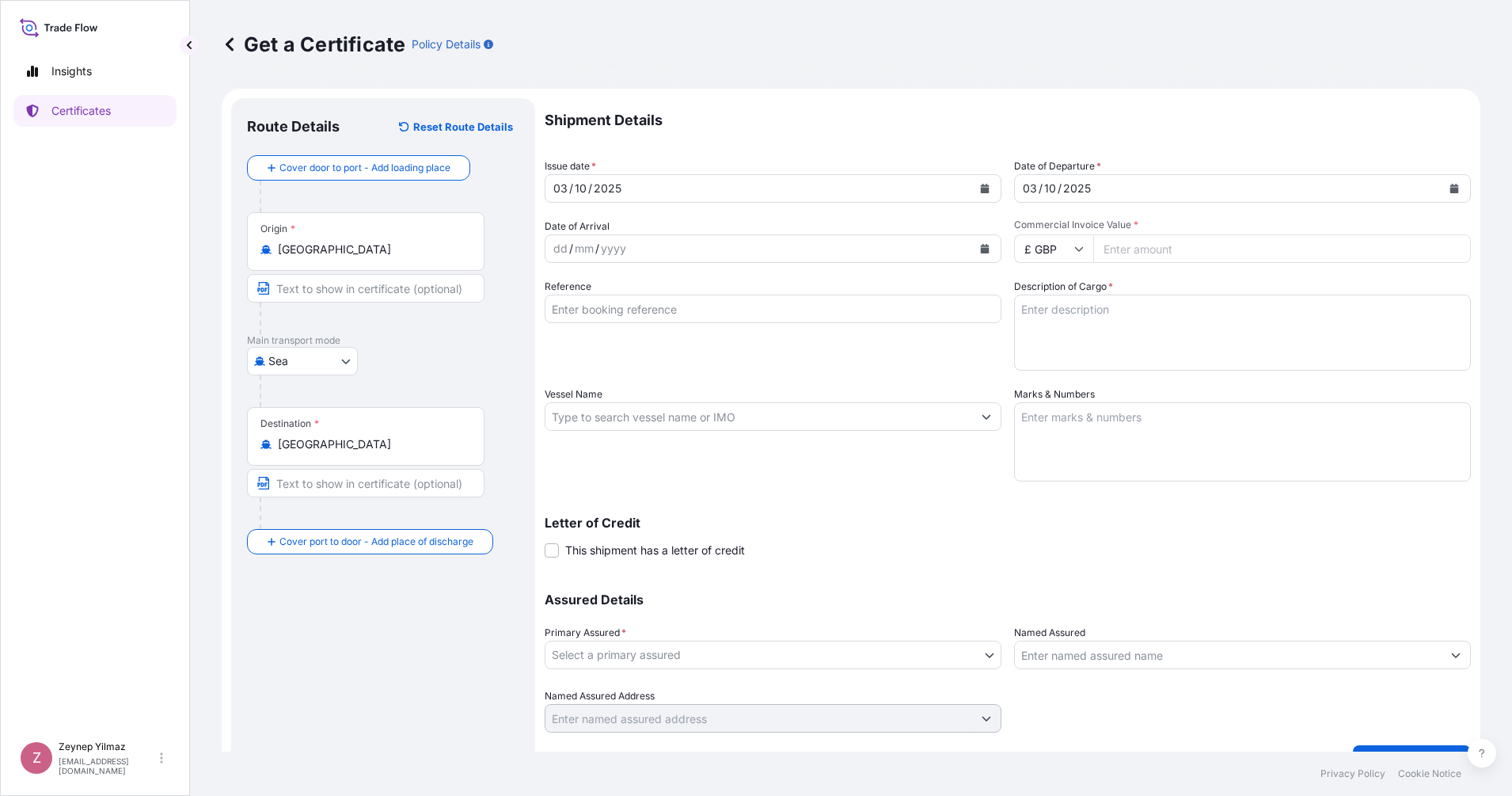
click at [1048, 258] on input "£ GBP" at bounding box center [1054, 248] width 79 height 29
click at [1043, 374] on div "$ USD" at bounding box center [1046, 359] width 67 height 31
type input "$ USD"
click at [1123, 250] on input "Commercial Invoice Value *" at bounding box center [1282, 248] width 377 height 29
type input "122717.23"
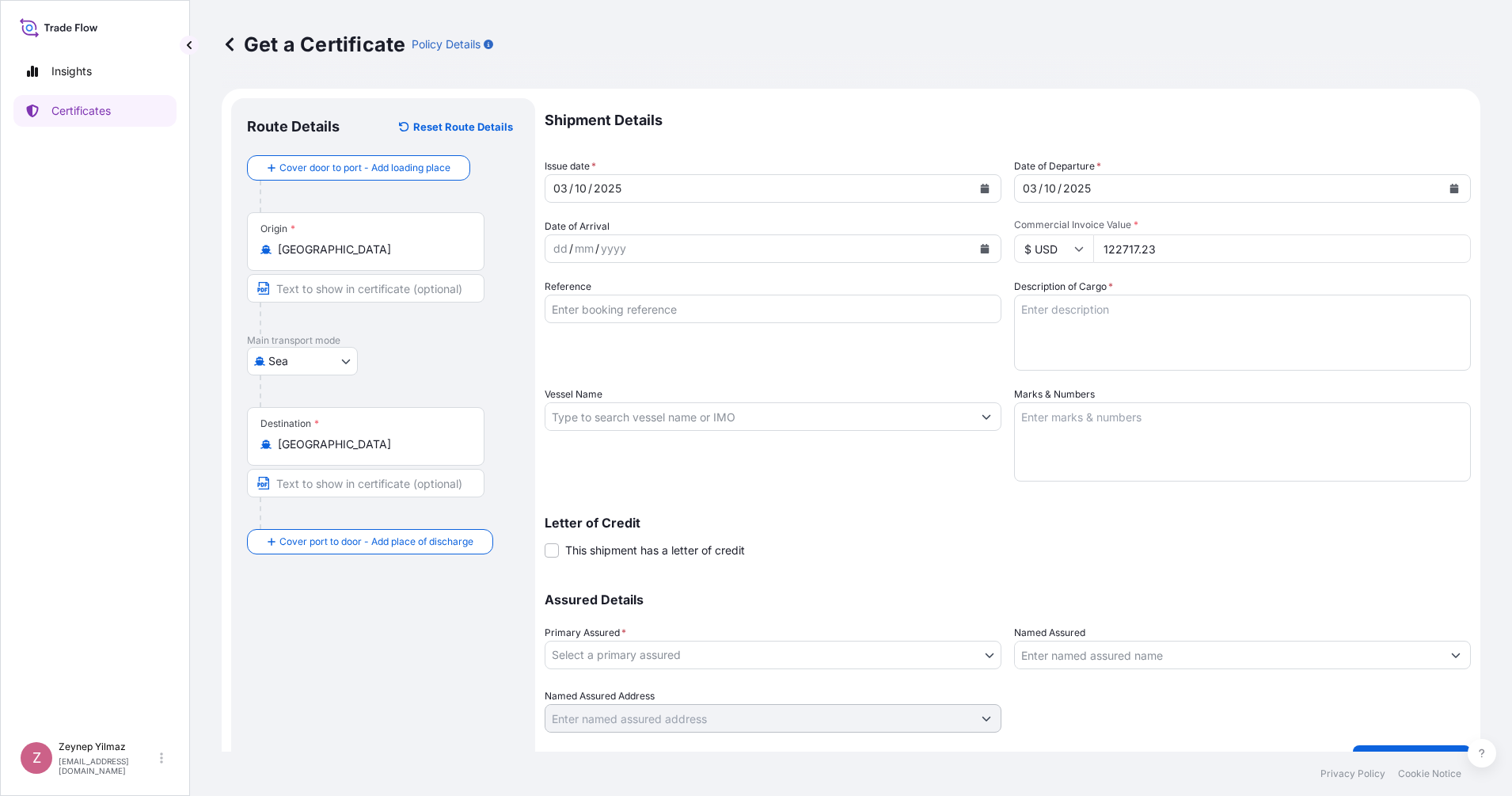
click at [1154, 149] on div "Shipment Details Issue date * [DATE] Date of Departure * [DATE] Date of Arrival…" at bounding box center [1007, 415] width 926 height 634
click at [623, 312] on input "Reference" at bounding box center [773, 309] width 457 height 29
paste input "[PHONE_NUMBER]"
type input "[PHONE_NUMBER]"
click at [547, 347] on div "Reference [PHONE_NUMBER]" at bounding box center [773, 324] width 457 height 92
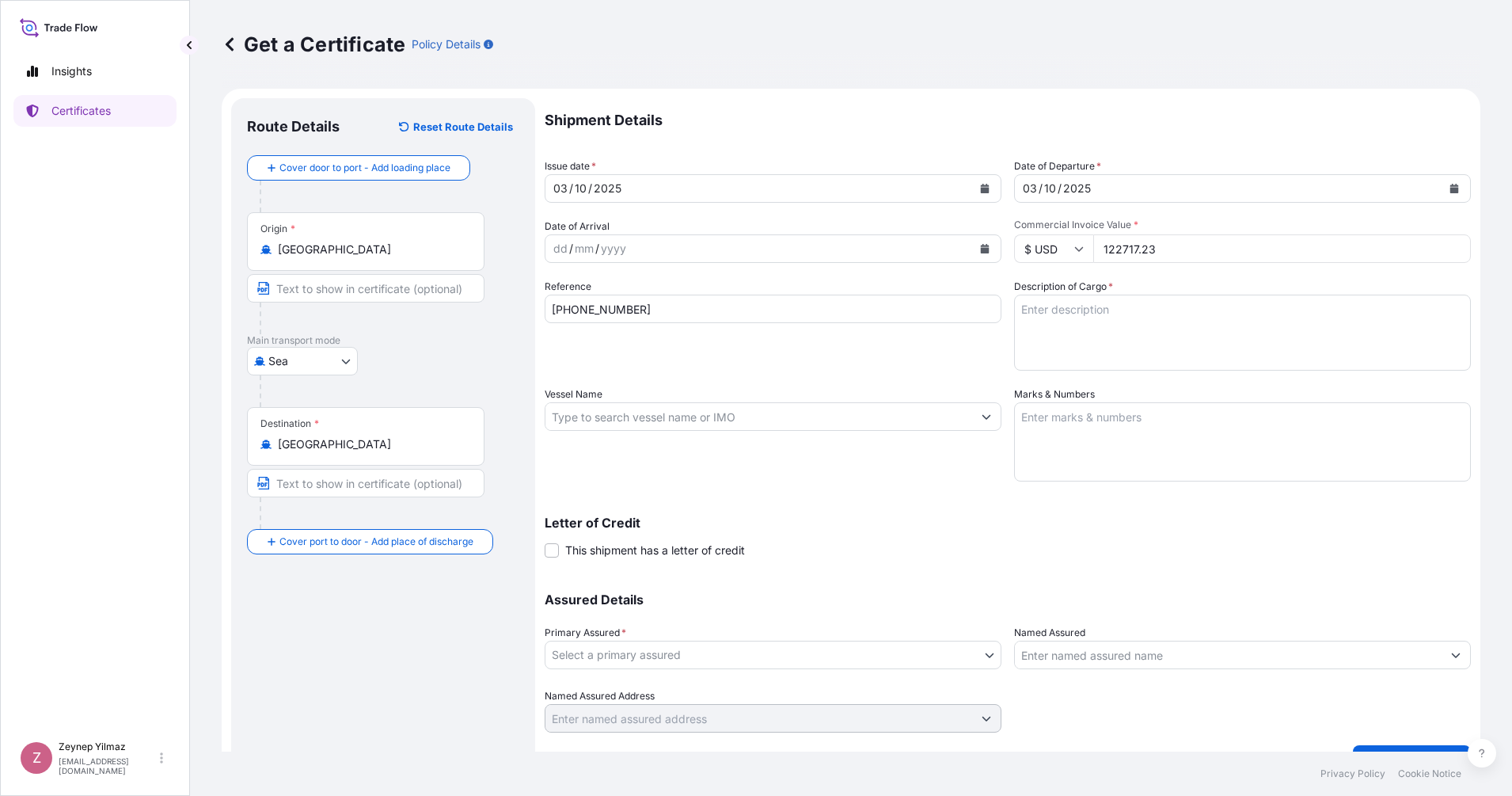
click at [642, 668] on body "Insights Certificates Z [PERSON_NAME] [EMAIL_ADDRESS][DOMAIN_NAME] Get a Certif…" at bounding box center [756, 398] width 1512 height 796
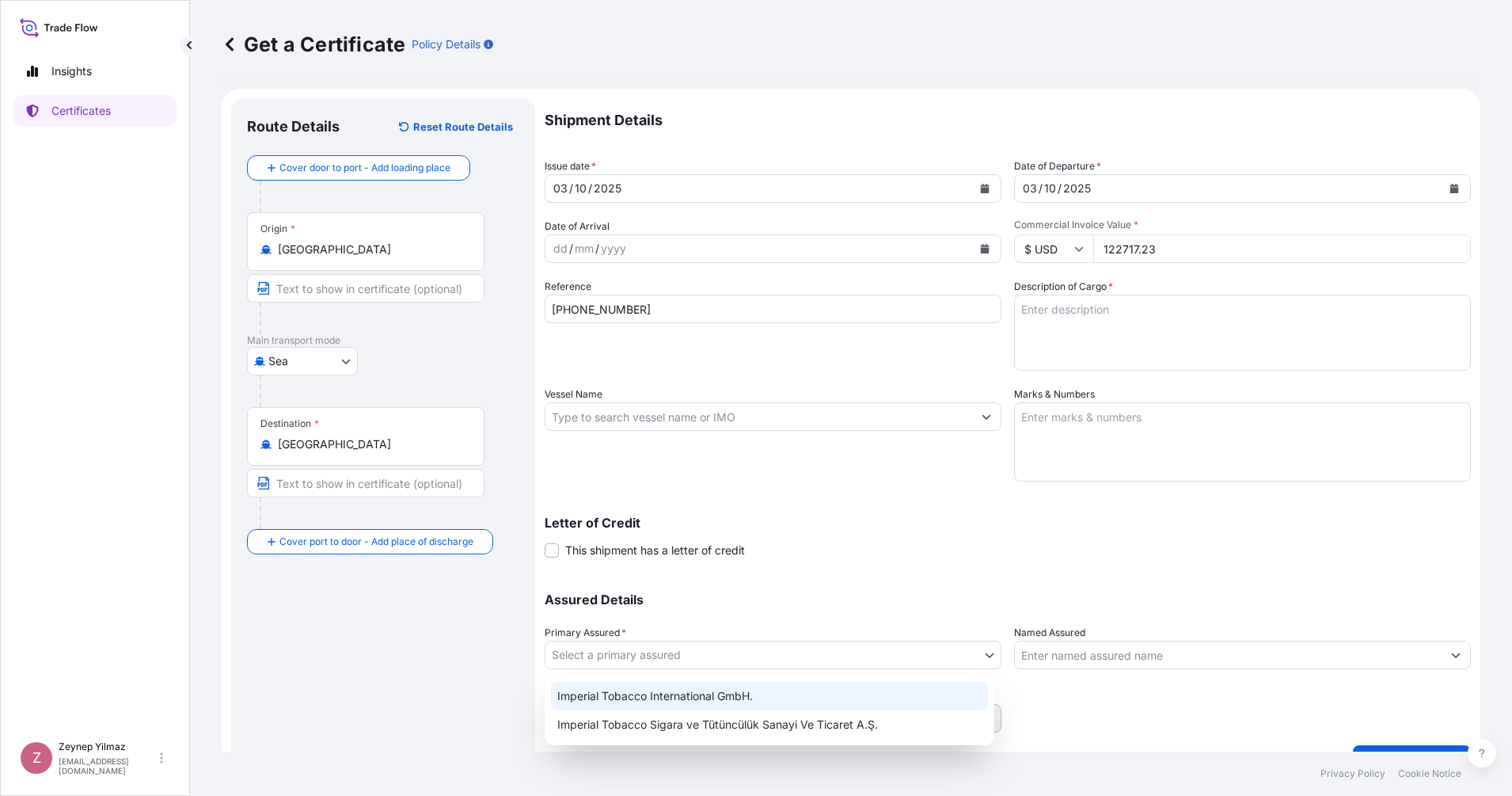
click at [668, 693] on div "Imperial Tobacco International GmbH." at bounding box center [769, 695] width 437 height 29
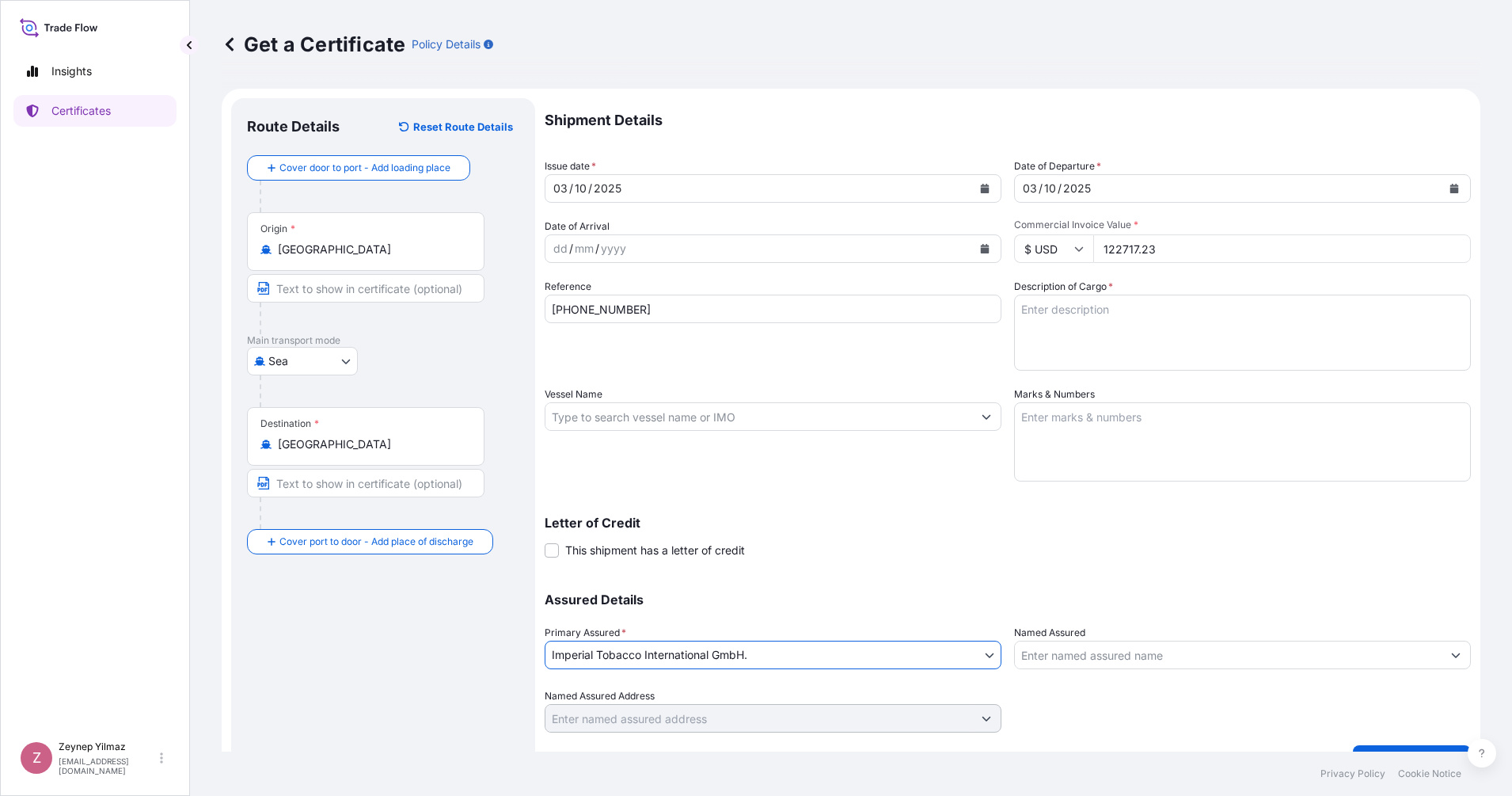
click at [1051, 669] on div "Assured Details Primary Assured * Imperial Tobacco International GmbH. Imperial…" at bounding box center [1007, 653] width 926 height 158
click at [1052, 664] on input "Named Assured" at bounding box center [1228, 655] width 427 height 29
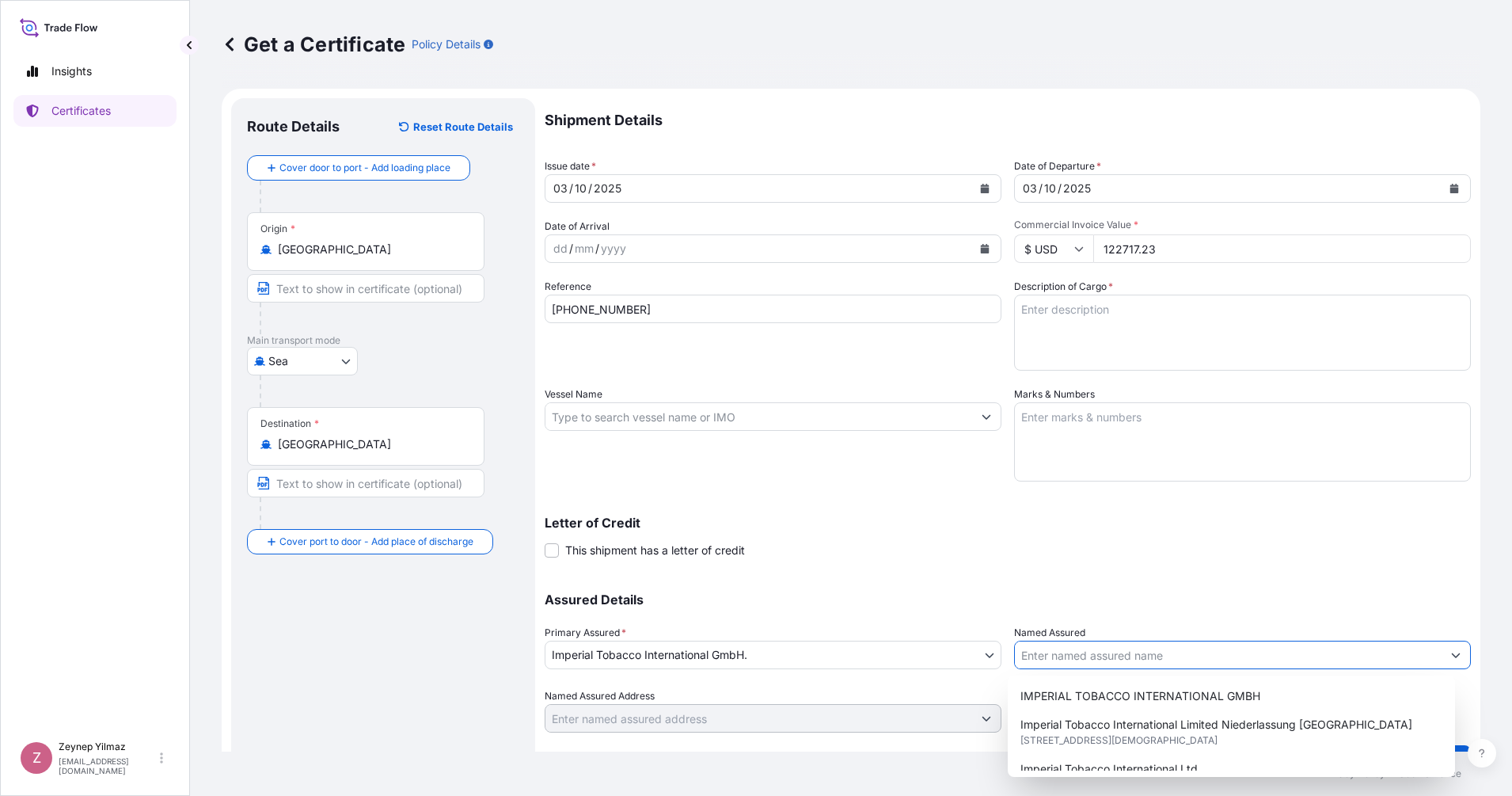
click at [1093, 688] on span "IMPERIAL TOBACCO INTERNATIONAL GMBH" at bounding box center [1140, 695] width 239 height 16
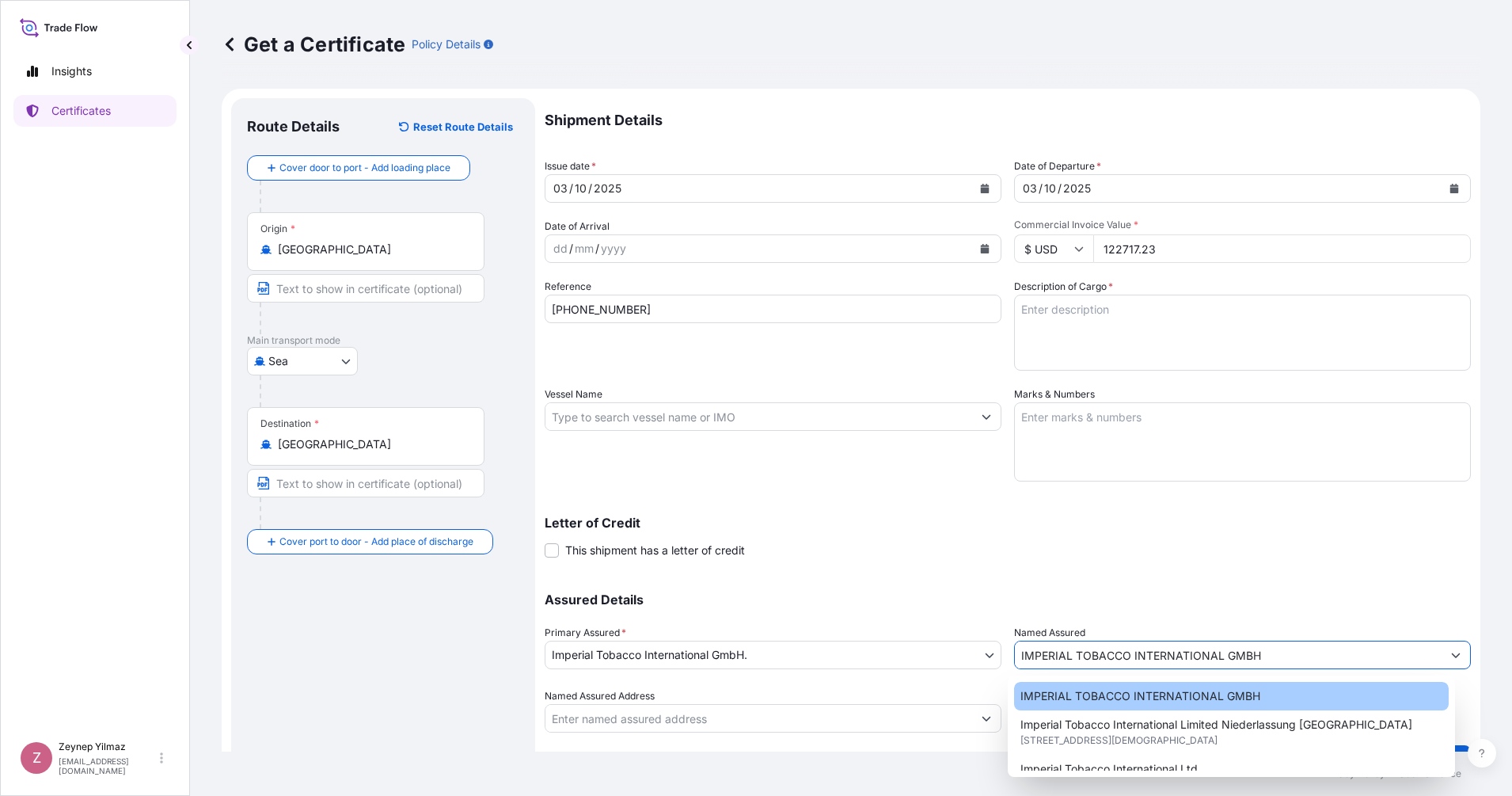
type input "IMPERIAL TOBACCO INTERNATIONAL GMBH"
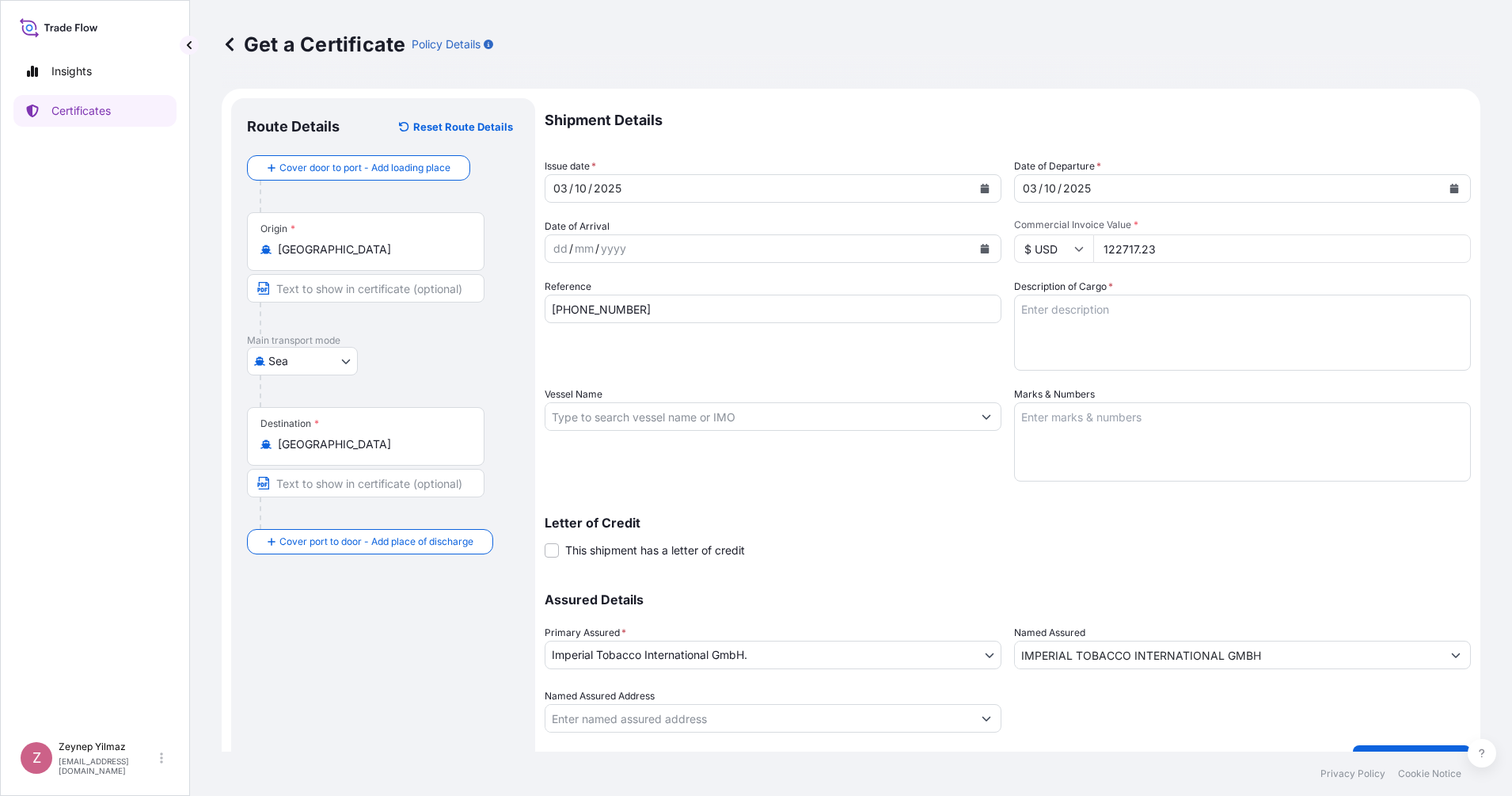
click at [945, 504] on div "Letter of Credit This shipment has a letter of credit Letter of credit * Letter…" at bounding box center [1007, 528] width 926 height 61
click at [1075, 314] on textarea "Description of Cargo *" at bounding box center [1242, 333] width 457 height 76
paste textarea "467 CASES OF CIGARETTES STOWED ON 20 EURO PALLETS MARKED: 1001230657/1-467 QATA…"
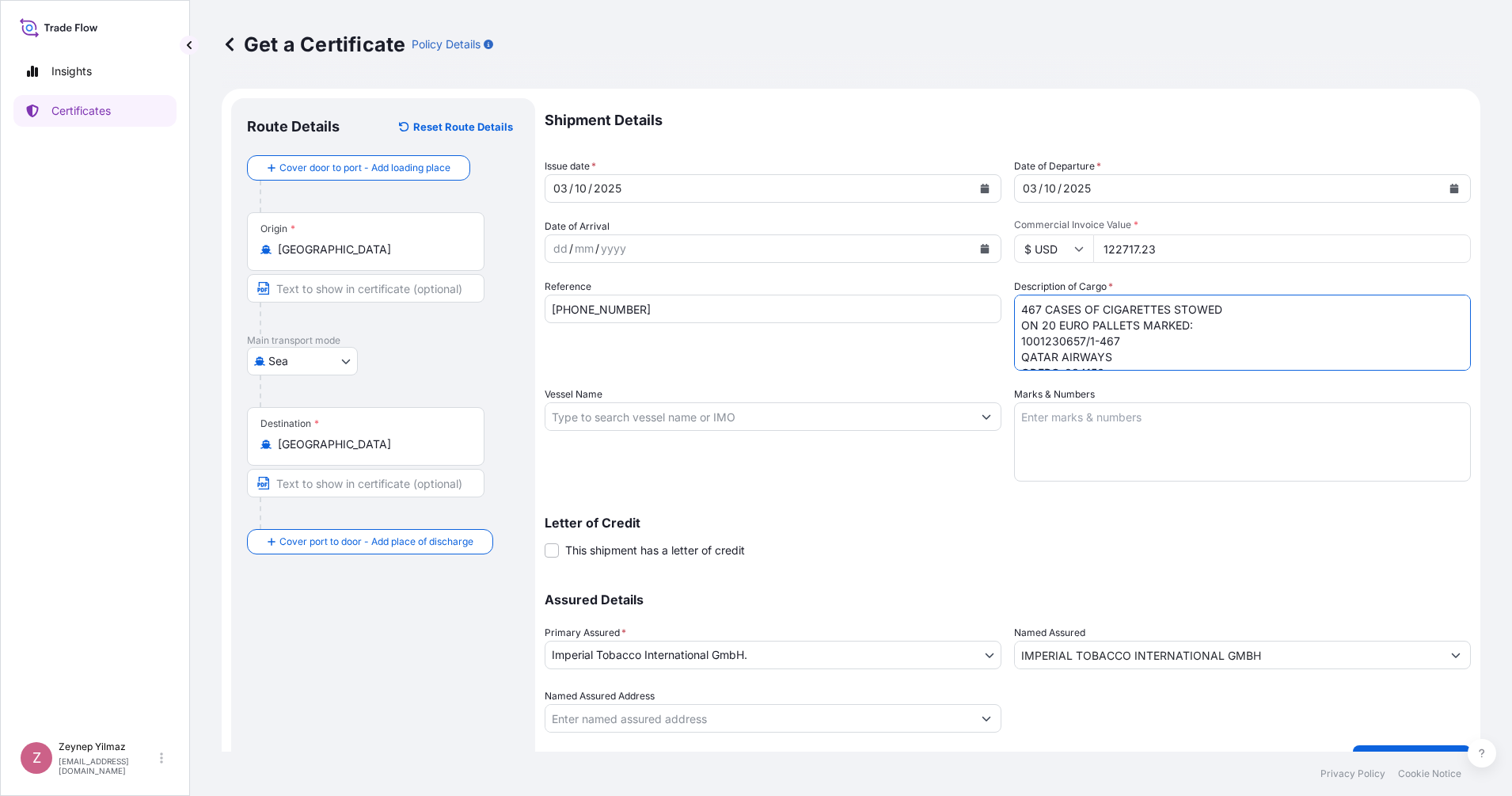
drag, startPoint x: 1032, startPoint y: 310, endPoint x: 1000, endPoint y: 306, distance: 32.2
click at [1000, 306] on div "Shipment Details Issue date * [DATE] Date of Departure * [DATE] Date of Arrival…" at bounding box center [1007, 415] width 926 height 634
drag, startPoint x: 1164, startPoint y: 299, endPoint x: 1196, endPoint y: 383, distance: 89.9
click at [1164, 300] on textarea "558 CASES OF CIGARETTES STOWED ON 20 EURO PALLETS MARKED: 1001230657/1-467 QATA…" at bounding box center [1242, 333] width 457 height 76
click at [1047, 324] on textarea "558 CASES OF CIGARETTES, STOWED ON 20 EURO PALLETS MARKED: 1001230657/1-467 QAT…" at bounding box center [1242, 333] width 457 height 76
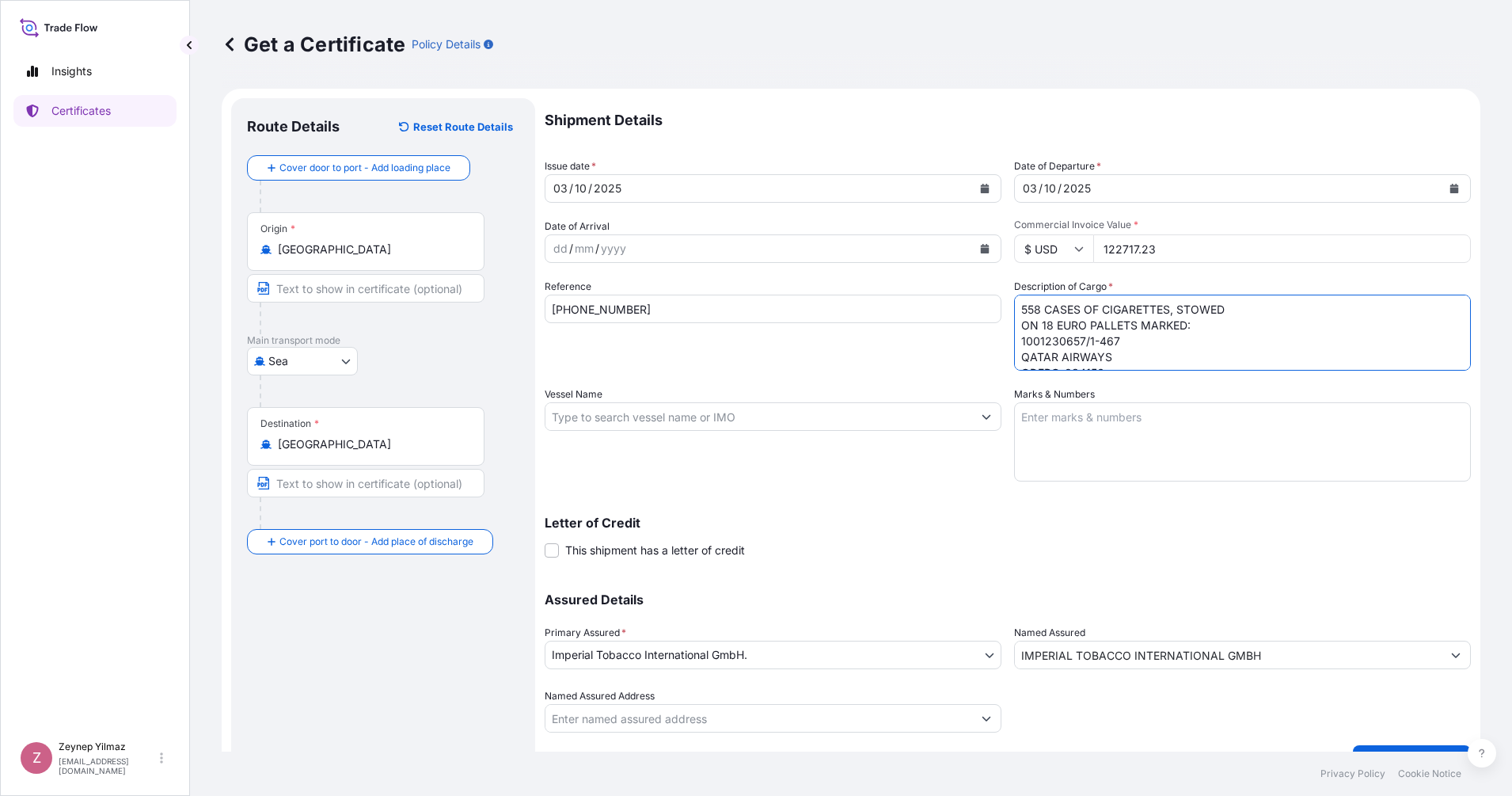
click at [1068, 321] on textarea "558 CASES OF CIGARETTES, STOWED ON 18 EURO PALLETS MARKED: 1001230657/1-467 QAT…" at bounding box center [1242, 333] width 457 height 76
click at [1114, 334] on textarea "558 CASES OF CIGARETTES, STOWED ON 18 INDU PALLETS MARKED: 1001230657/1-467 QAT…" at bounding box center [1242, 333] width 457 height 76
click at [1027, 368] on textarea "558 CASES OF CIGARETTES, STOWED ON 18 INDU PALLETS MARKED: 1001231343/1-558 QAT…" at bounding box center [1242, 333] width 457 height 76
click at [1088, 353] on textarea "558 CASES OF CIGARETTES, STOWED ON 18 INDU PALLETS MARKED: 1001231343/1-558 QAT…" at bounding box center [1242, 333] width 457 height 76
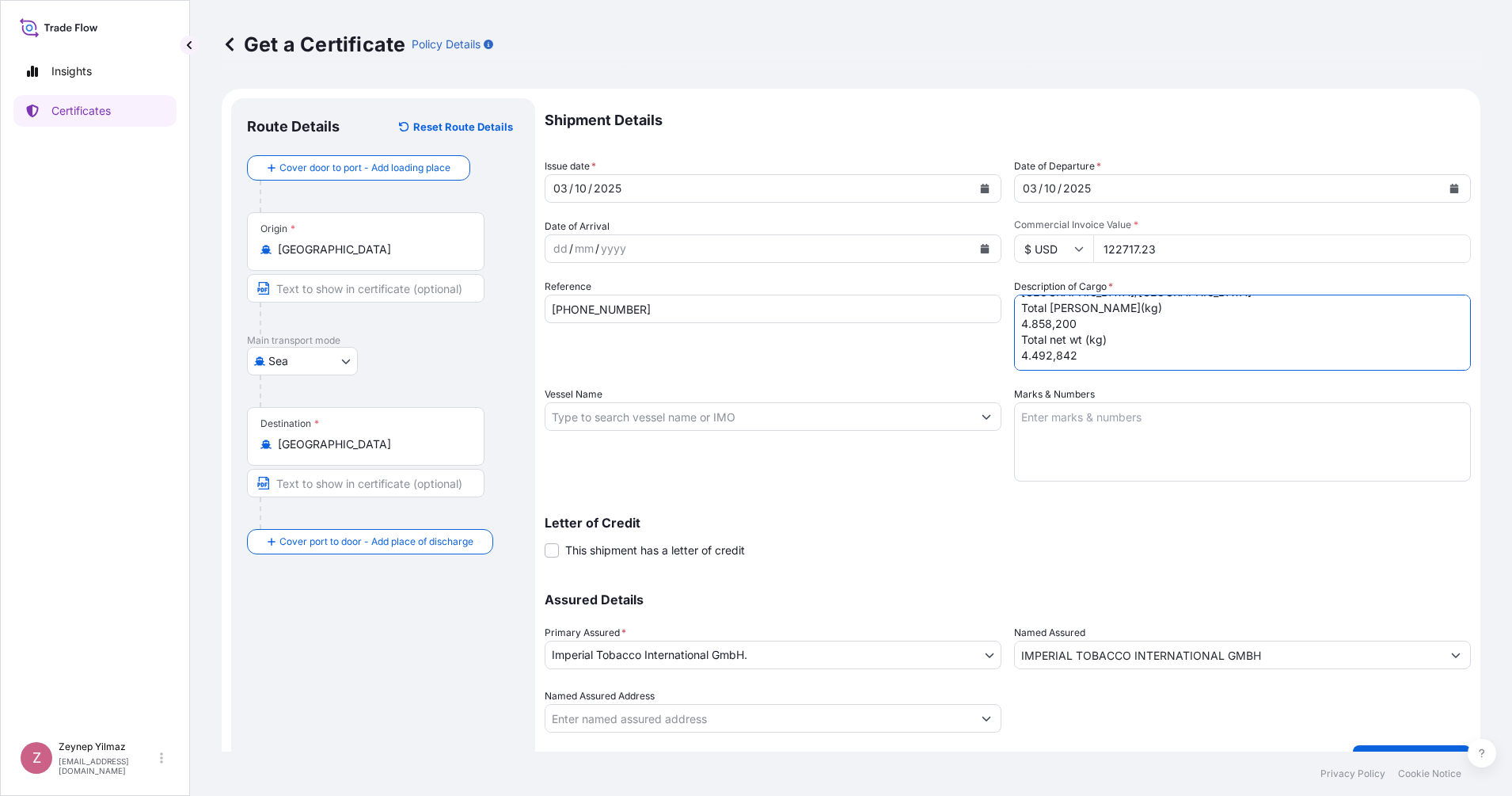
type textarea "558 CASES OF CIGARETTES, STOWED ON 18 INDU PALLETS MARKED: 1001231343/1-558 QAT…"
click at [894, 522] on p "Letter of Credit" at bounding box center [1007, 522] width 926 height 13
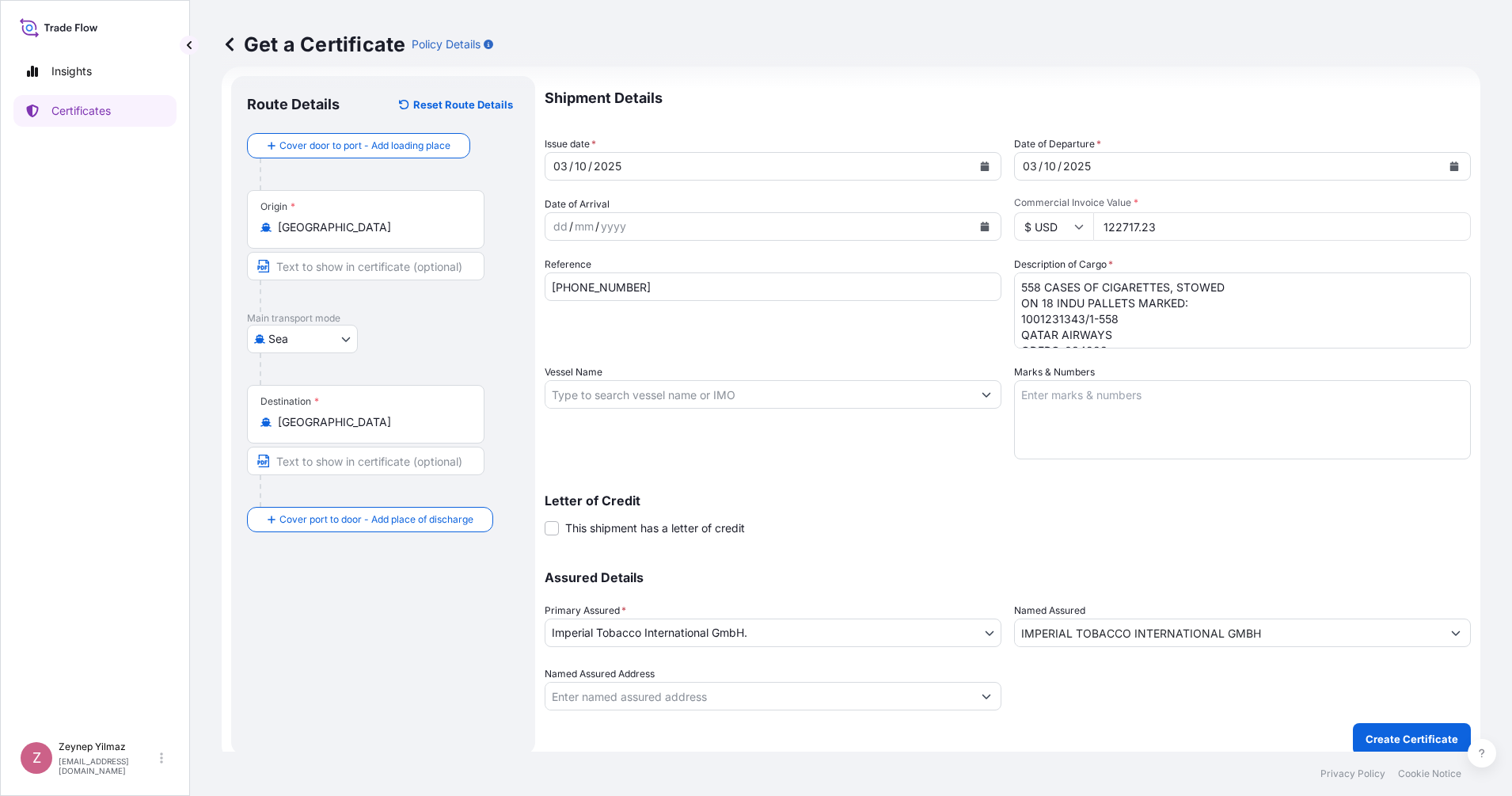
scroll to position [35, 0]
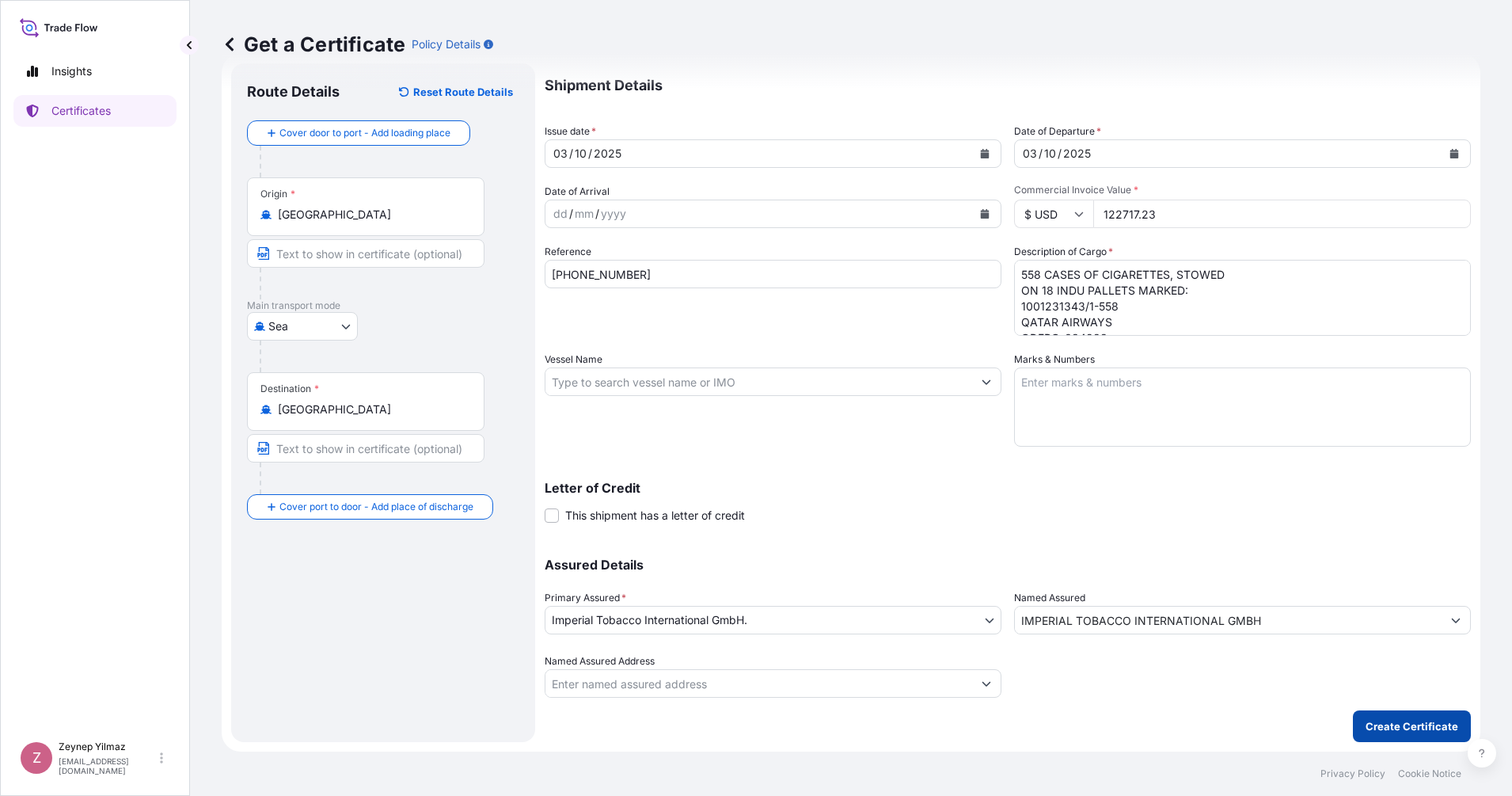
click at [1343, 706] on p "Create Certificate" at bounding box center [1411, 726] width 92 height 16
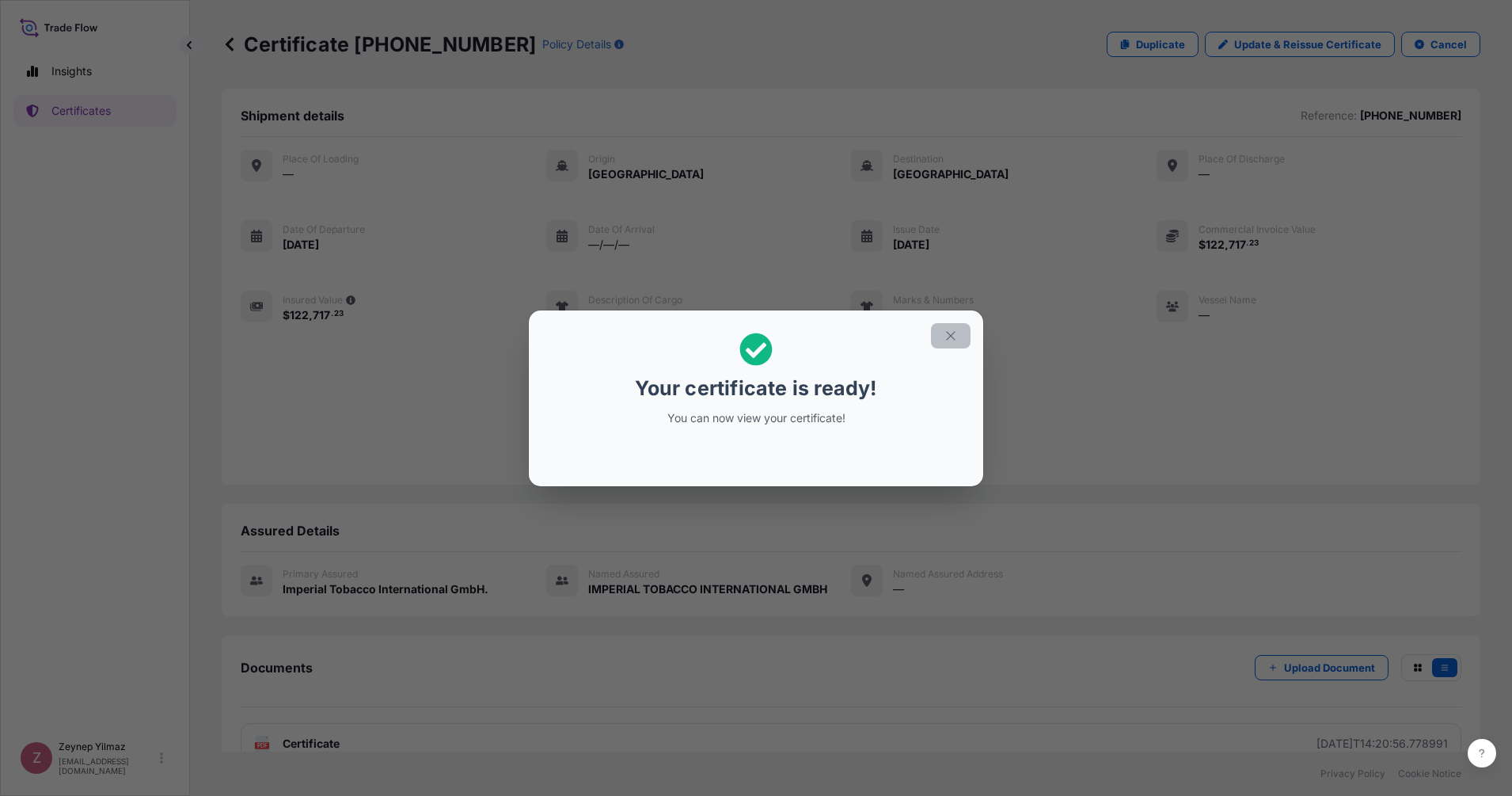
click at [953, 342] on icon "button" at bounding box center [950, 335] width 14 height 14
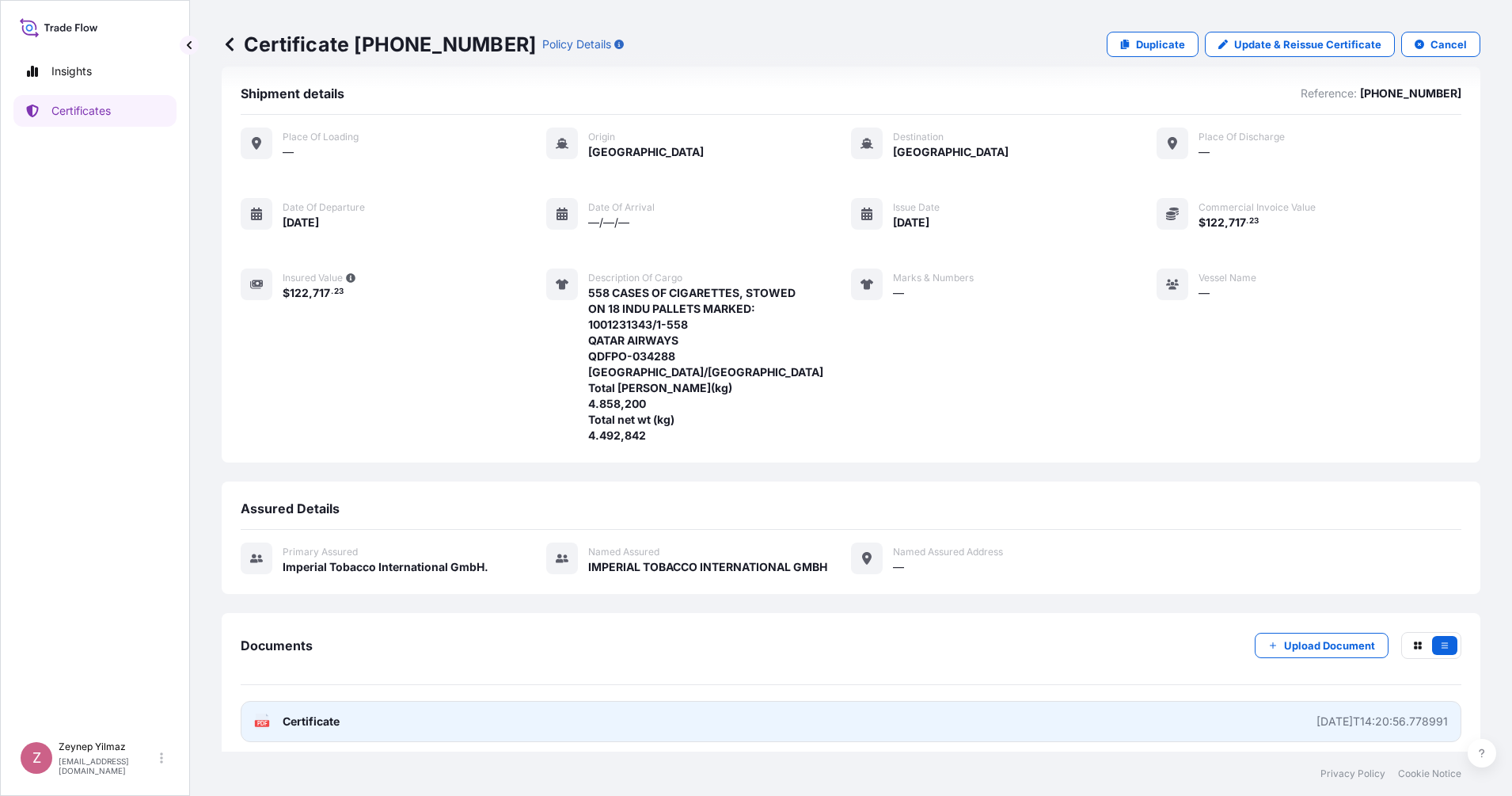
scroll to position [31, 0]
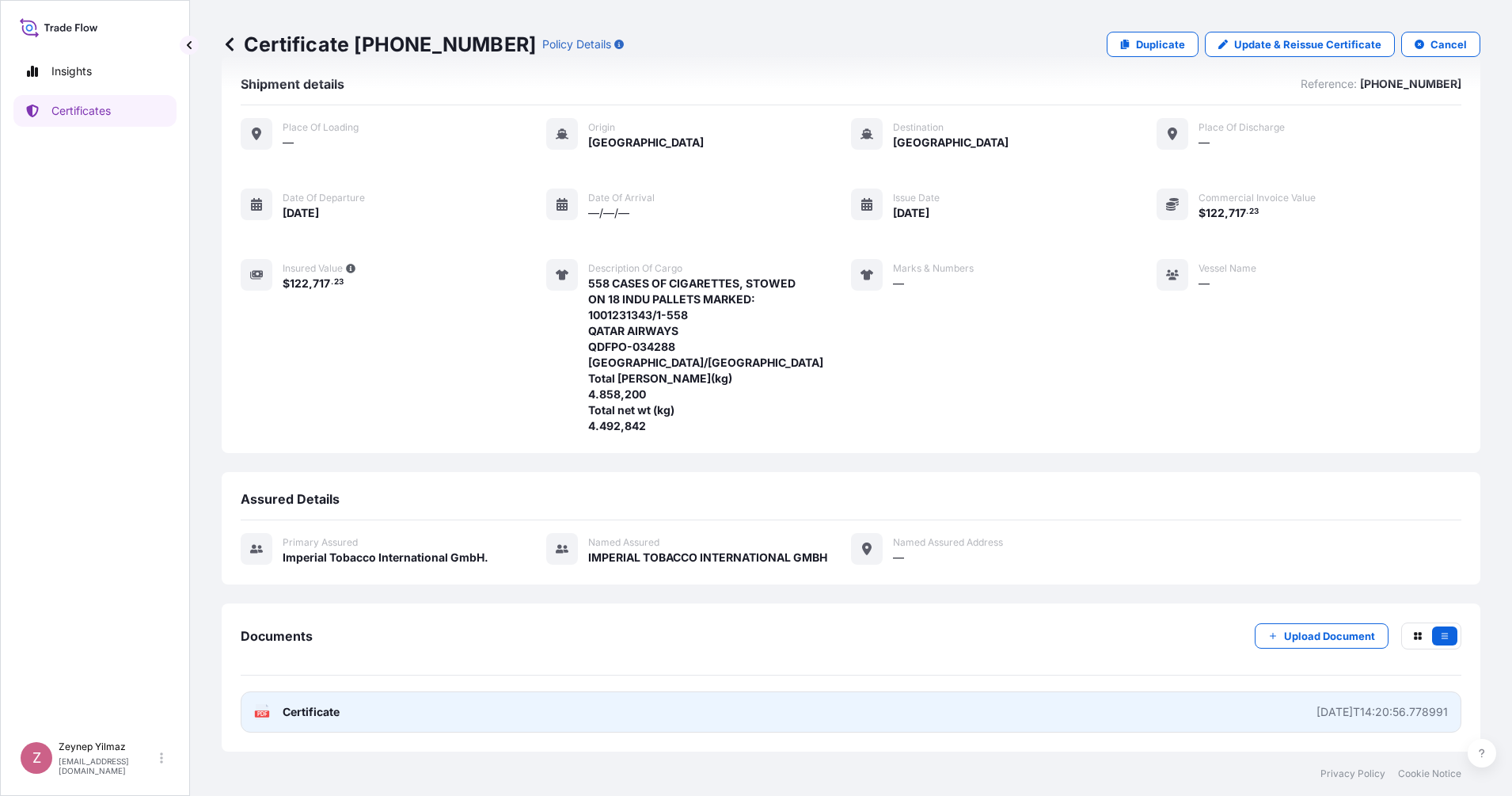
click at [361, 702] on link "PDF Certificate [DATE]T14:20:56.778991" at bounding box center [850, 712] width 1220 height 42
